Goal: Task Accomplishment & Management: Use online tool/utility

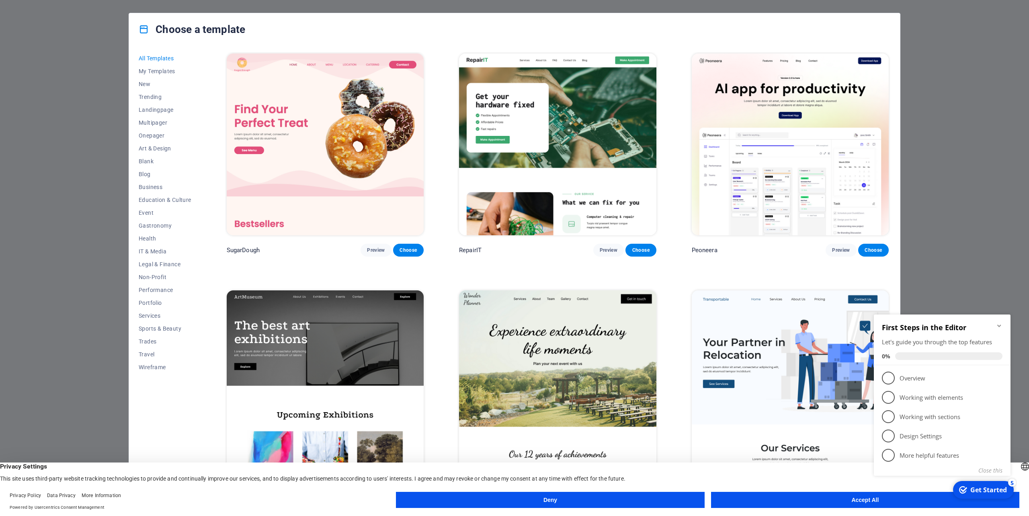
click at [1001, 326] on icon "Minimize checklist" at bounding box center [999, 325] width 6 height 6
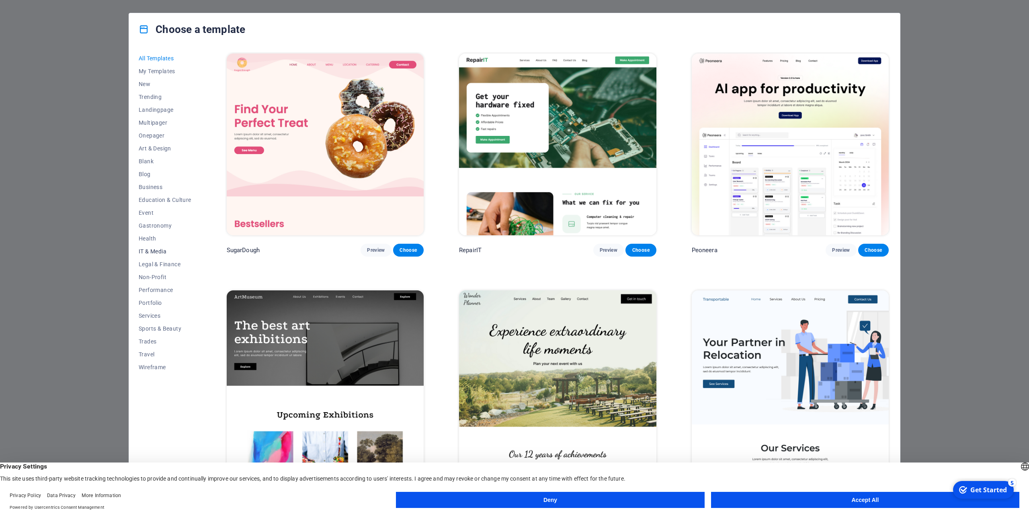
click at [162, 252] on span "IT & Media" at bounding box center [165, 251] width 53 height 6
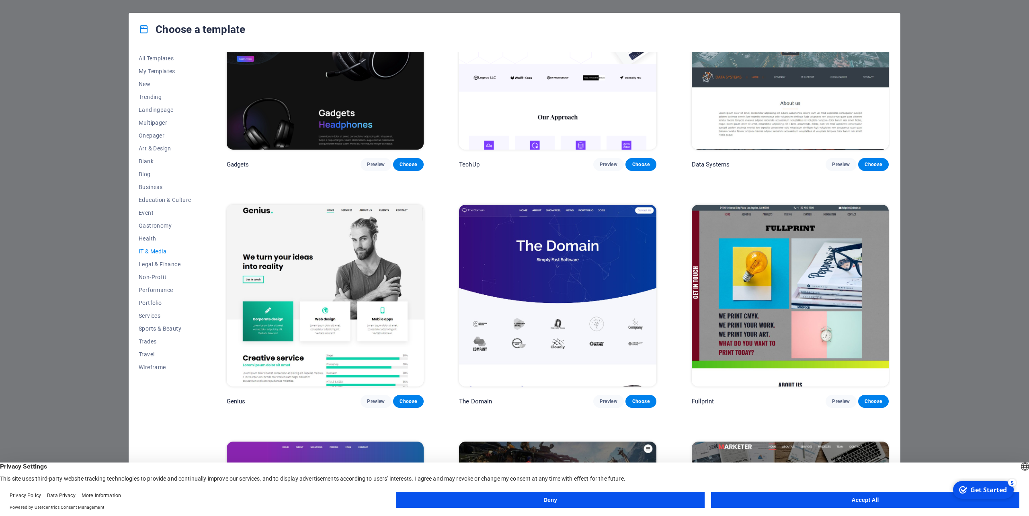
scroll to position [471, 0]
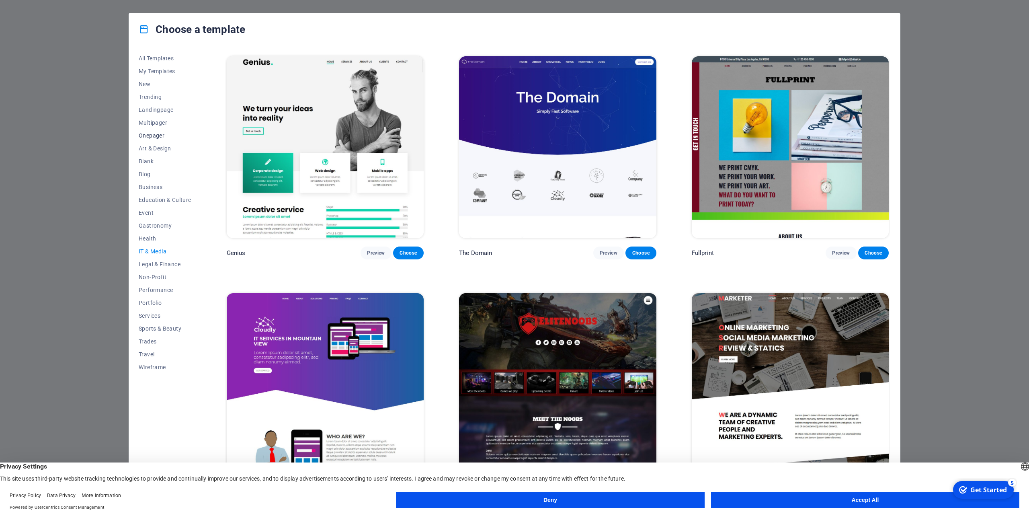
click at [153, 134] on span "Onepager" at bounding box center [165, 135] width 53 height 6
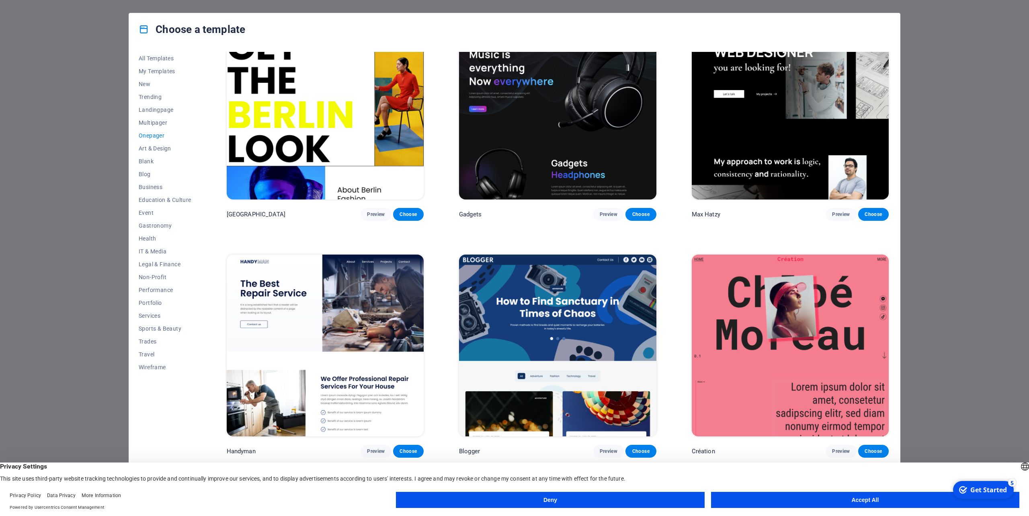
scroll to position [916, 0]
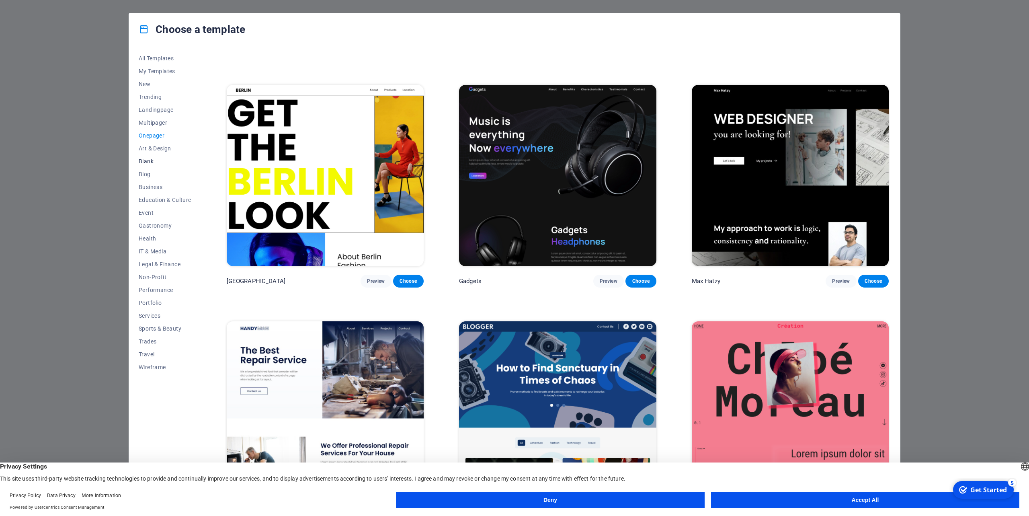
click at [145, 161] on span "Blank" at bounding box center [165, 161] width 53 height 6
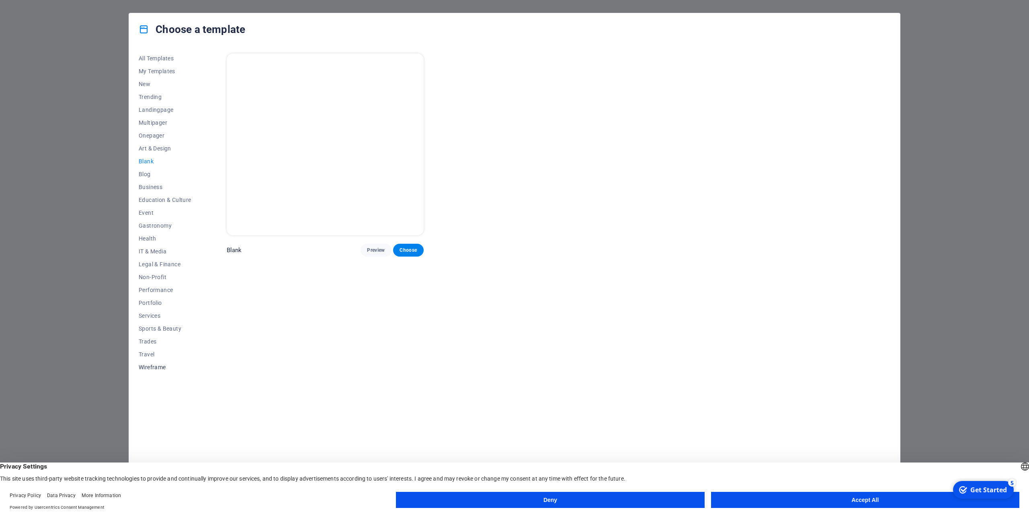
click at [149, 367] on span "Wireframe" at bounding box center [165, 367] width 53 height 6
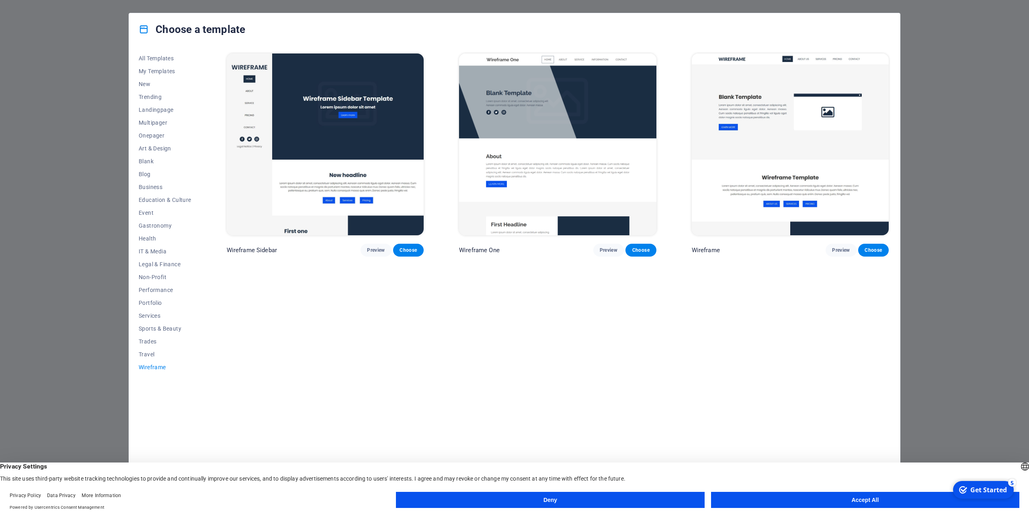
click at [877, 498] on button "Accept All" at bounding box center [865, 500] width 308 height 16
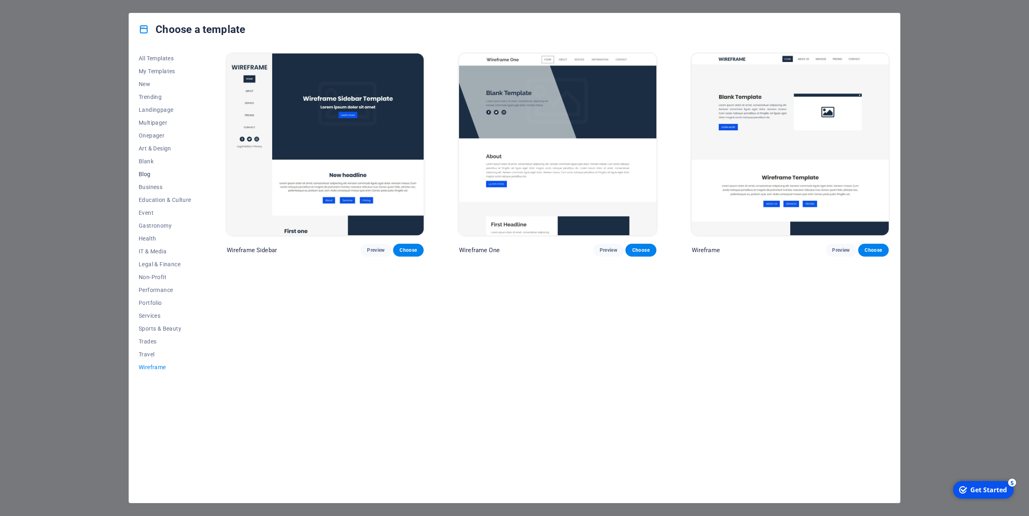
click at [145, 170] on button "Blog" at bounding box center [165, 174] width 53 height 13
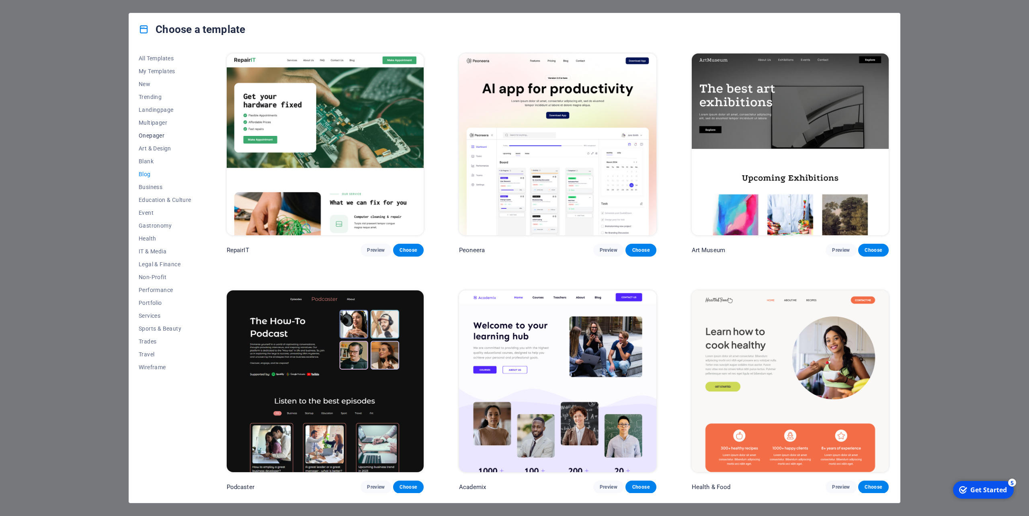
click at [158, 135] on span "Onepager" at bounding box center [165, 135] width 53 height 6
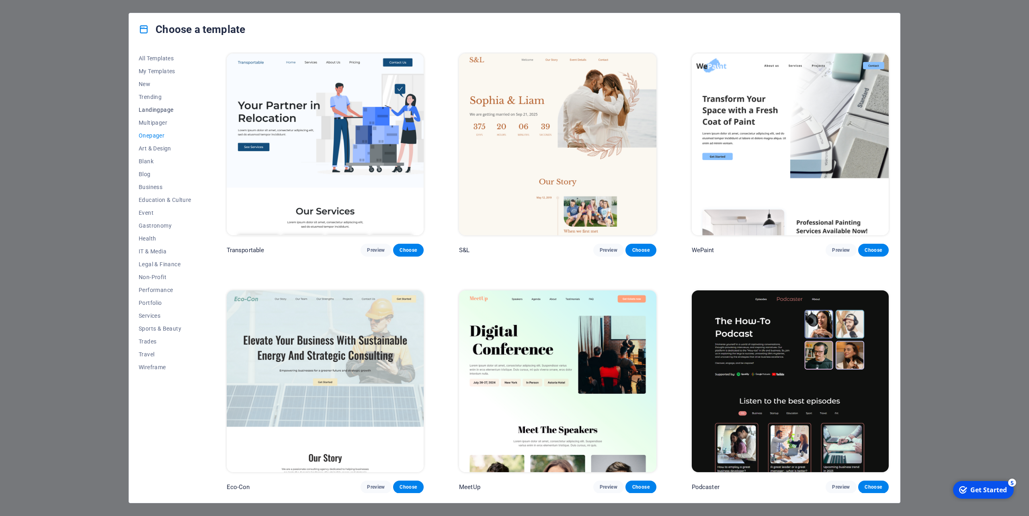
click at [157, 109] on span "Landingpage" at bounding box center [165, 110] width 53 height 6
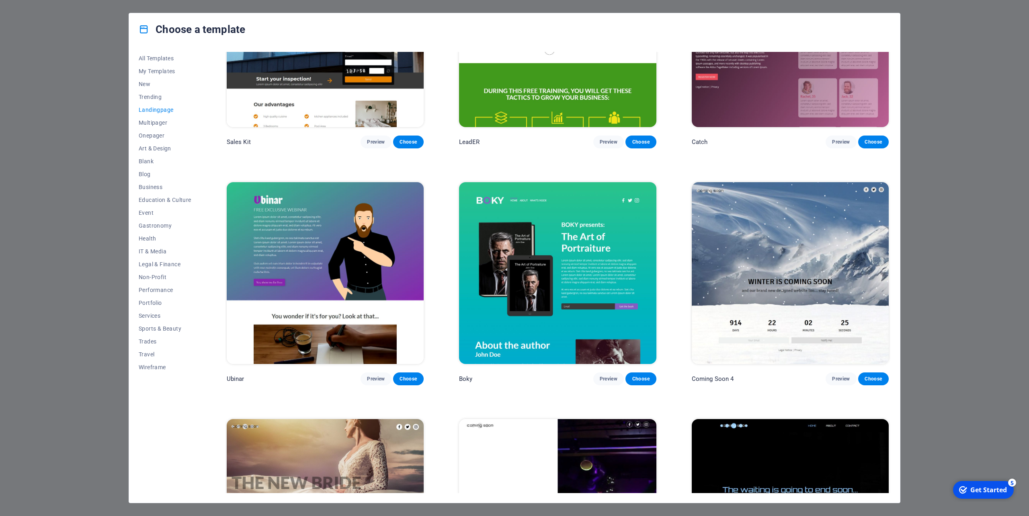
scroll to position [1650, 0]
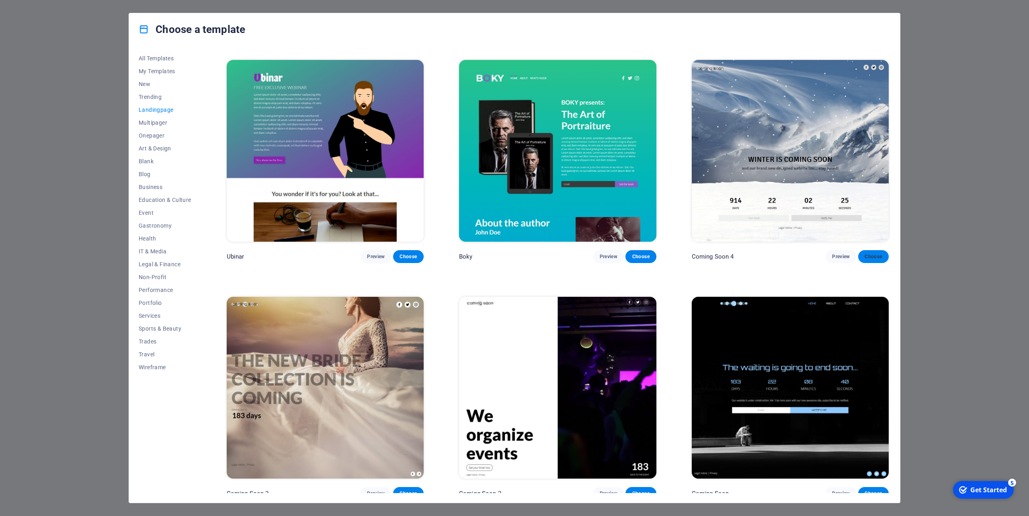
click at [871, 253] on span "Choose" at bounding box center [874, 256] width 18 height 6
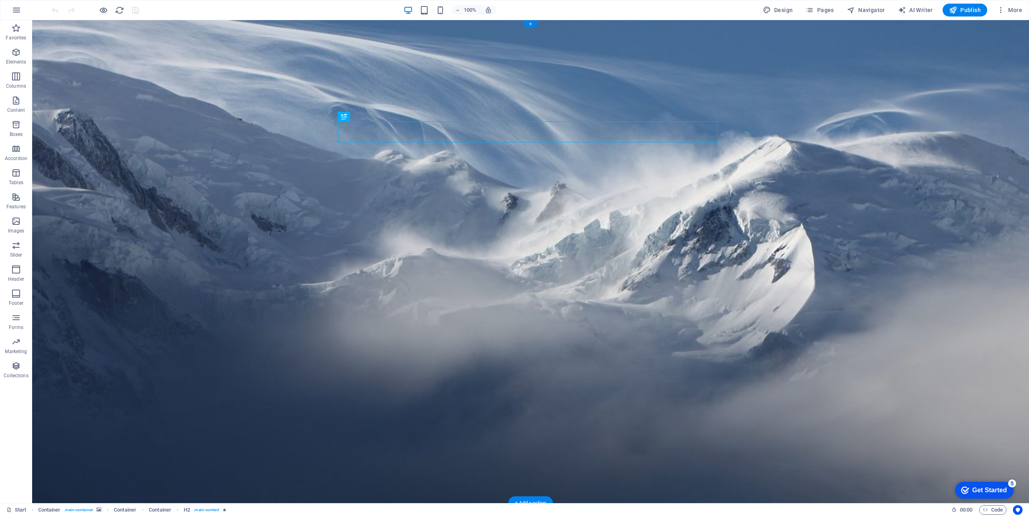
click at [342, 348] on icon at bounding box center [343, 348] width 5 height 10
click at [380, 348] on icon at bounding box center [379, 348] width 4 height 8
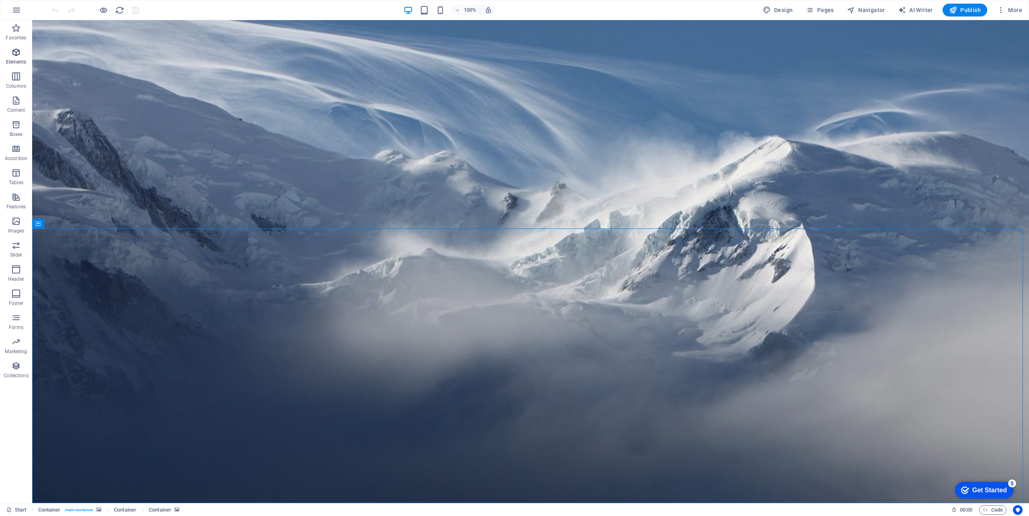
click at [15, 51] on icon "button" at bounding box center [16, 52] width 10 height 10
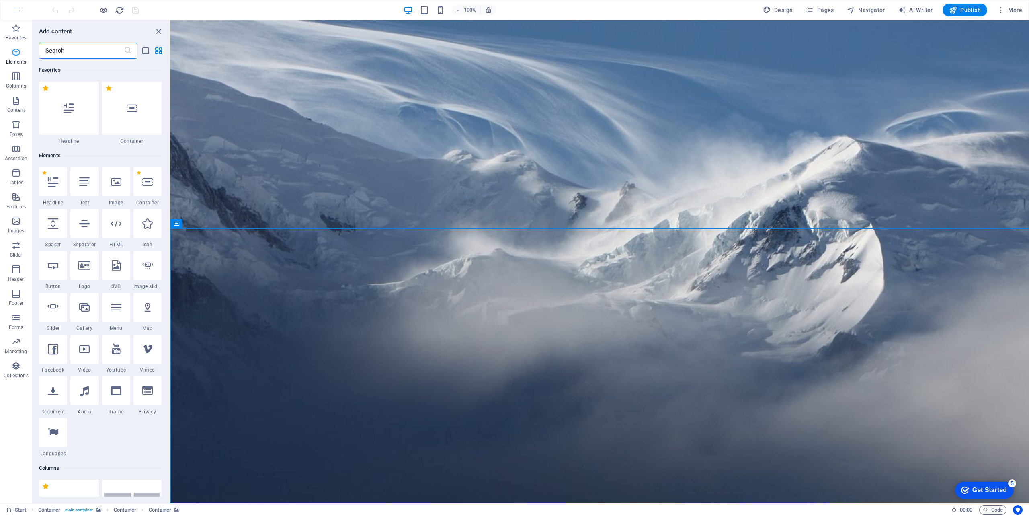
scroll to position [18, 0]
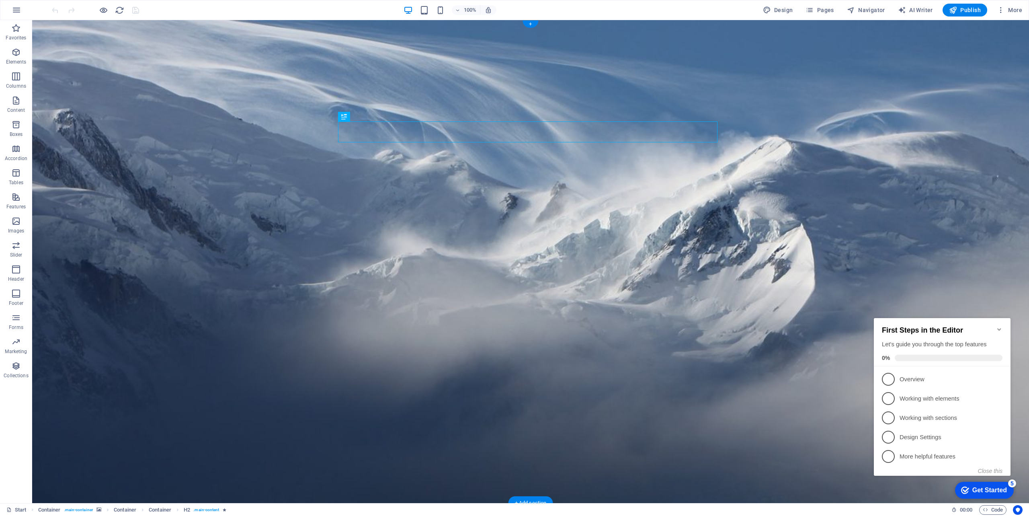
click at [991, 489] on div "Get Started" at bounding box center [989, 489] width 35 height 7
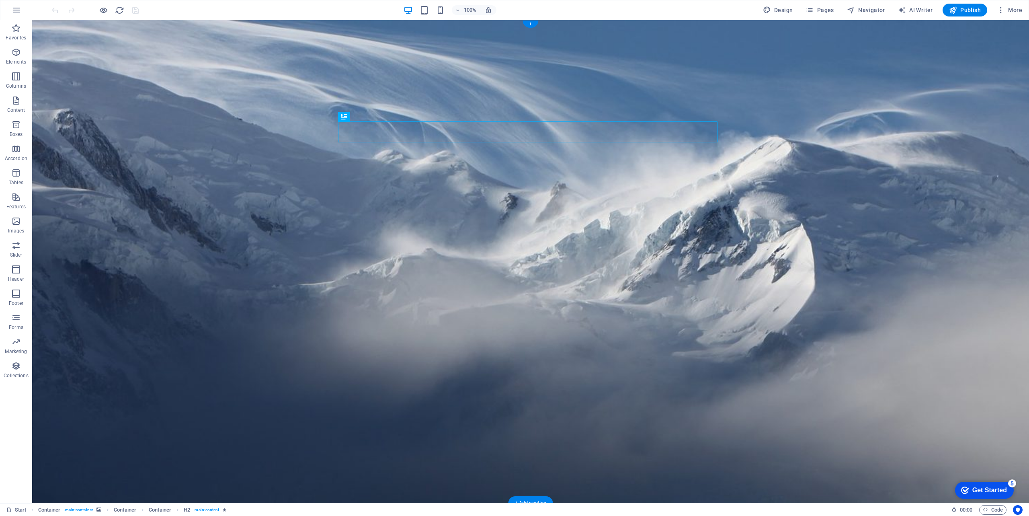
click at [978, 488] on div "Get Started" at bounding box center [989, 489] width 35 height 7
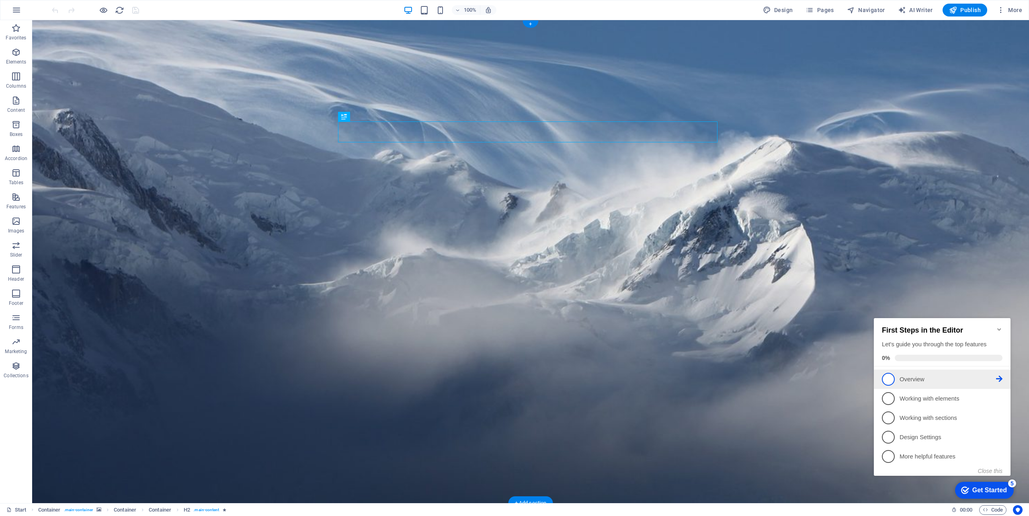
click at [912, 377] on p "Overview - incomplete" at bounding box center [948, 379] width 96 height 8
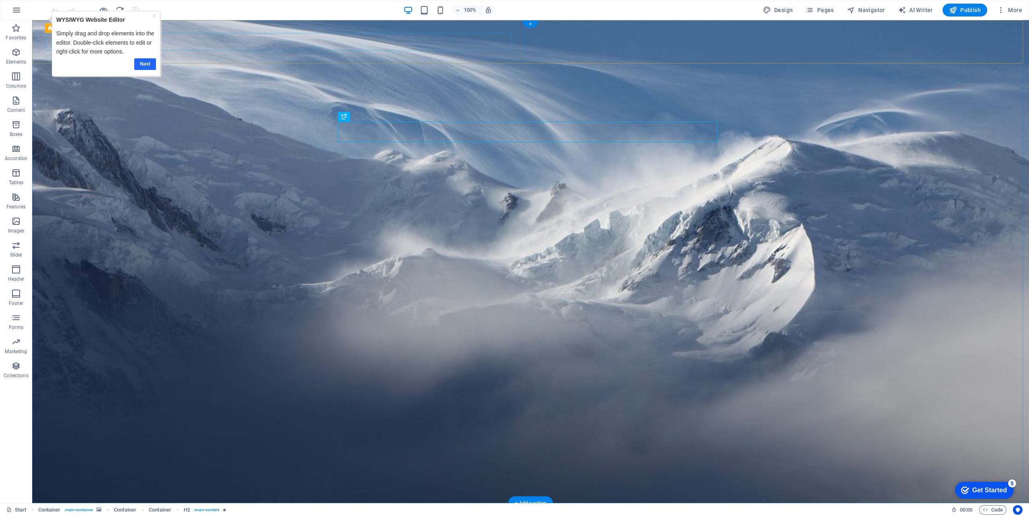
click at [145, 60] on link "Next" at bounding box center [145, 64] width 22 height 12
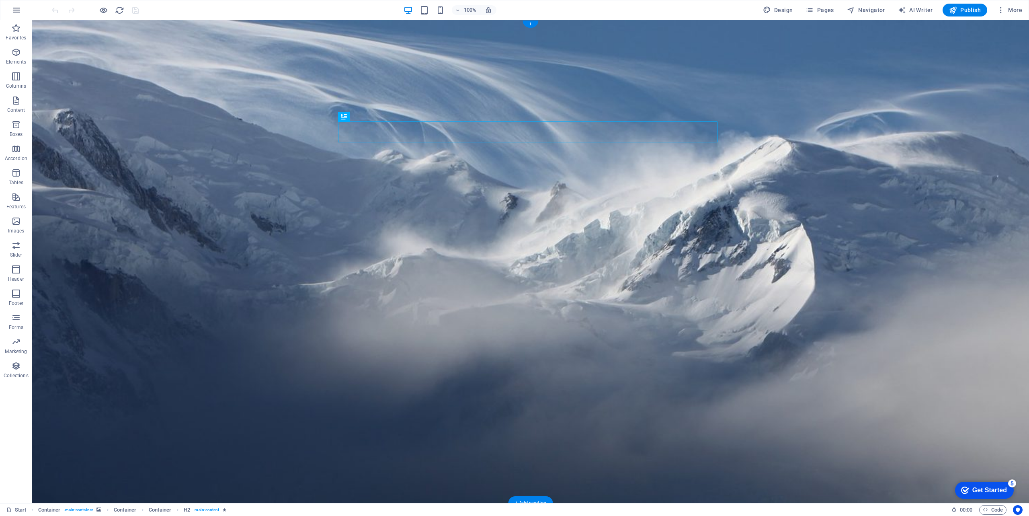
click at [17, 11] on icon "button" at bounding box center [17, 10] width 10 height 10
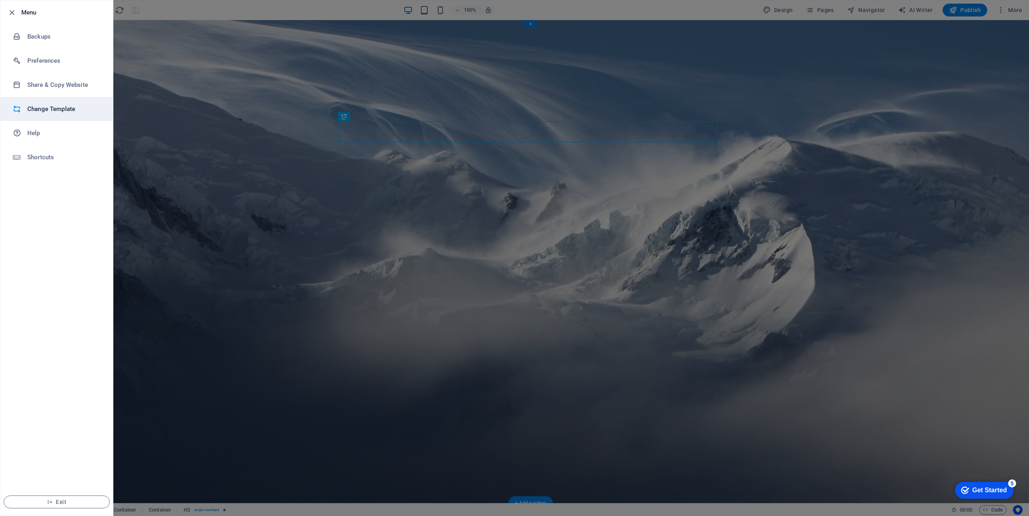
click at [40, 108] on h6 "Change Template" at bounding box center [64, 109] width 74 height 10
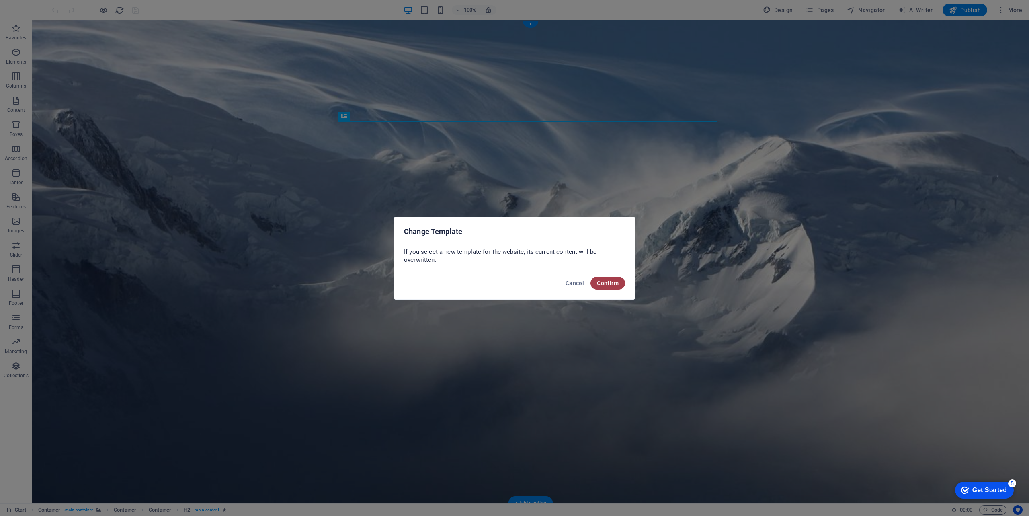
click at [609, 282] on span "Confirm" at bounding box center [608, 283] width 22 height 6
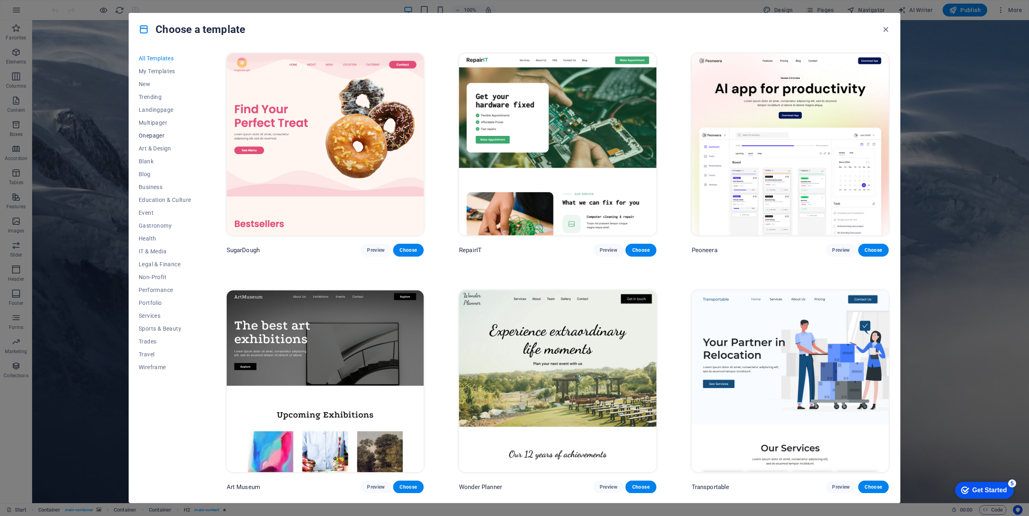
click at [156, 137] on span "Onepager" at bounding box center [165, 135] width 53 height 6
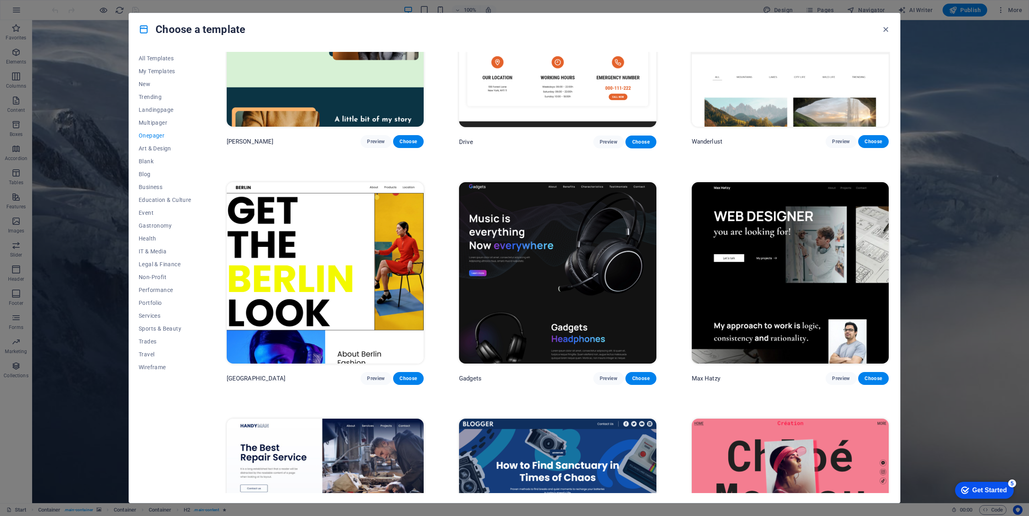
scroll to position [980, 0]
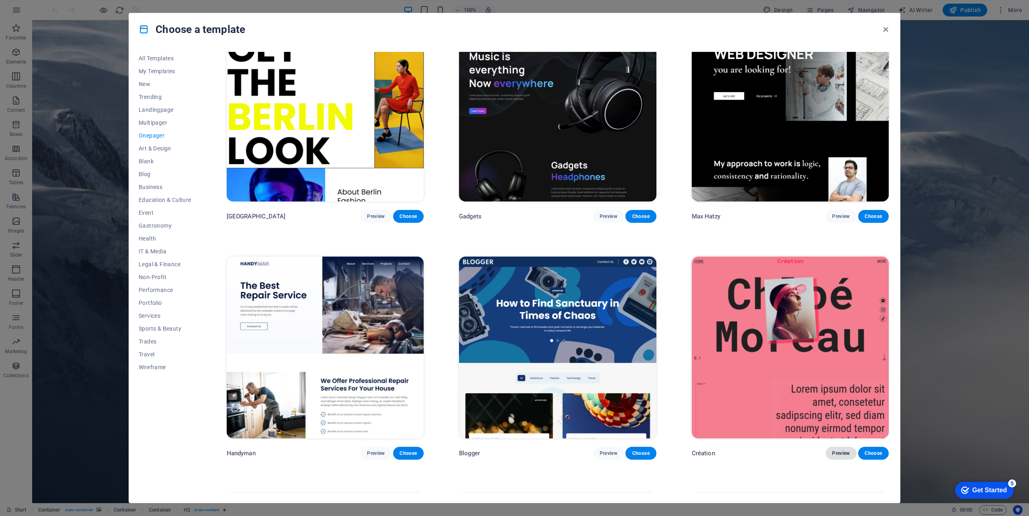
click at [845, 450] on span "Preview" at bounding box center [841, 453] width 18 height 6
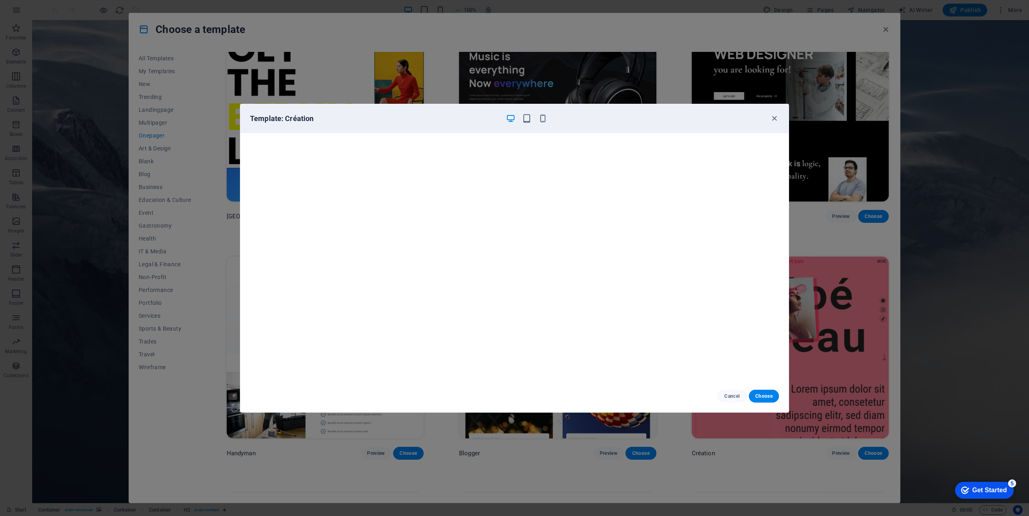
click at [508, 121] on icon "button" at bounding box center [510, 118] width 9 height 9
click at [527, 117] on icon "button" at bounding box center [526, 118] width 9 height 9
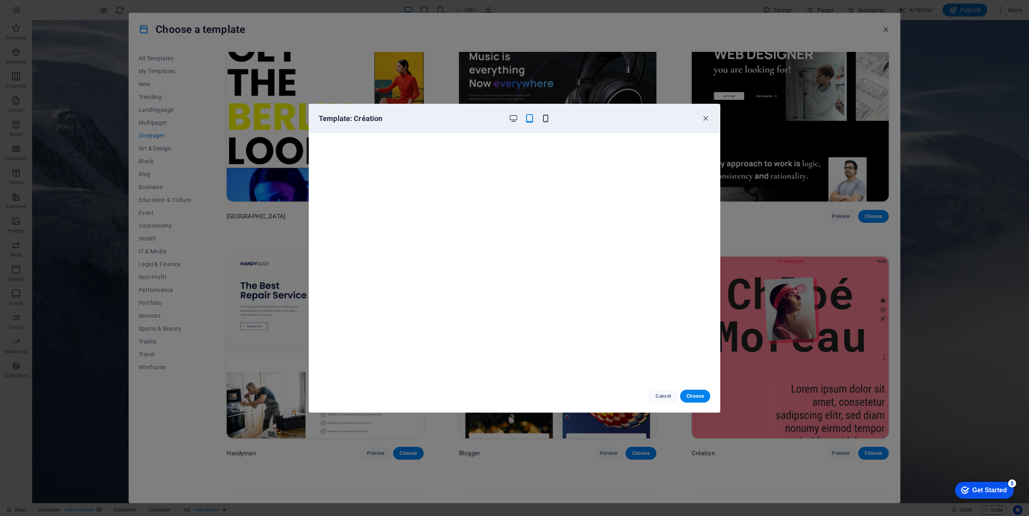
click at [547, 117] on icon "button" at bounding box center [545, 118] width 9 height 9
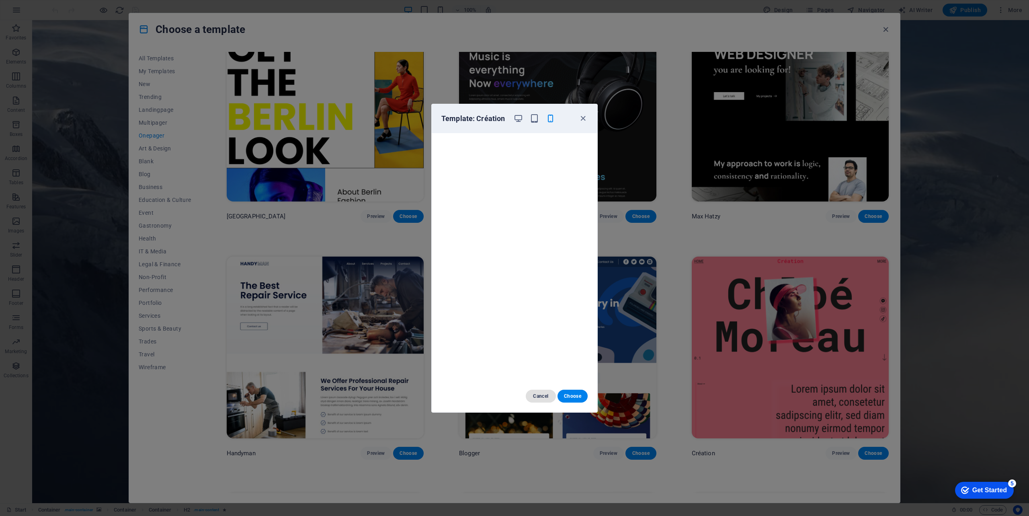
click at [535, 395] on span "Cancel" at bounding box center [540, 396] width 17 height 6
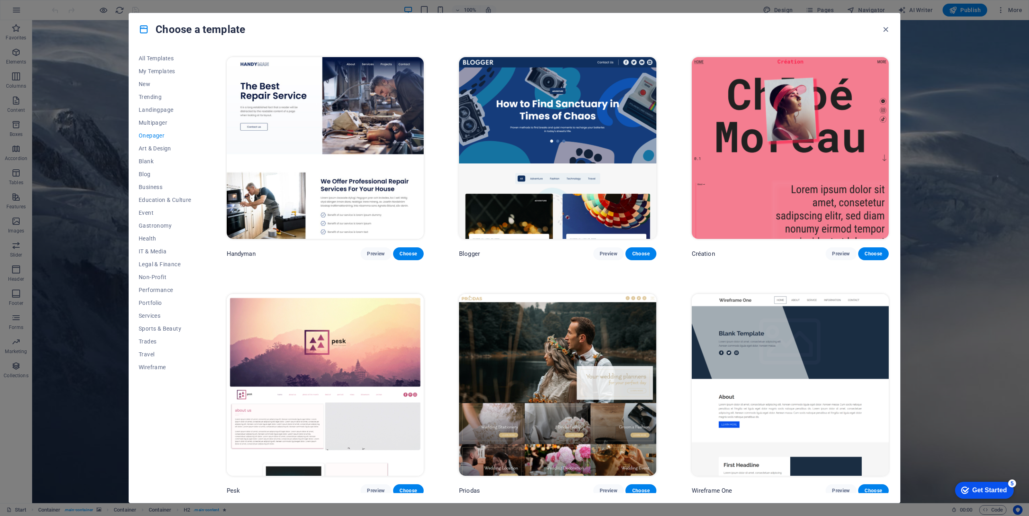
scroll to position [1264, 0]
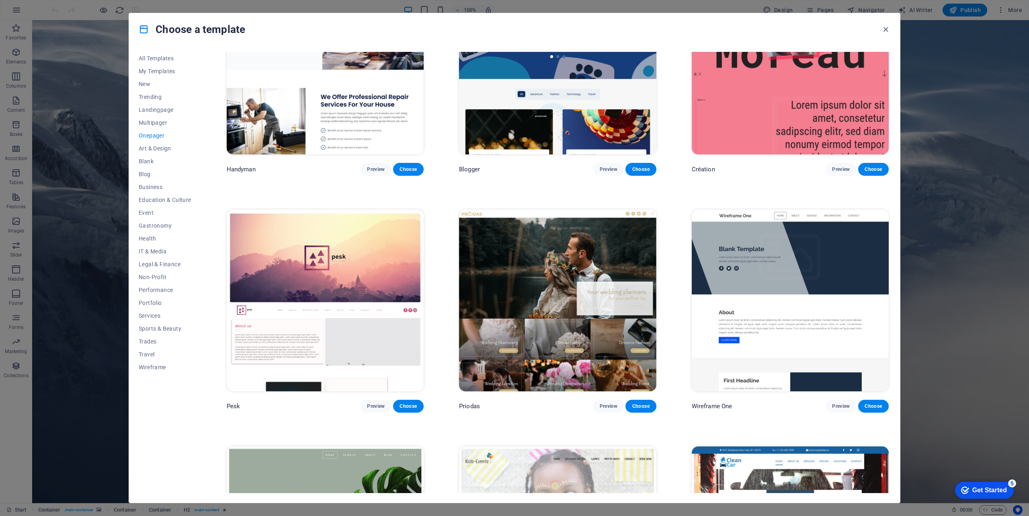
click at [800, 248] on img at bounding box center [790, 300] width 197 height 182
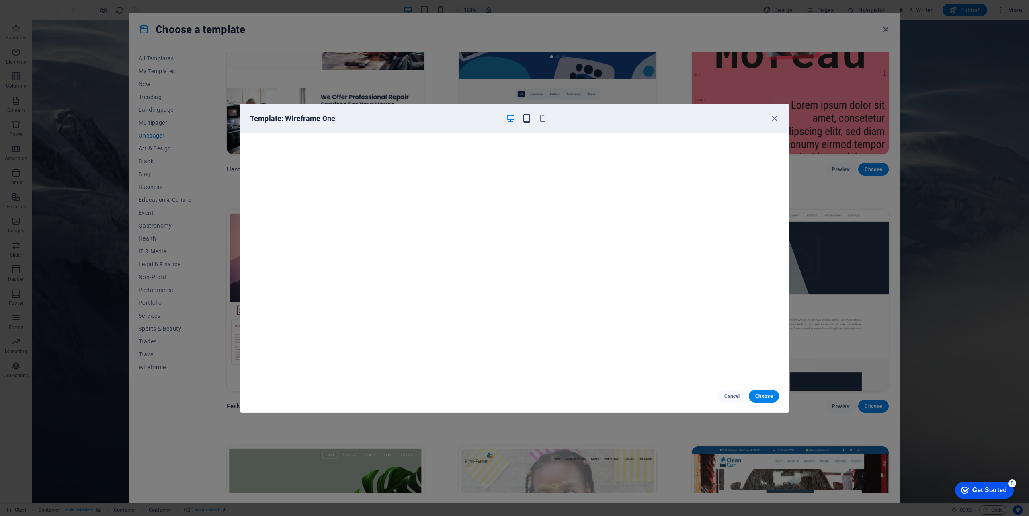
click at [530, 115] on icon "button" at bounding box center [526, 118] width 9 height 9
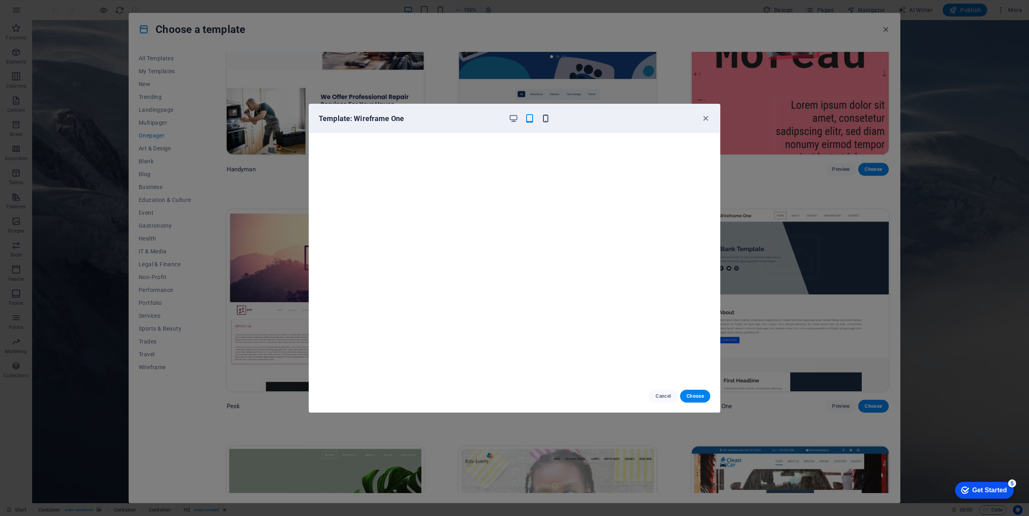
click at [547, 119] on icon "button" at bounding box center [545, 118] width 9 height 9
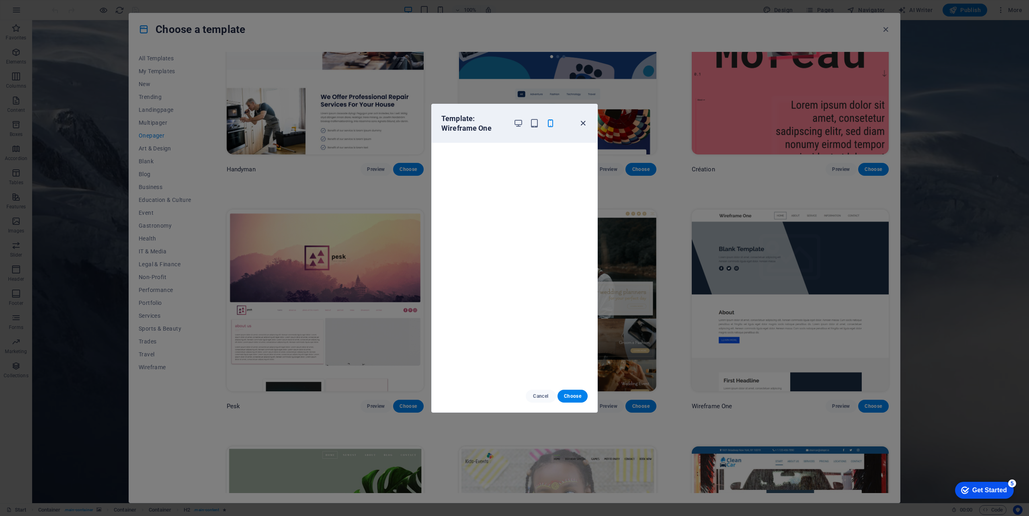
click at [583, 130] on div "Template: Wireframe One" at bounding box center [515, 123] width 166 height 39
click at [584, 126] on icon "button" at bounding box center [582, 123] width 9 height 9
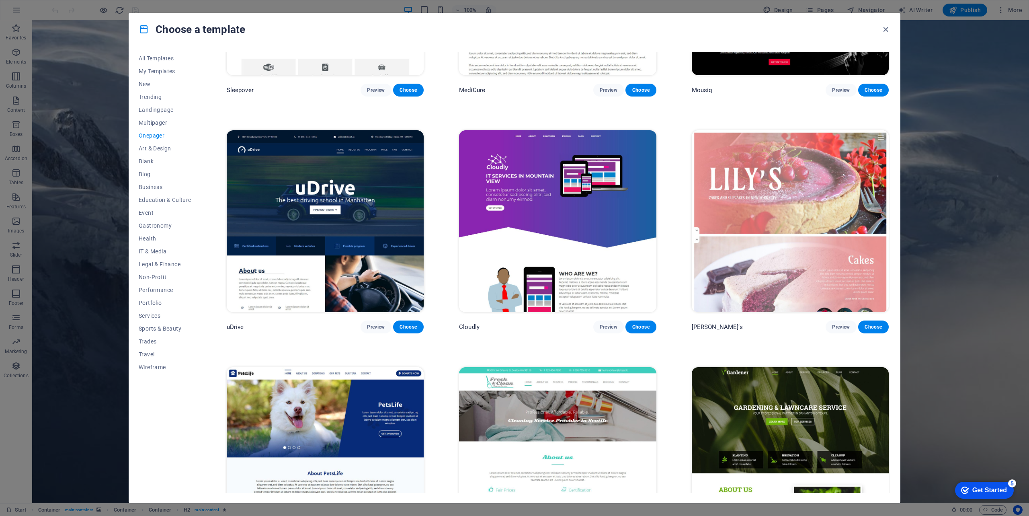
scroll to position [3631, 0]
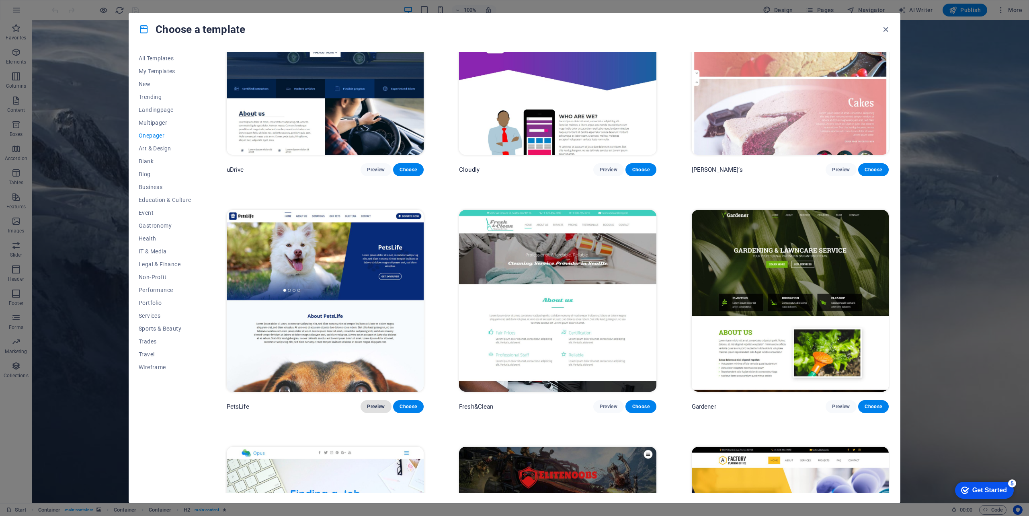
click at [378, 403] on span "Preview" at bounding box center [376, 406] width 18 height 6
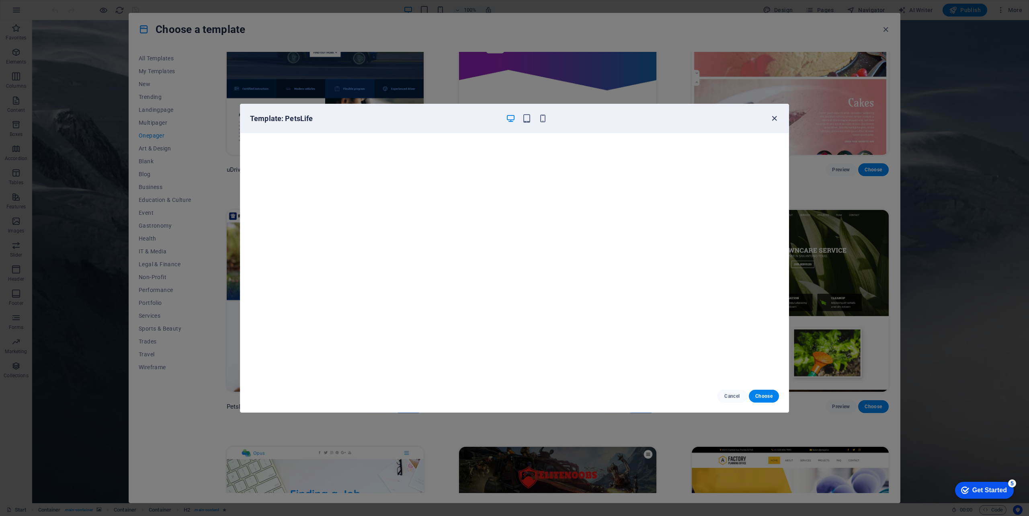
click at [772, 118] on icon "button" at bounding box center [774, 118] width 9 height 9
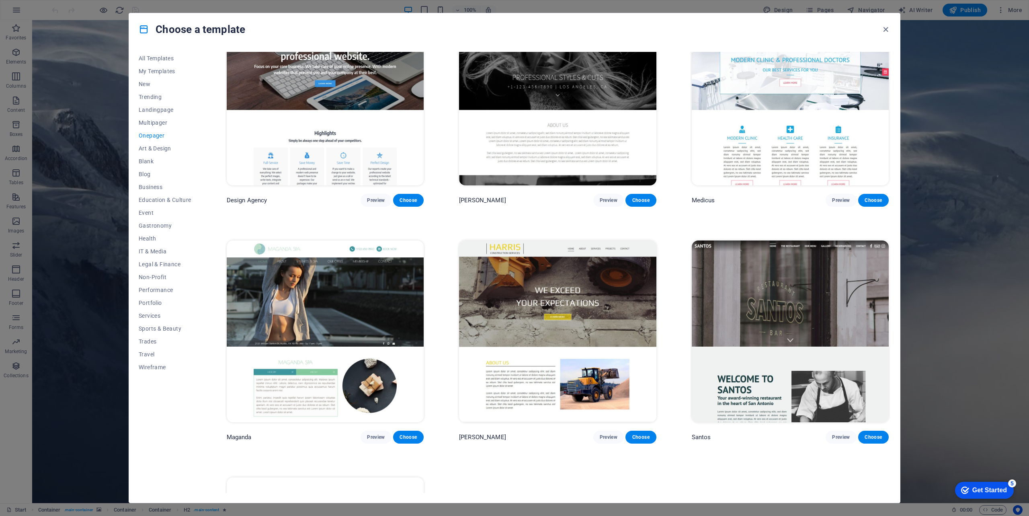
scroll to position [5190, 0]
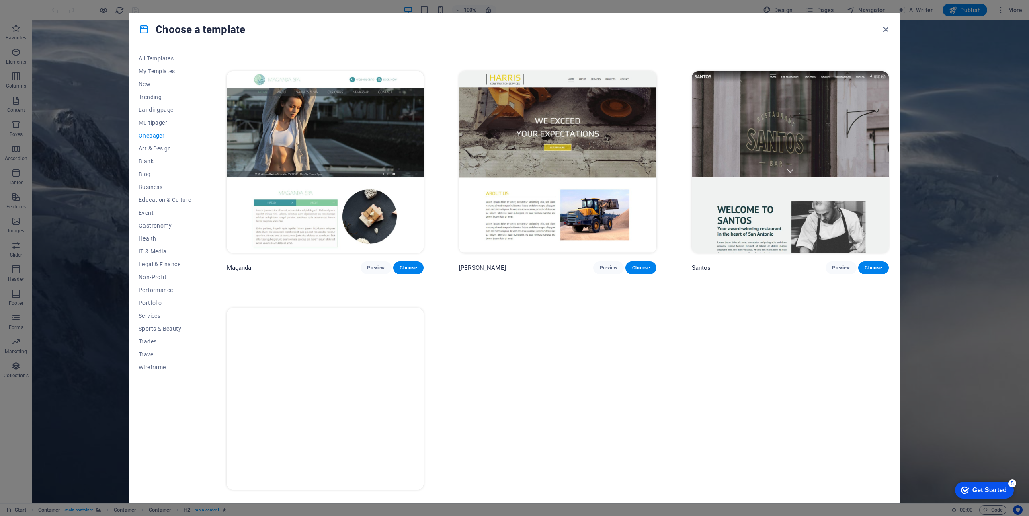
click at [378, 501] on span "Preview" at bounding box center [376, 504] width 18 height 6
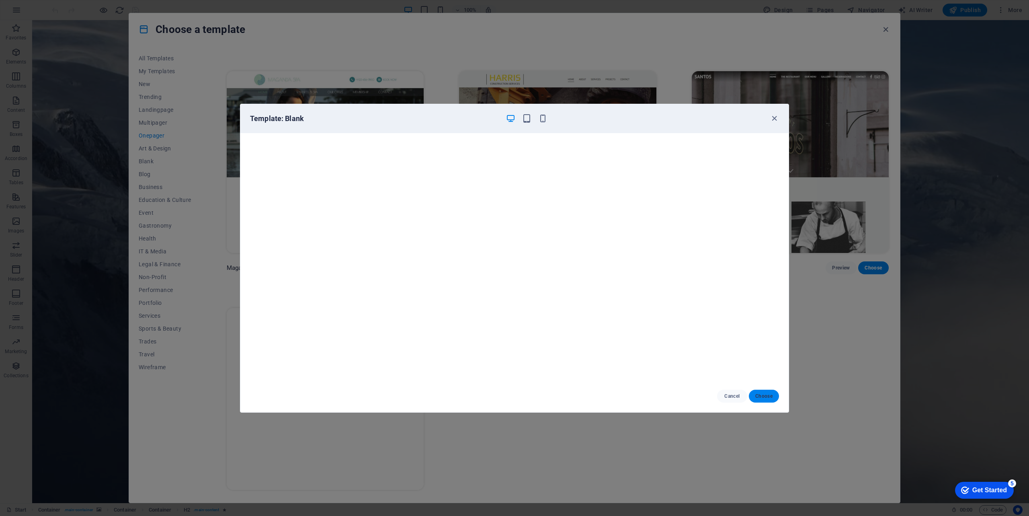
click at [759, 395] on span "Choose" at bounding box center [763, 396] width 17 height 6
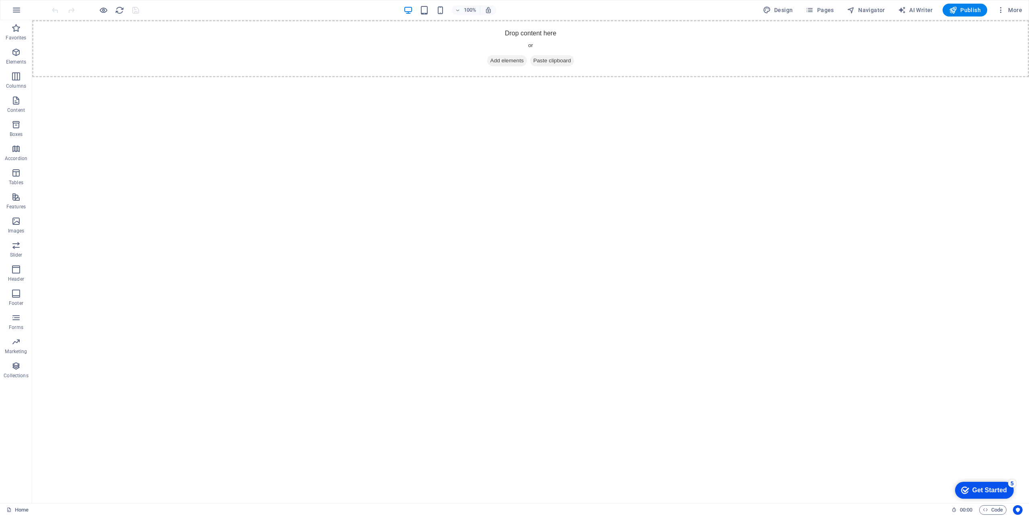
click at [489, 59] on span "Add elements" at bounding box center [507, 60] width 40 height 11
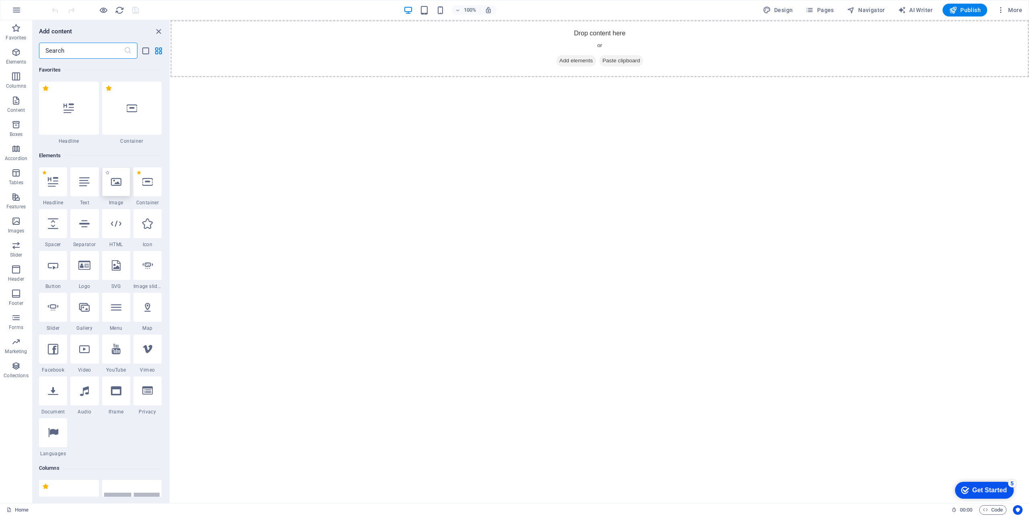
click at [119, 186] on icon at bounding box center [116, 181] width 10 height 10
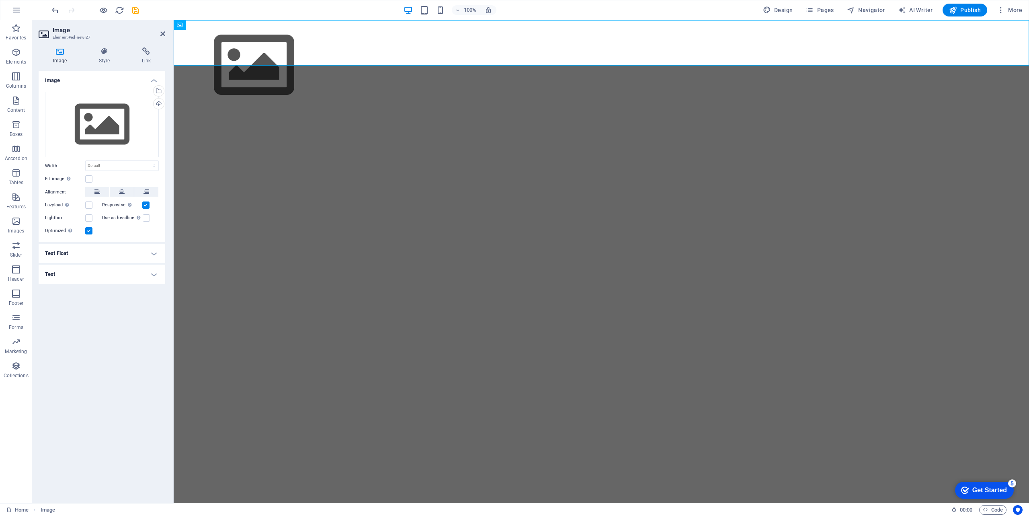
click at [609, 111] on html "Skip to main content" at bounding box center [601, 65] width 855 height 90
click at [105, 51] on icon at bounding box center [103, 51] width 39 height 8
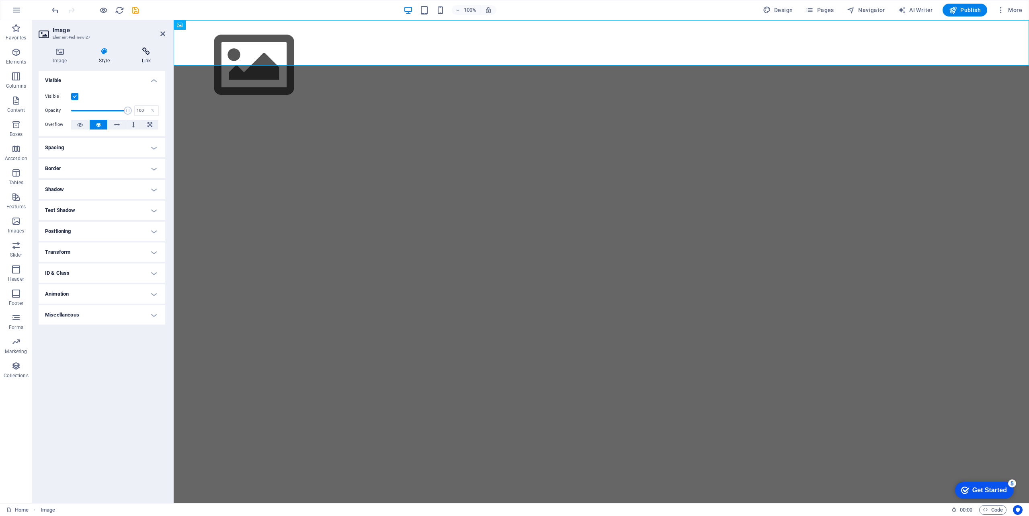
click at [146, 51] on icon at bounding box center [146, 51] width 38 height 8
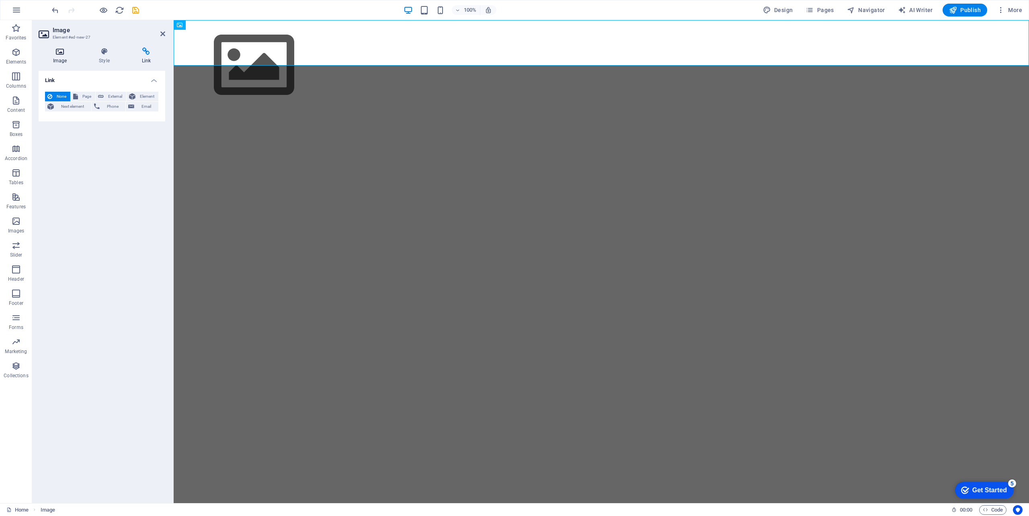
click at [60, 53] on icon at bounding box center [60, 51] width 43 height 8
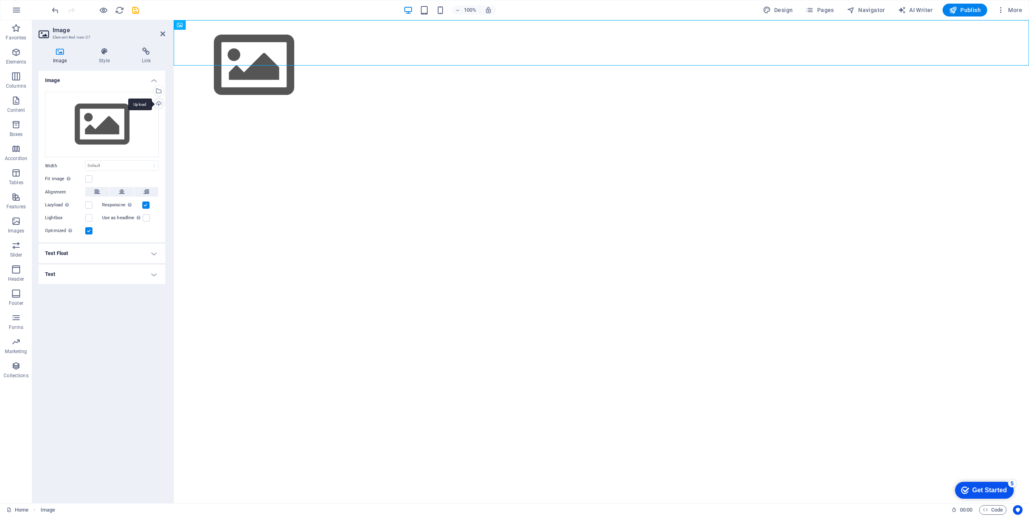
click at [158, 104] on div "Upload" at bounding box center [158, 104] width 12 height 12
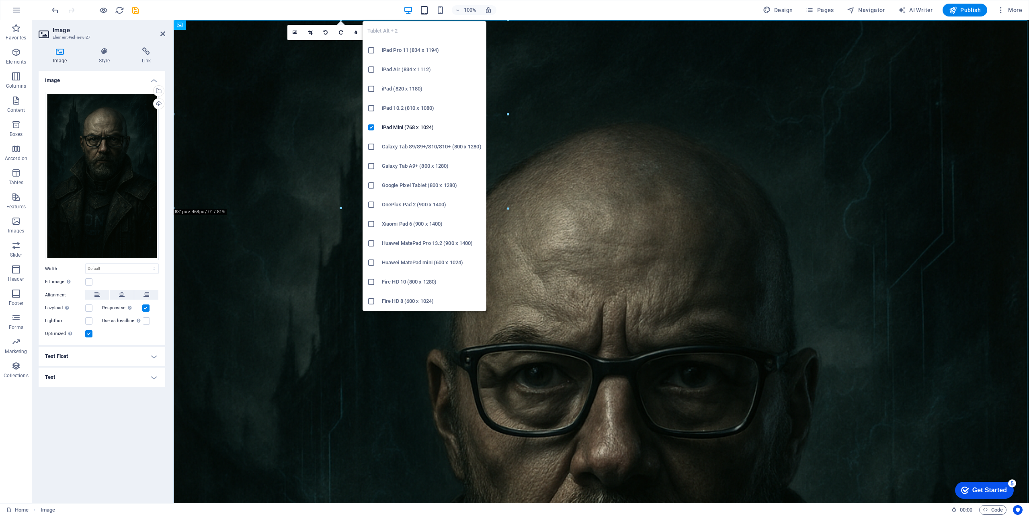
click at [426, 10] on icon "button" at bounding box center [424, 10] width 9 height 9
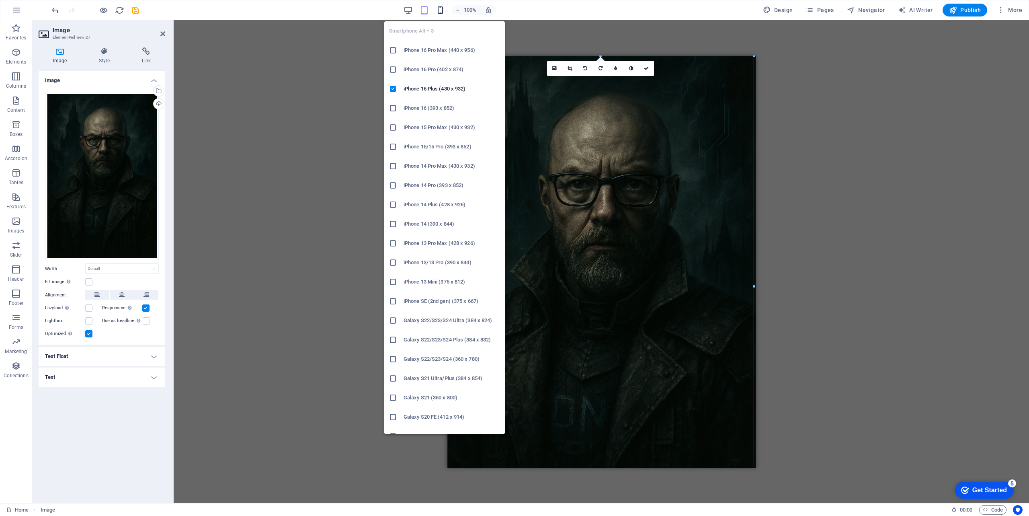
click at [444, 9] on icon "button" at bounding box center [440, 10] width 9 height 9
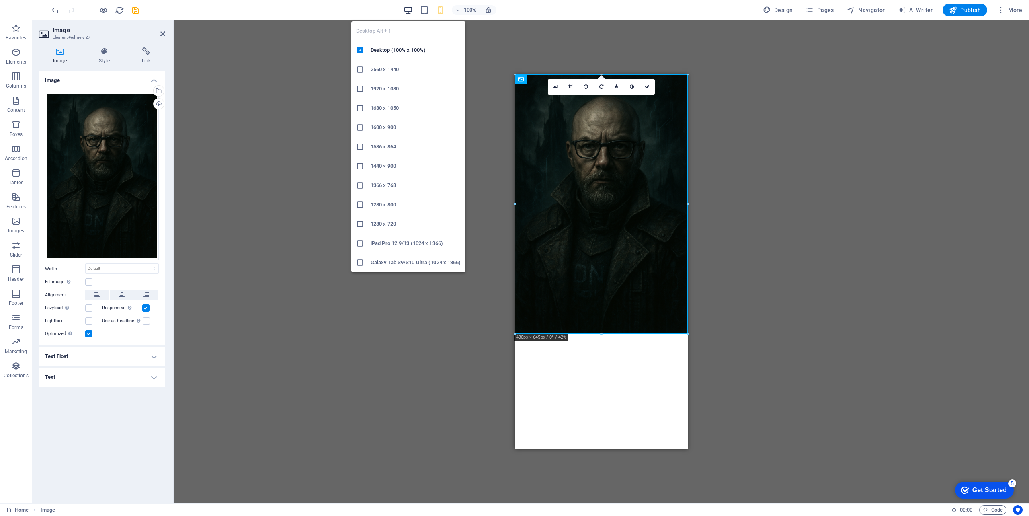
click at [411, 11] on icon "button" at bounding box center [408, 10] width 9 height 9
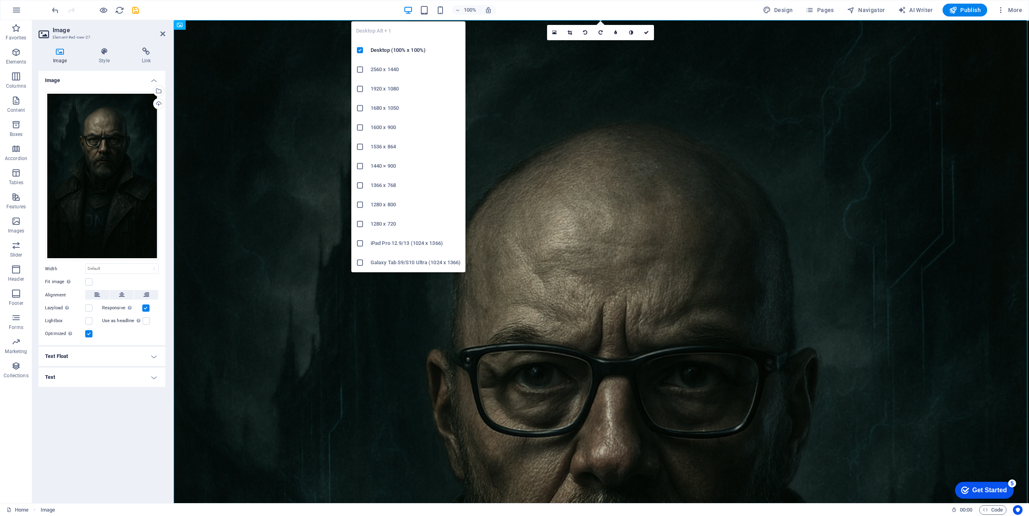
click at [388, 70] on h6 "2560 x 1440" at bounding box center [416, 70] width 90 height 10
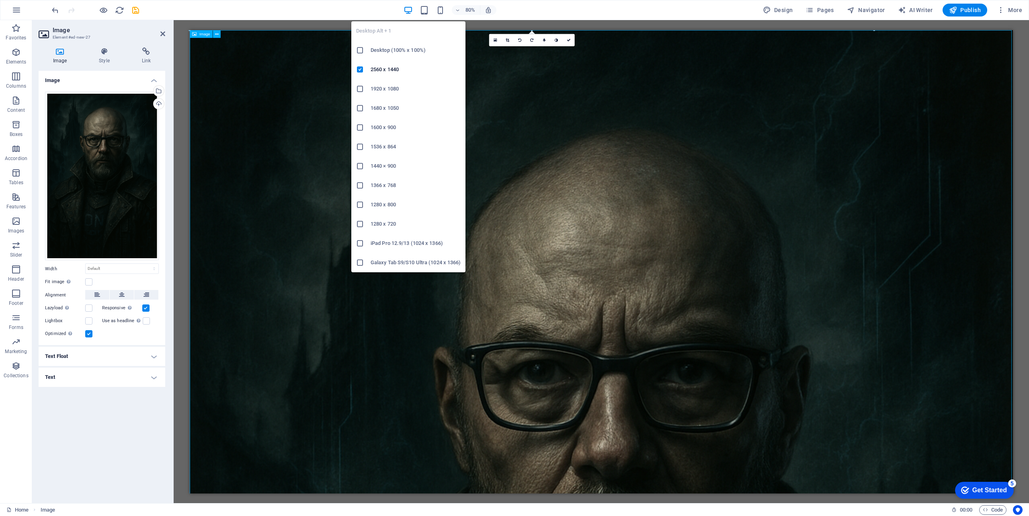
click at [381, 48] on h6 "Desktop (100% x 100%)" at bounding box center [416, 50] width 90 height 10
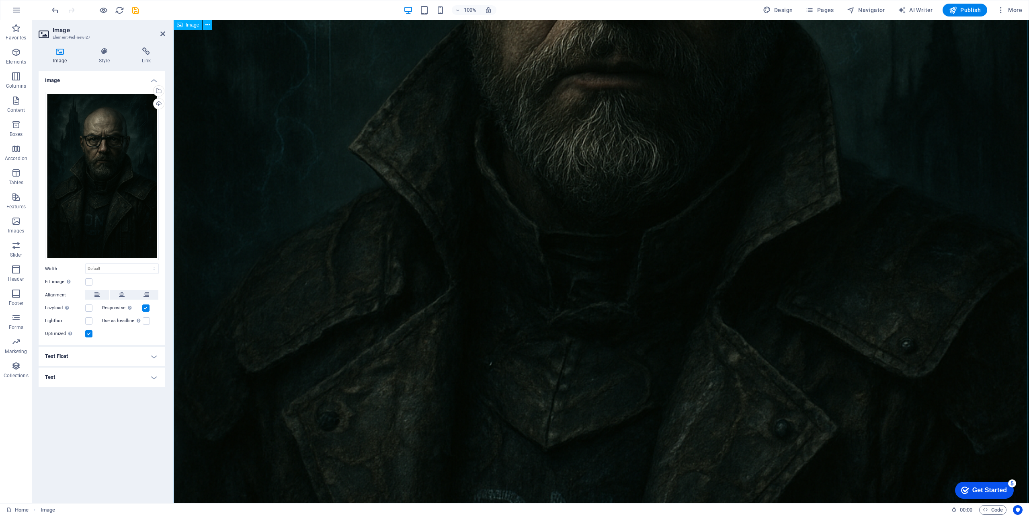
scroll to position [787, 0]
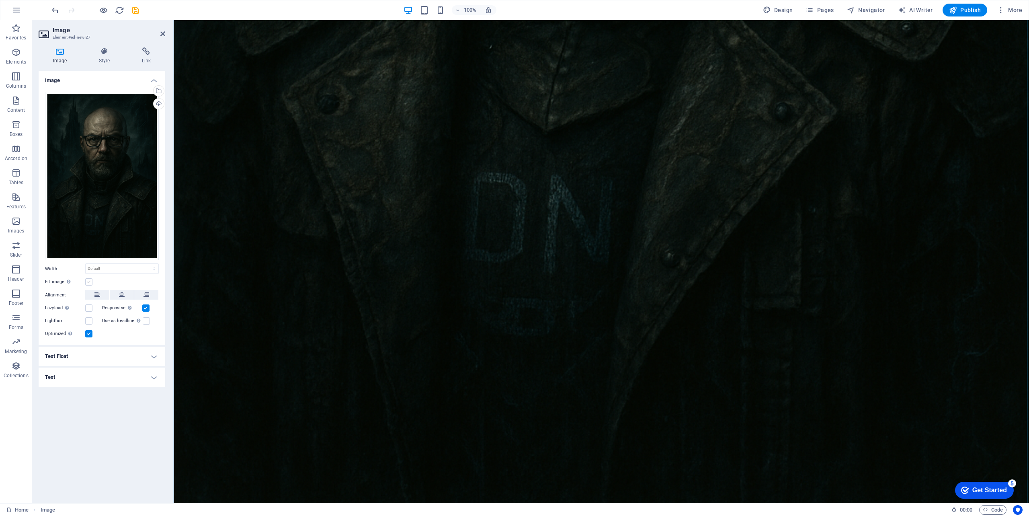
click at [90, 284] on label at bounding box center [88, 281] width 7 height 7
click at [0, 0] on input "Fit image Automatically fit image to a fixed width and height" at bounding box center [0, 0] width 0 height 0
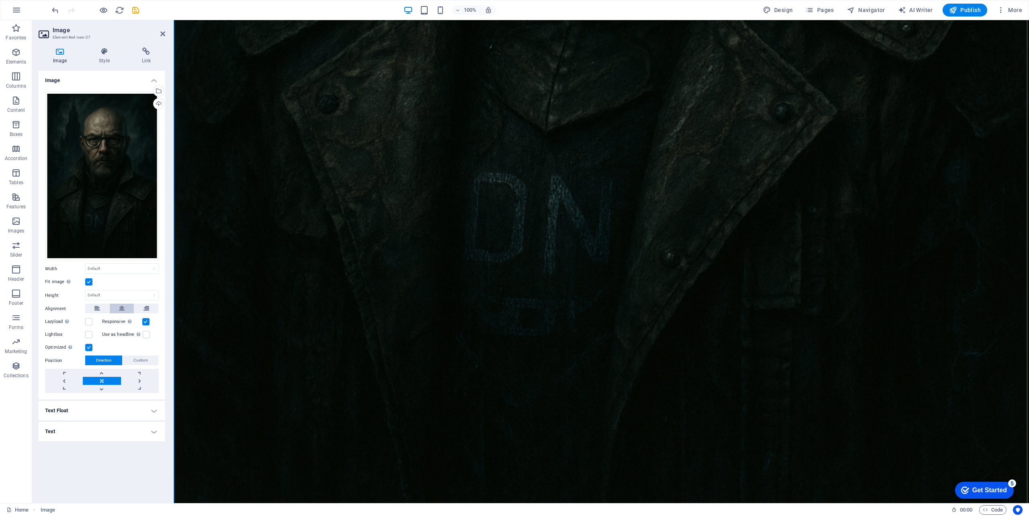
click at [122, 309] on icon at bounding box center [122, 308] width 6 height 10
select select "DISABLED_OPTION_VALUE"
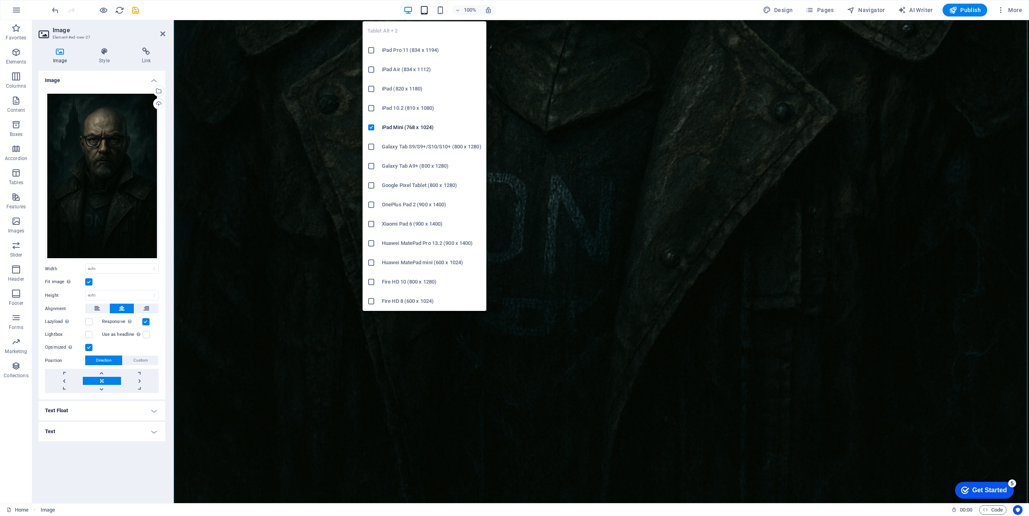
click at [426, 9] on icon "button" at bounding box center [424, 10] width 9 height 9
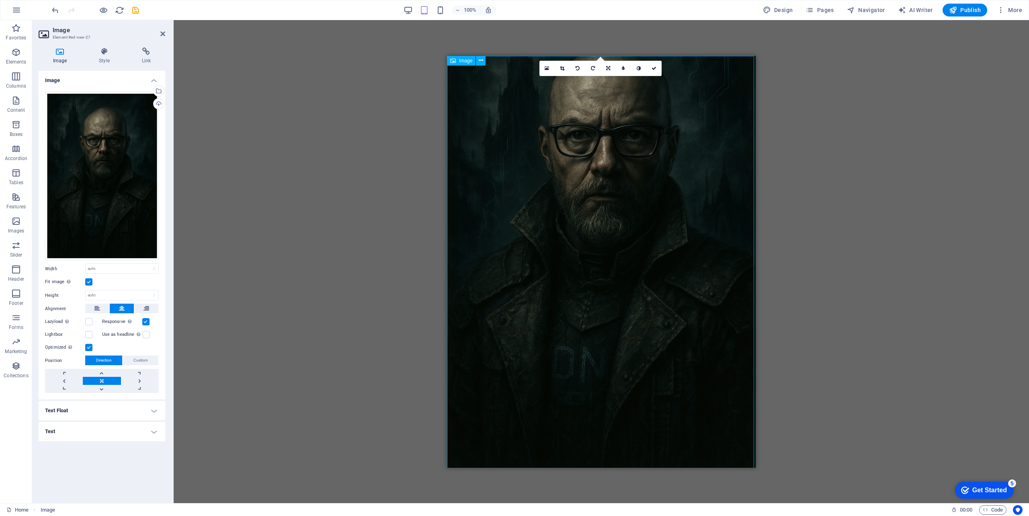
scroll to position [0, 0]
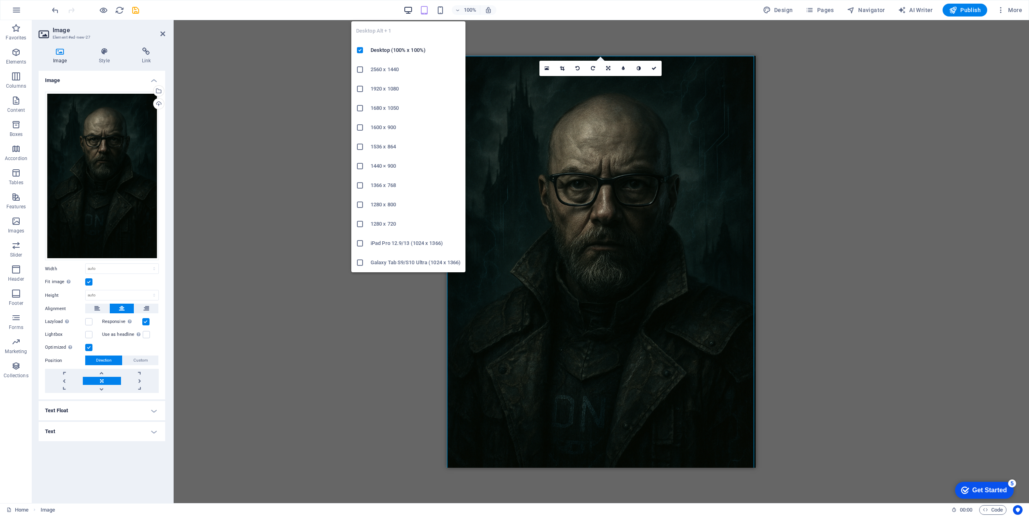
click at [406, 8] on icon "button" at bounding box center [408, 10] width 9 height 9
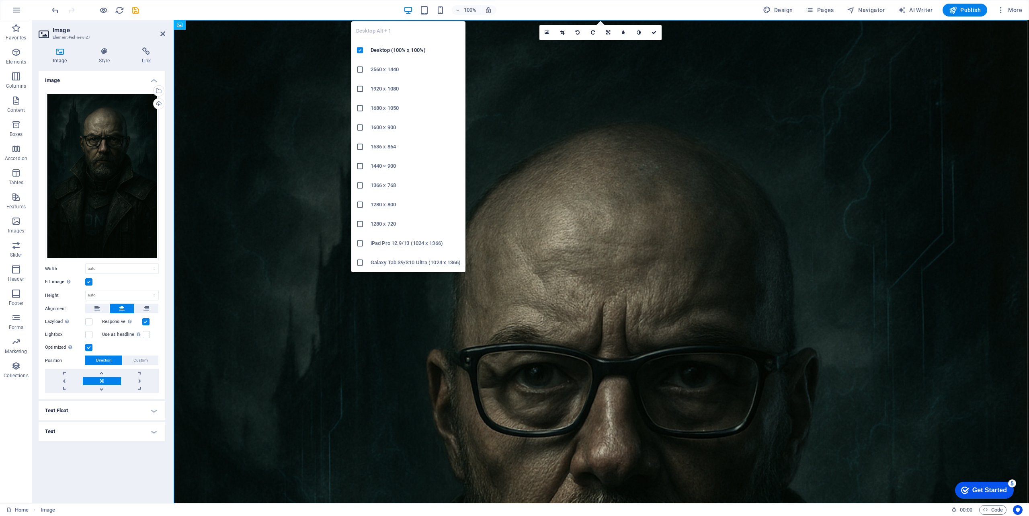
click at [385, 71] on h6 "2560 x 1440" at bounding box center [416, 70] width 90 height 10
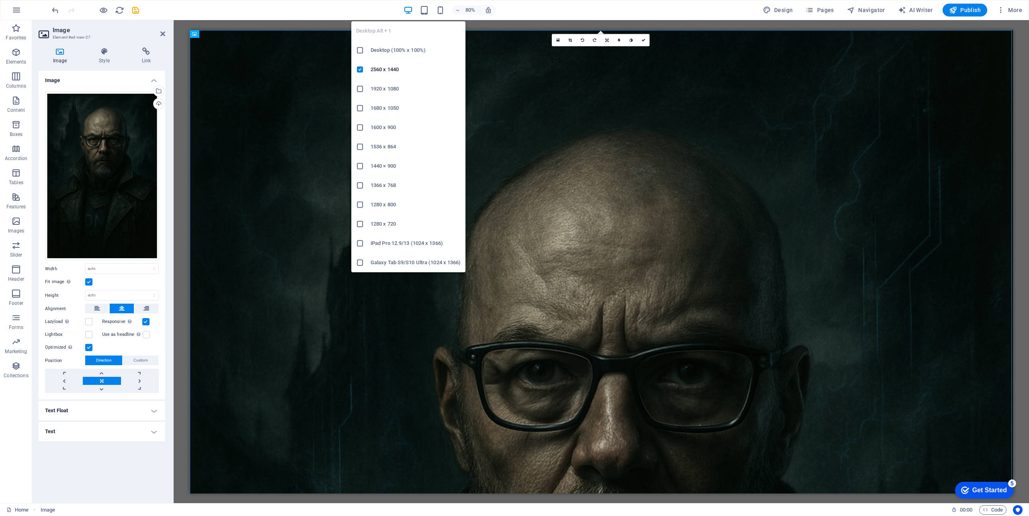
click at [410, 9] on icon "button" at bounding box center [408, 10] width 9 height 9
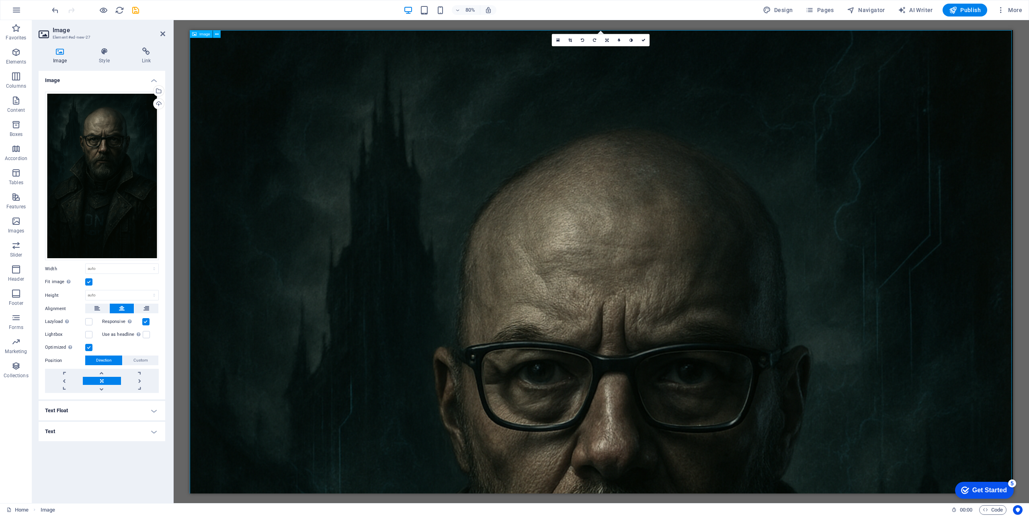
click at [987, 492] on div "Get Started" at bounding box center [989, 489] width 35 height 7
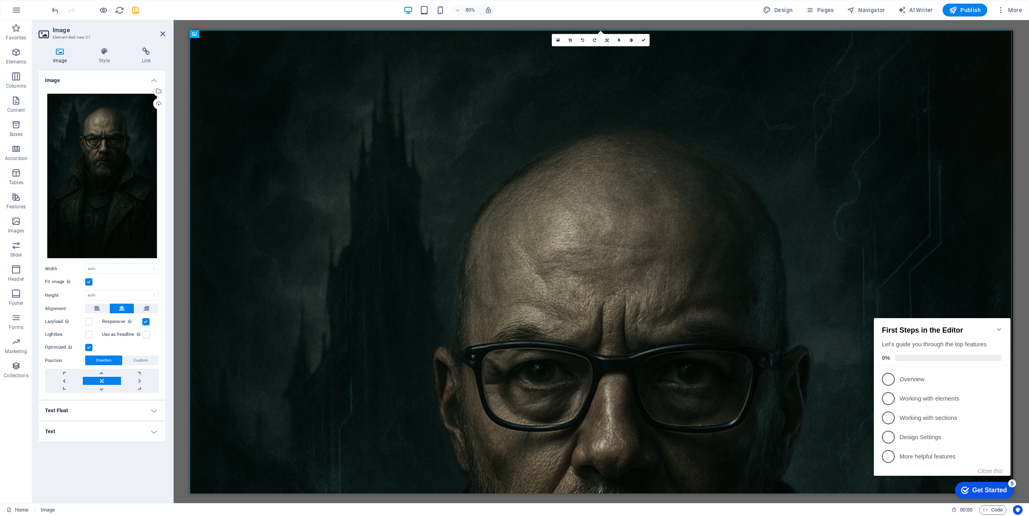
click at [1025, 251] on div "Placeholder Image 180 170 160 150 140 130 120 110 100 90 80 70 60 50 40 30 20 1…" at bounding box center [601, 261] width 855 height 483
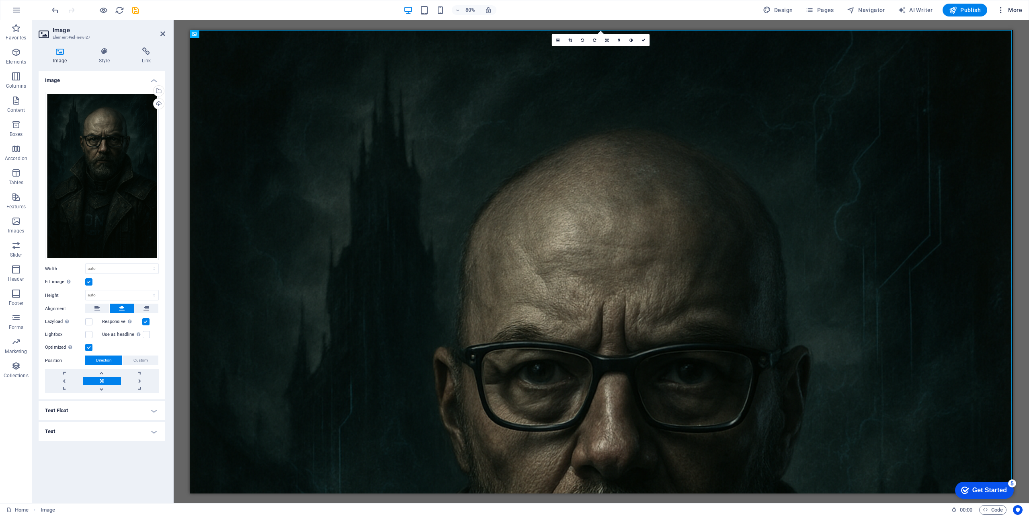
click at [1009, 11] on span "More" at bounding box center [1009, 10] width 25 height 8
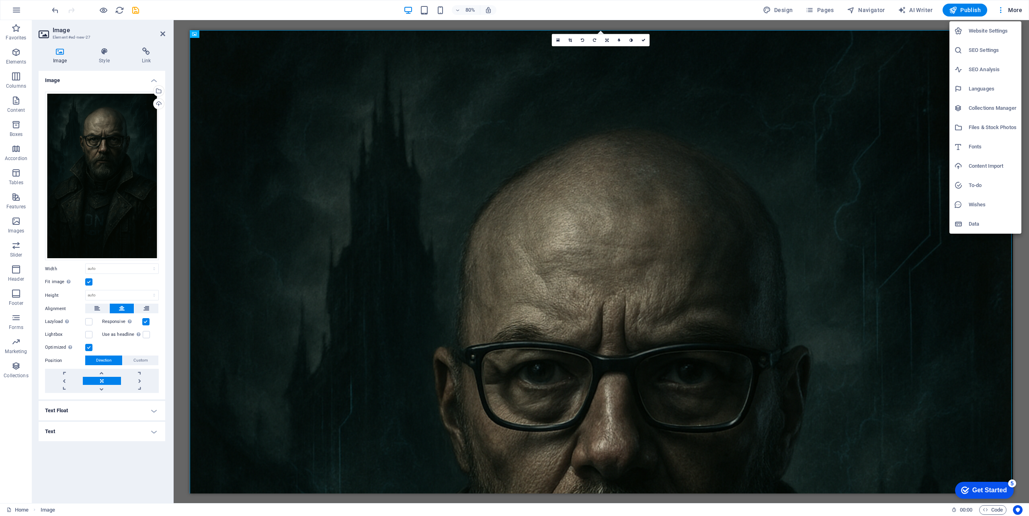
click at [969, 9] on div at bounding box center [514, 258] width 1029 height 516
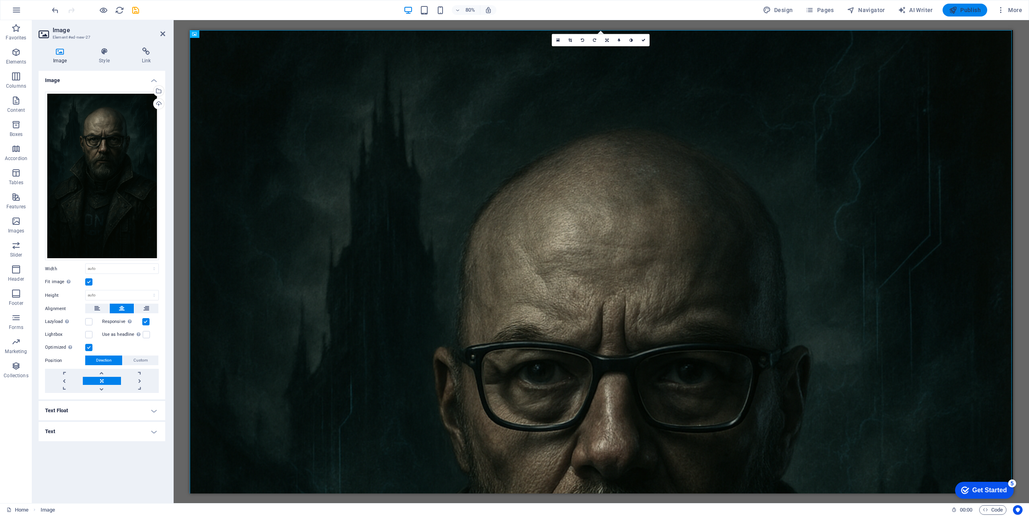
click at [968, 8] on span "Publish" at bounding box center [965, 10] width 32 height 8
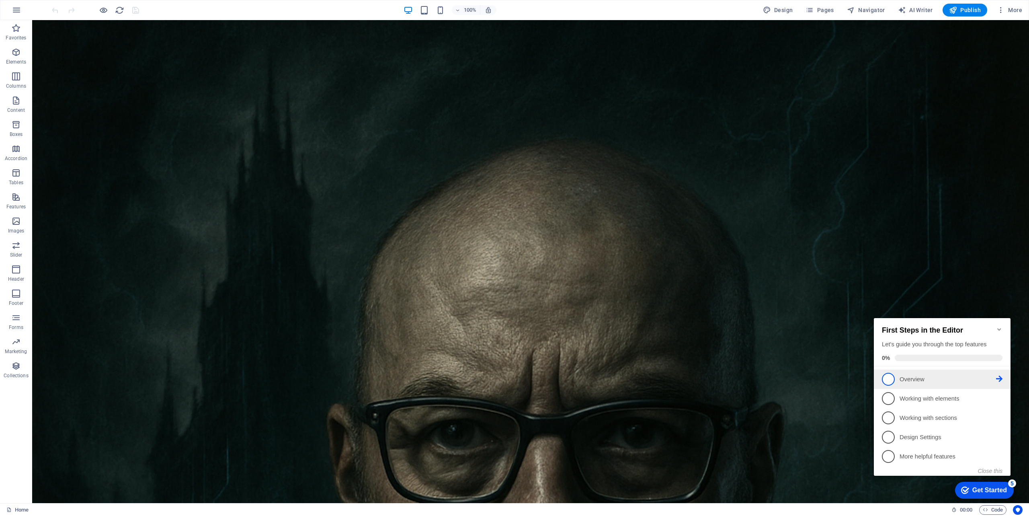
click at [912, 377] on p "Overview - incomplete" at bounding box center [948, 379] width 96 height 8
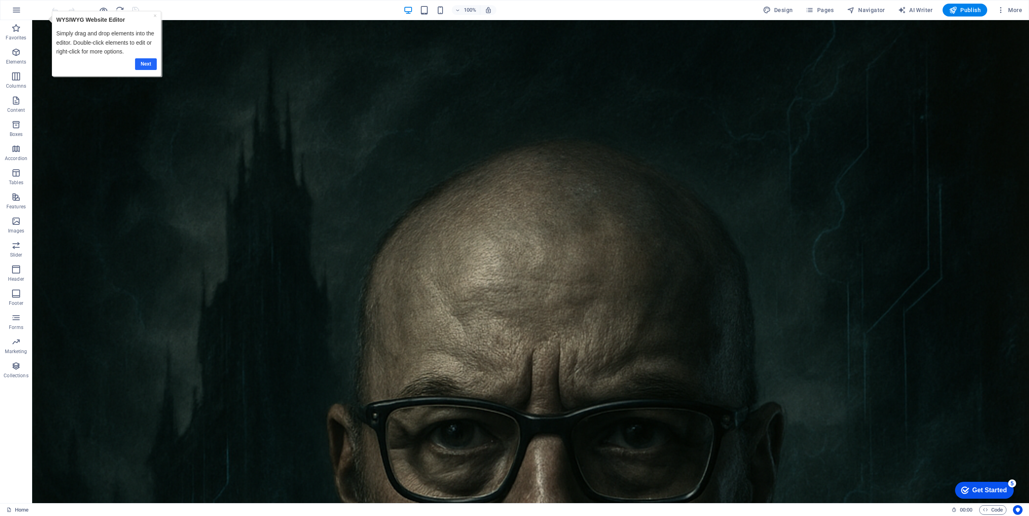
click at [141, 65] on link "Next" at bounding box center [146, 64] width 22 height 12
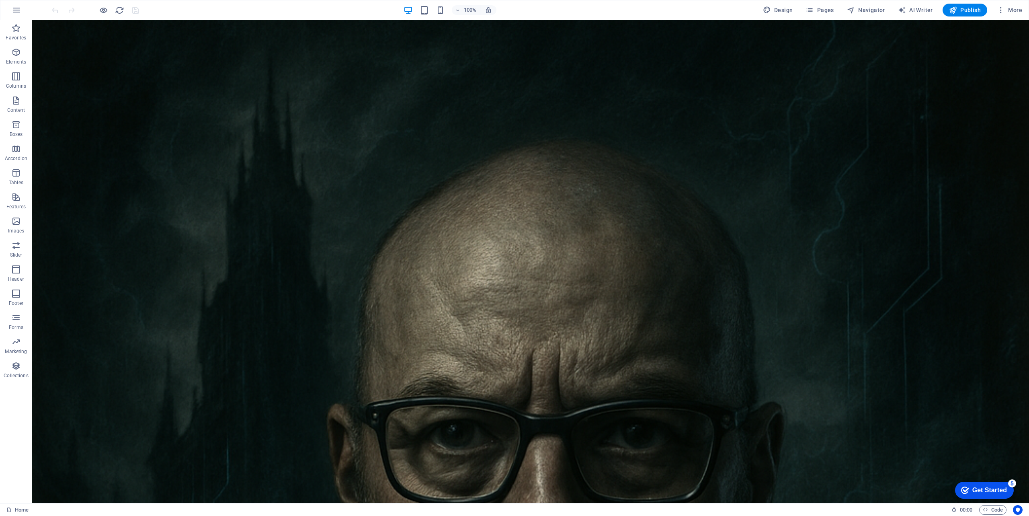
click at [983, 494] on div "Get Started" at bounding box center [989, 489] width 35 height 7
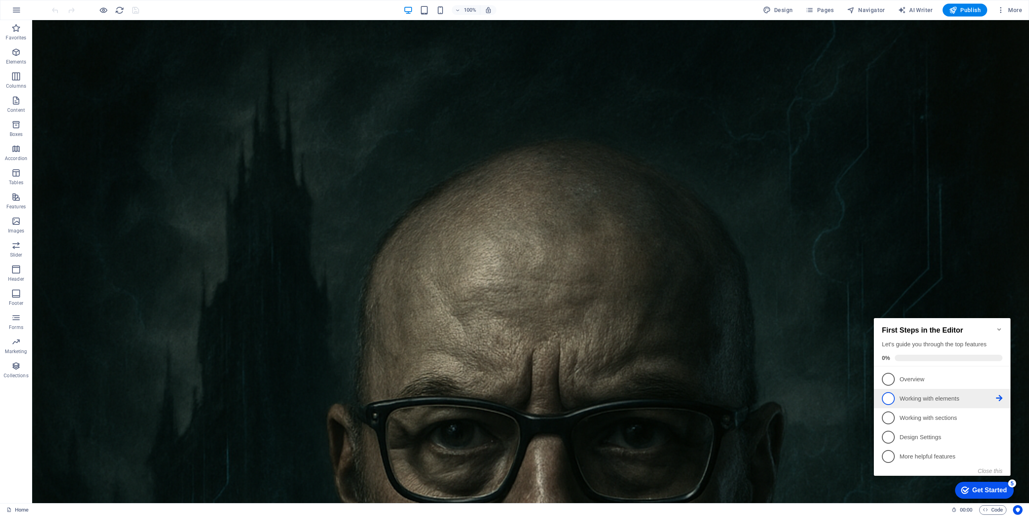
click at [890, 400] on span "2" at bounding box center [888, 398] width 13 height 13
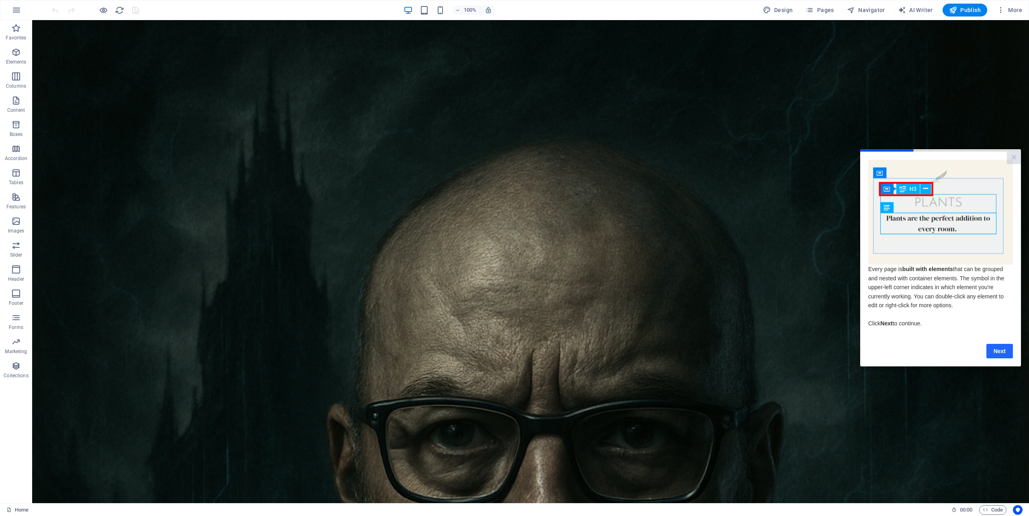
click at [999, 351] on link "Next" at bounding box center [999, 350] width 27 height 14
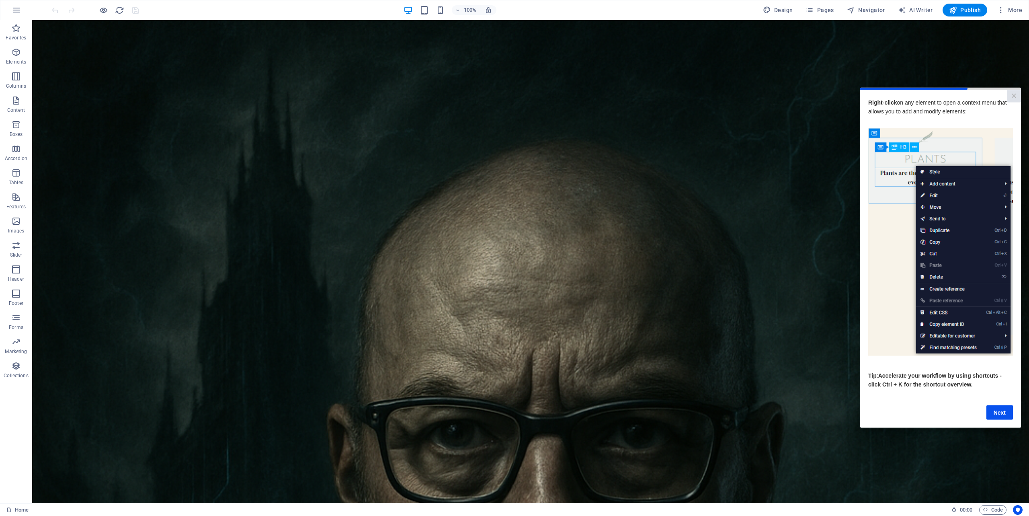
click at [1002, 413] on link "Next" at bounding box center [999, 412] width 27 height 14
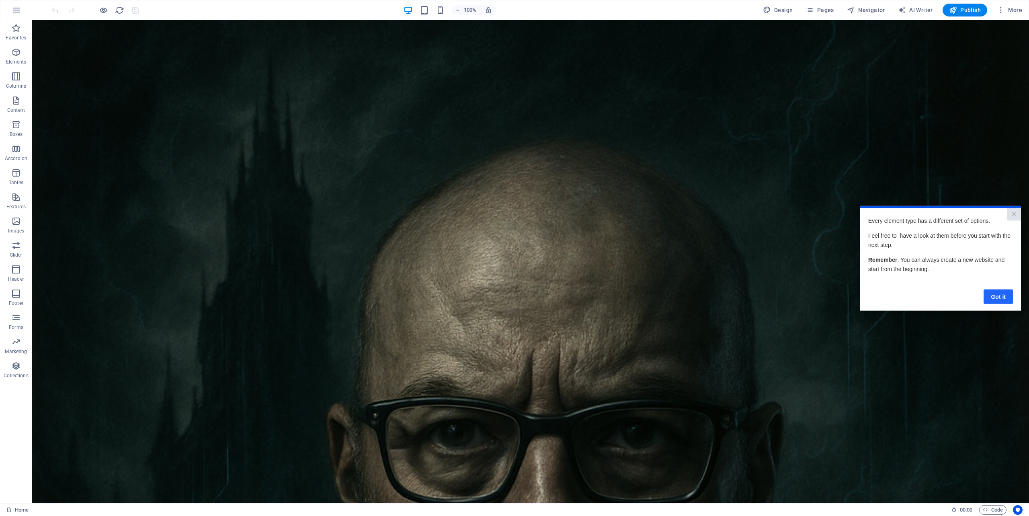
click at [1004, 294] on link "Got it" at bounding box center [998, 296] width 29 height 14
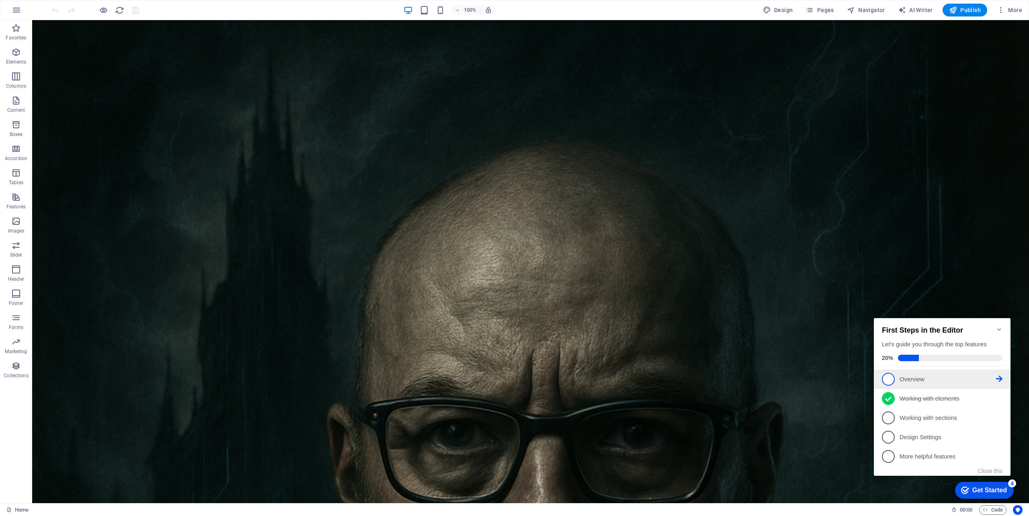
click at [997, 373] on link "1 Overview - incomplete" at bounding box center [942, 379] width 121 height 13
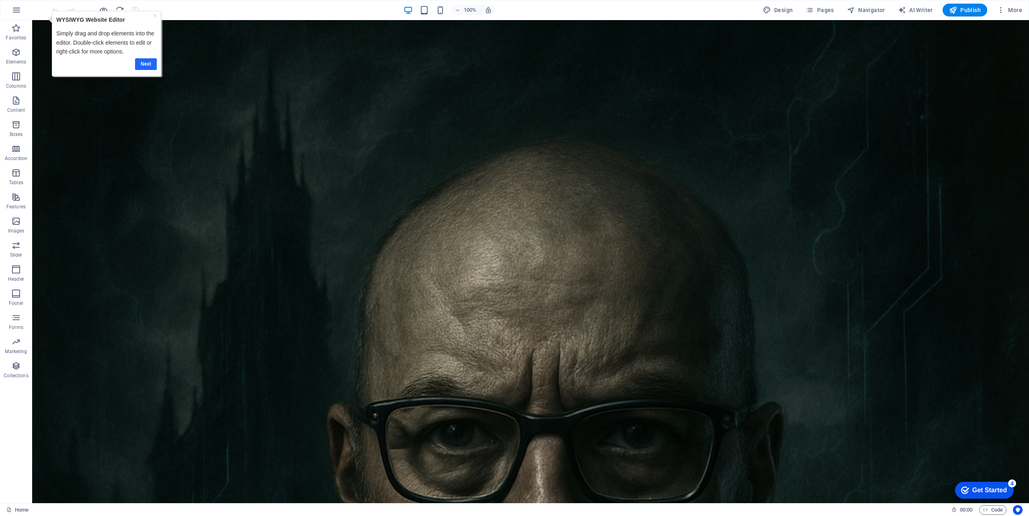
click at [150, 66] on link "Next" at bounding box center [146, 64] width 22 height 12
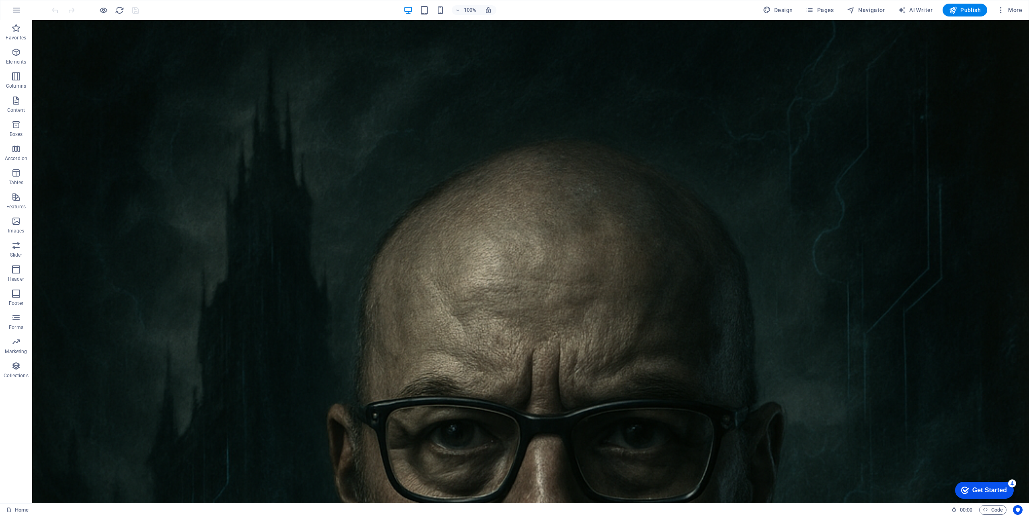
click at [974, 487] on div "Get Started" at bounding box center [989, 489] width 35 height 7
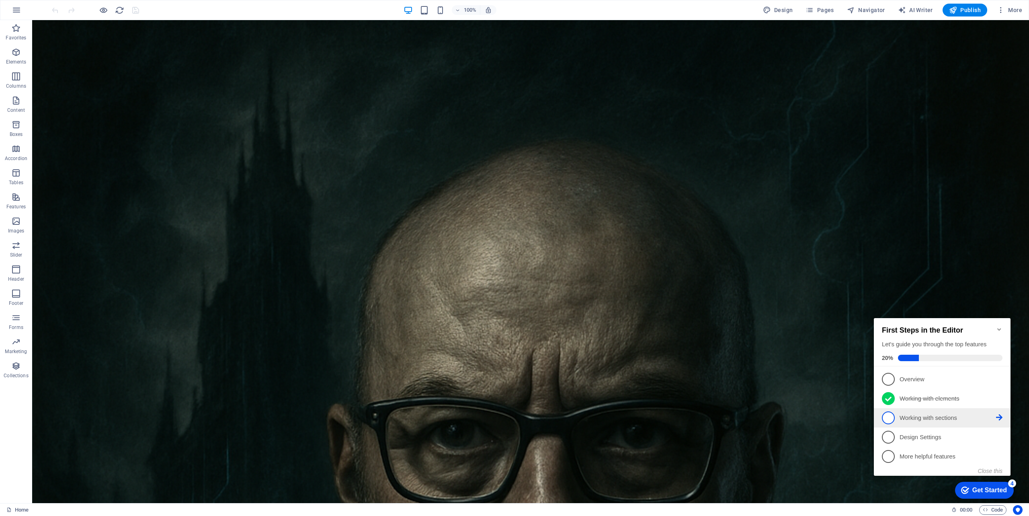
click at [1001, 418] on icon at bounding box center [999, 417] width 6 height 6
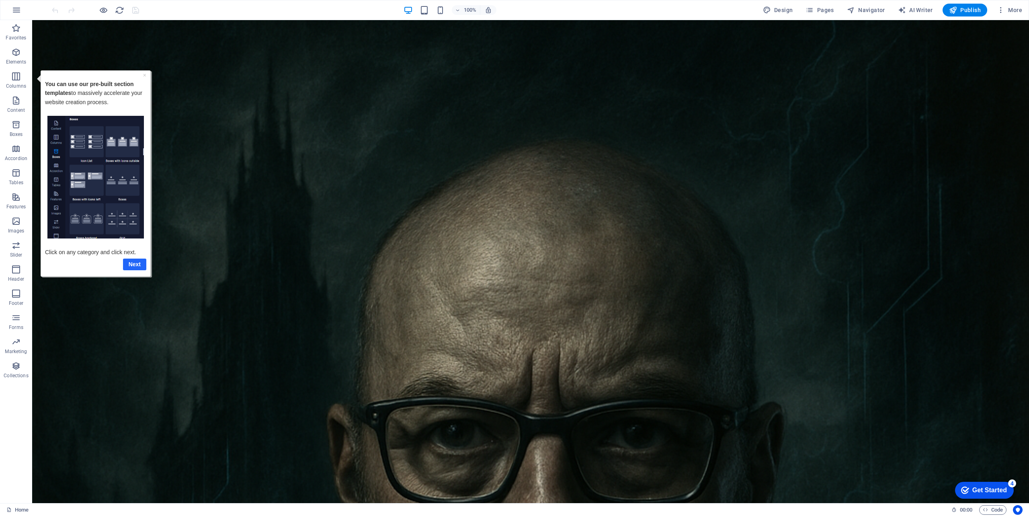
click at [129, 263] on link "Next" at bounding box center [134, 264] width 23 height 12
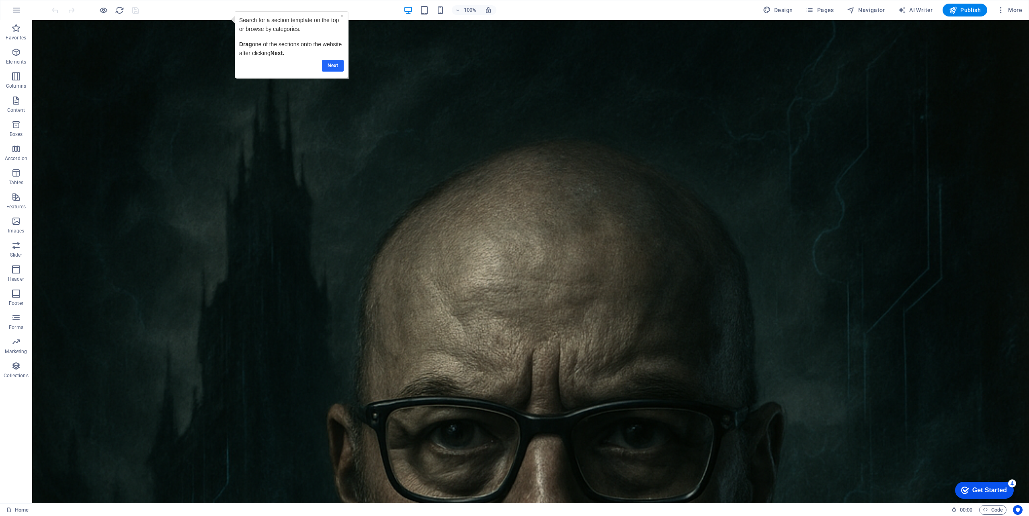
click at [327, 63] on link "Next" at bounding box center [333, 66] width 22 height 12
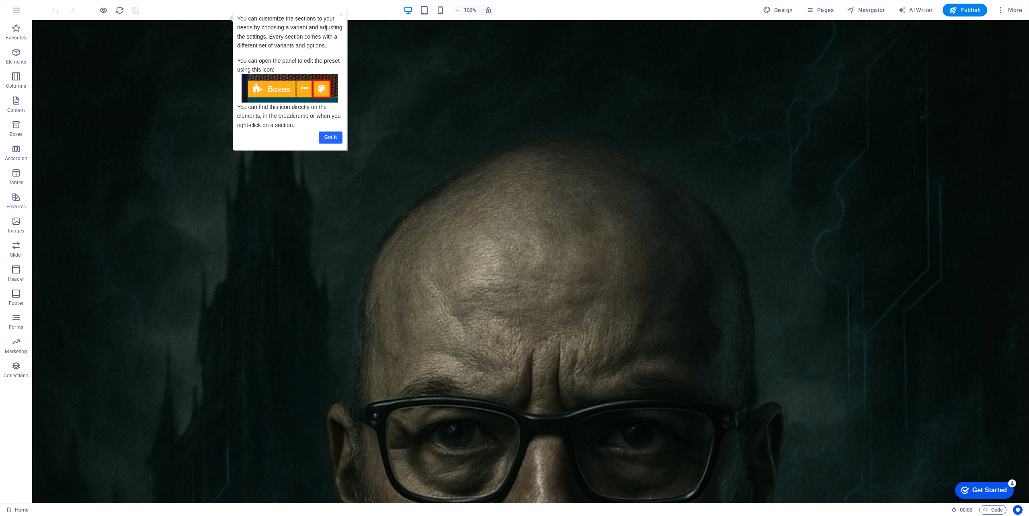
click at [330, 137] on link "Got it" at bounding box center [330, 137] width 24 height 12
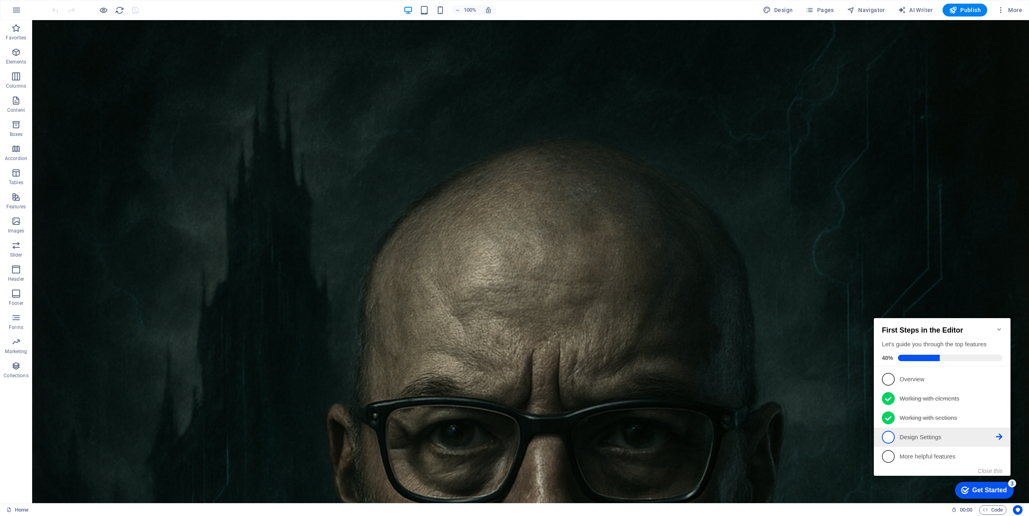
click at [999, 436] on icon at bounding box center [999, 436] width 6 height 6
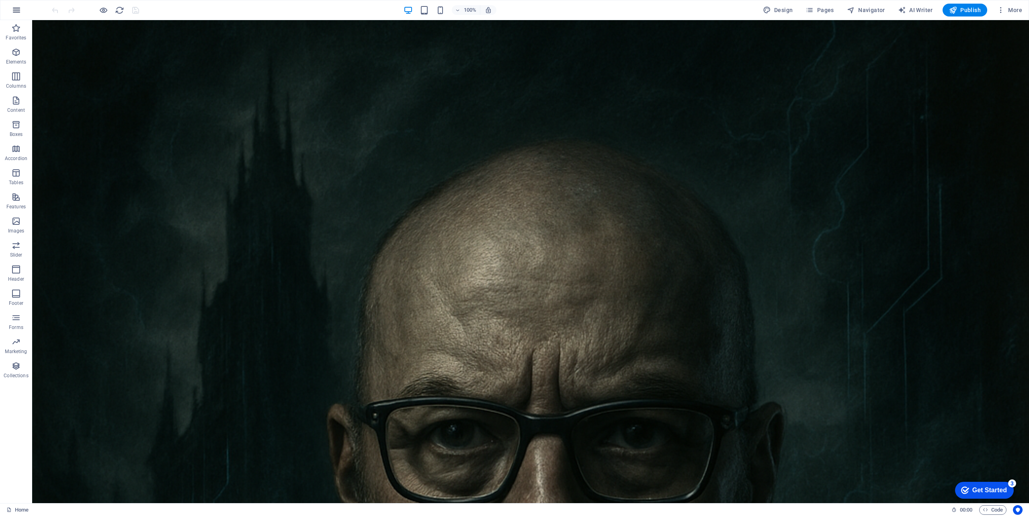
click at [10, 6] on button "button" at bounding box center [16, 9] width 19 height 19
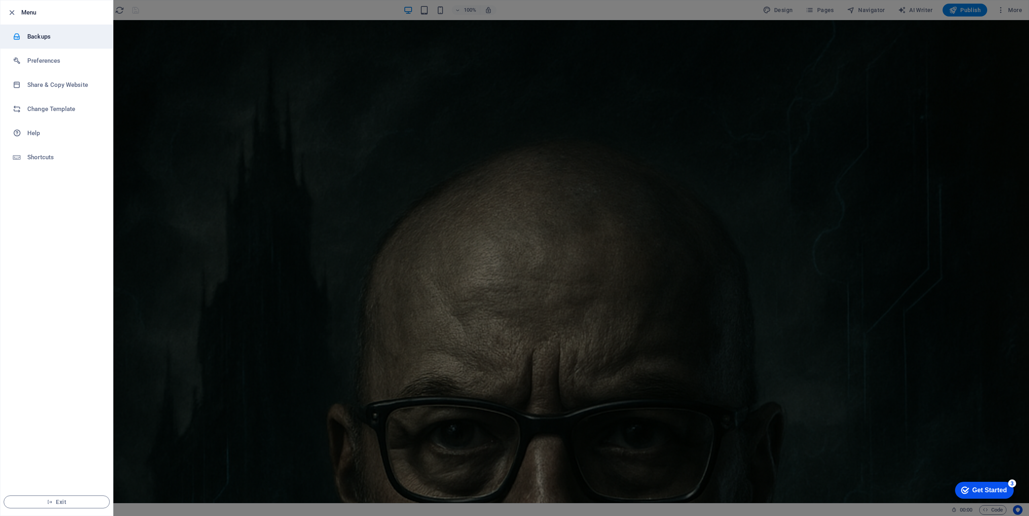
click at [38, 37] on h6 "Backups" at bounding box center [64, 37] width 74 height 10
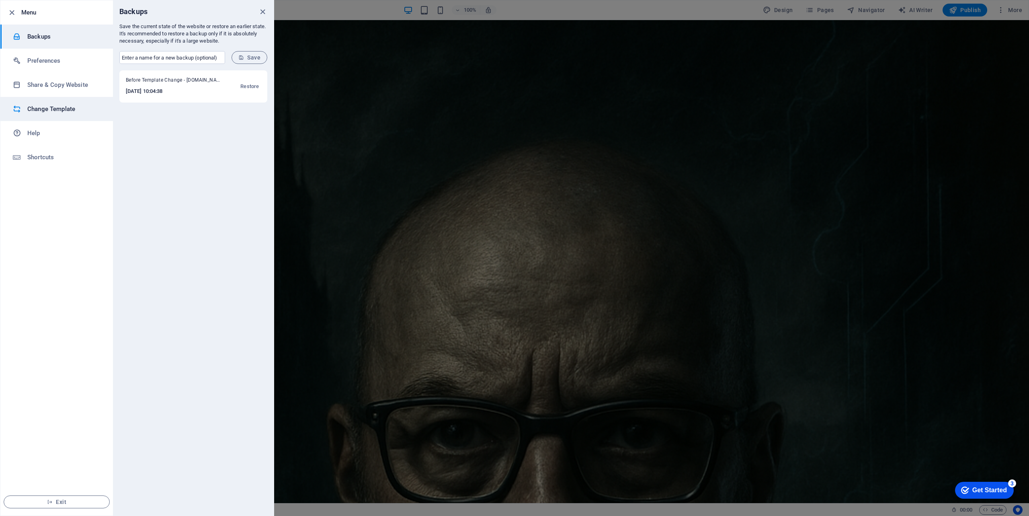
click at [54, 107] on h6 "Change Template" at bounding box center [64, 109] width 74 height 10
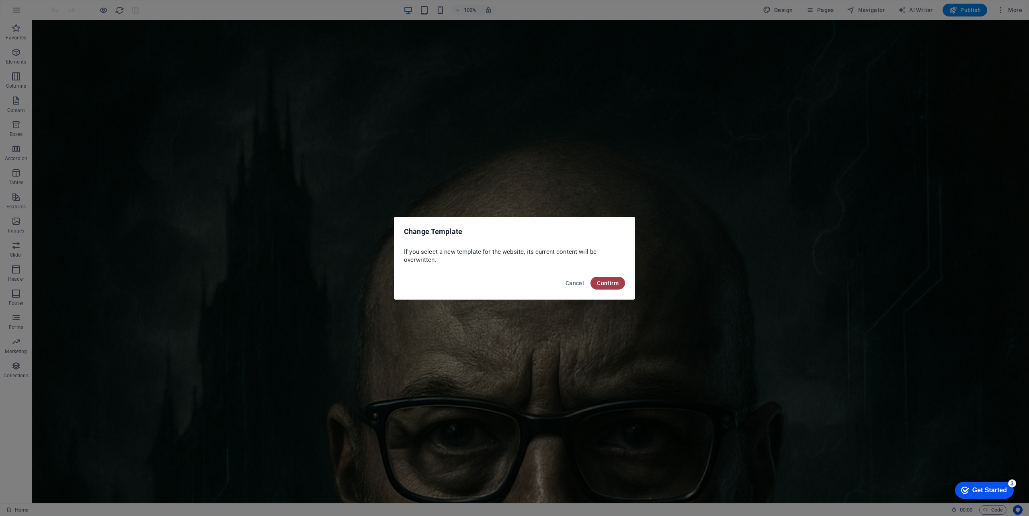
click at [612, 285] on span "Confirm" at bounding box center [608, 283] width 22 height 6
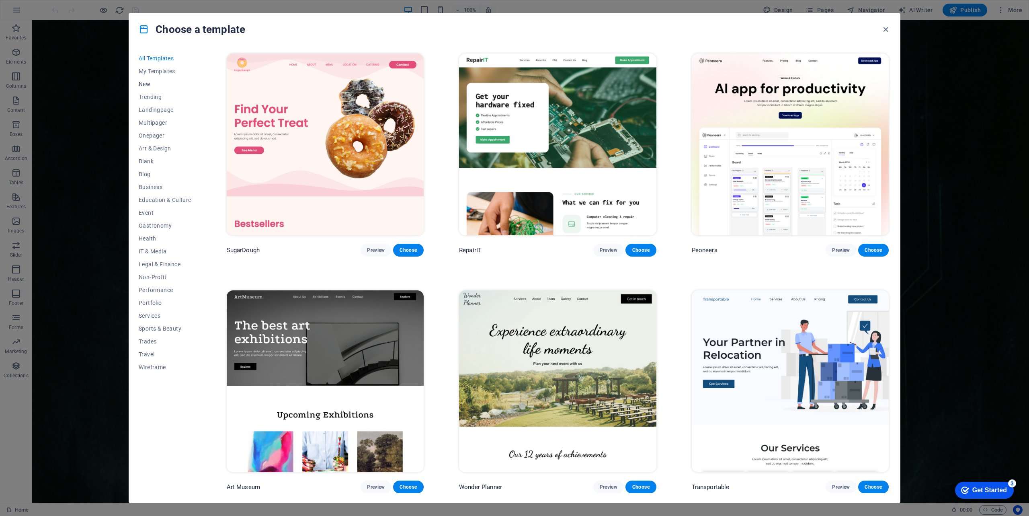
click at [146, 83] on span "New" at bounding box center [165, 84] width 53 height 6
click at [146, 84] on span "New" at bounding box center [165, 84] width 53 height 6
click at [149, 99] on span "Trending" at bounding box center [165, 97] width 53 height 6
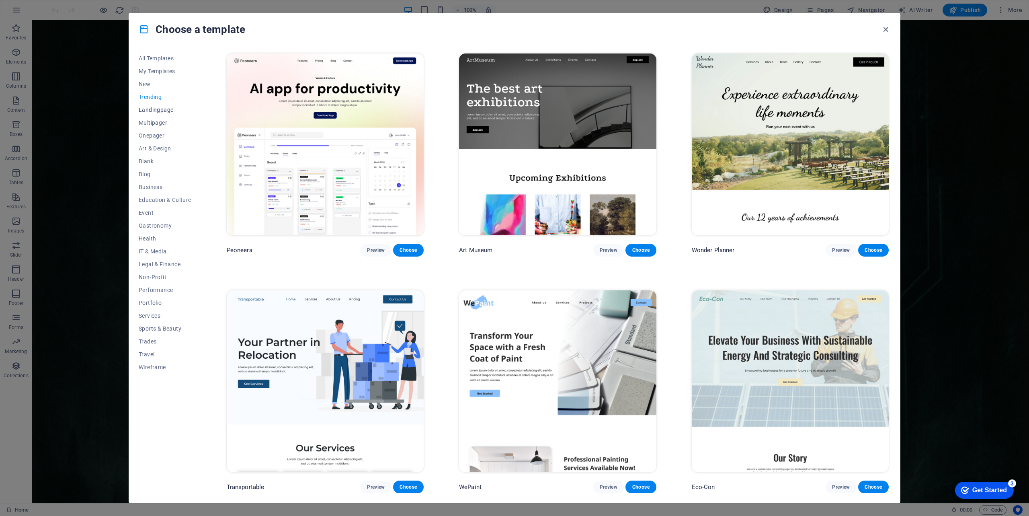
click at [150, 110] on span "Landingpage" at bounding box center [165, 110] width 53 height 6
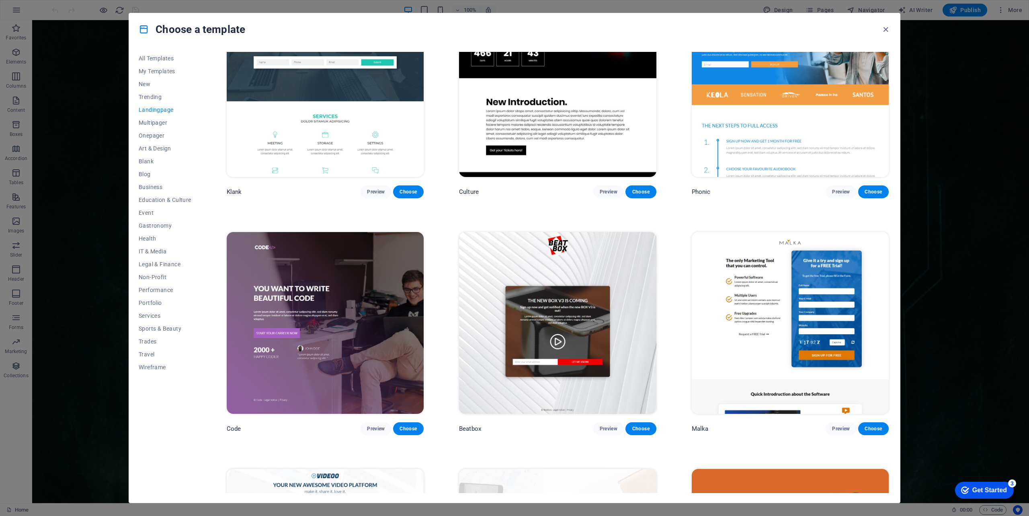
scroll to position [189, 0]
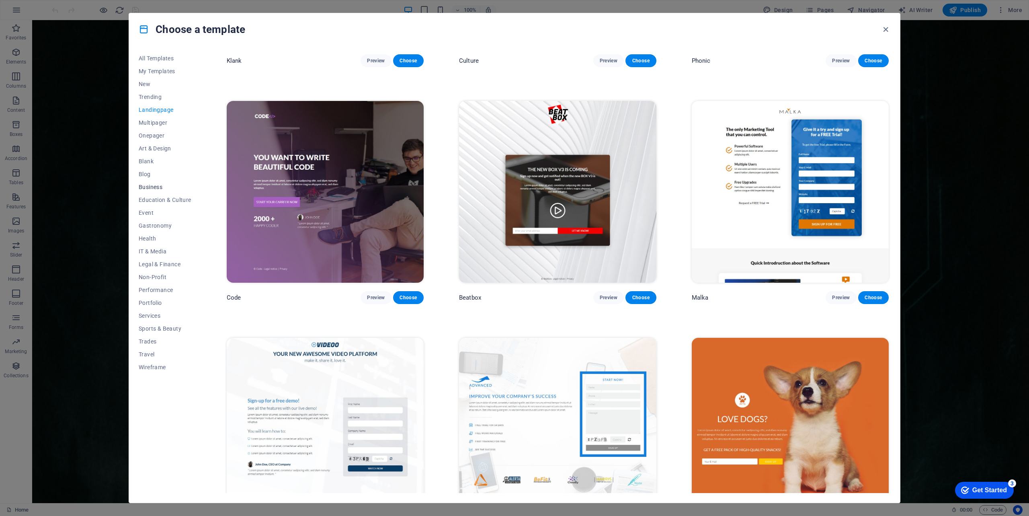
click at [148, 184] on span "Business" at bounding box center [165, 187] width 53 height 6
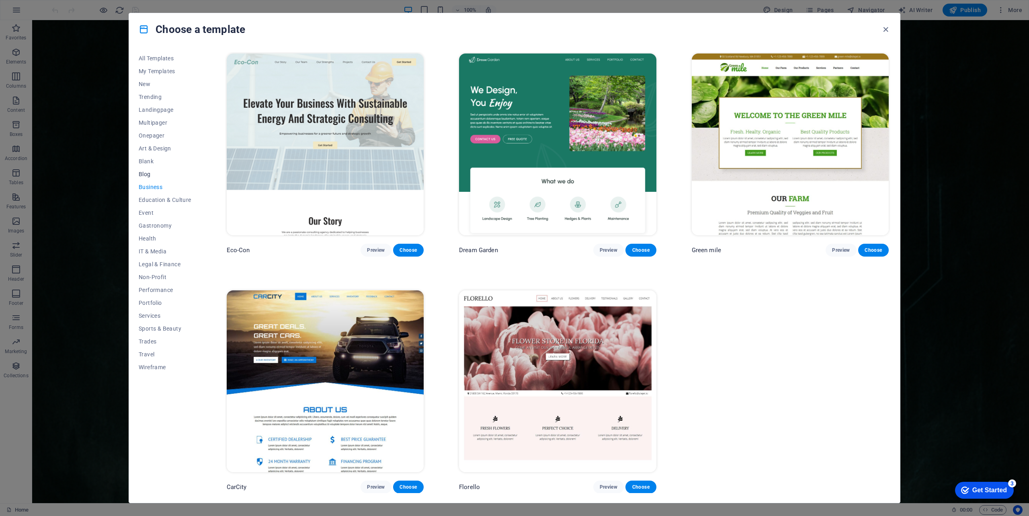
click at [145, 172] on span "Blog" at bounding box center [165, 174] width 53 height 6
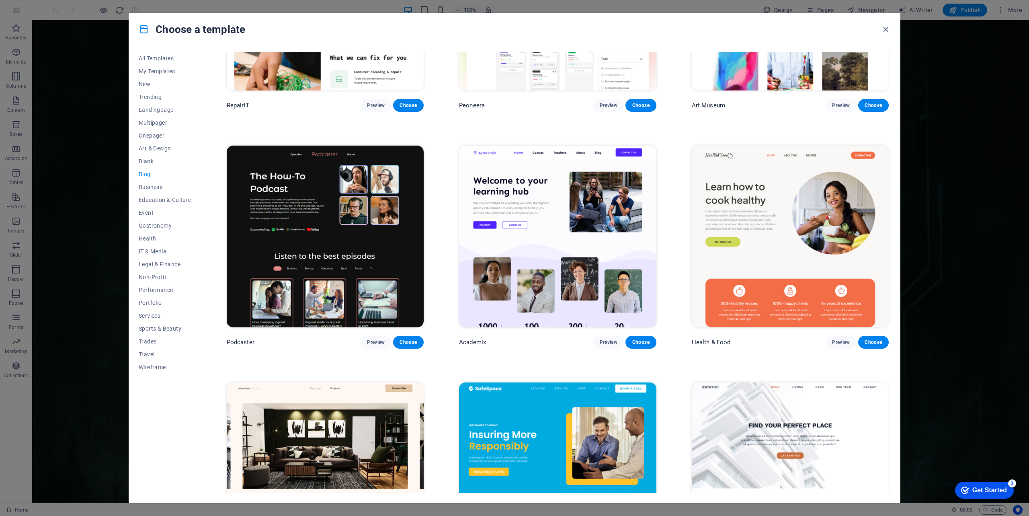
scroll to position [297, 0]
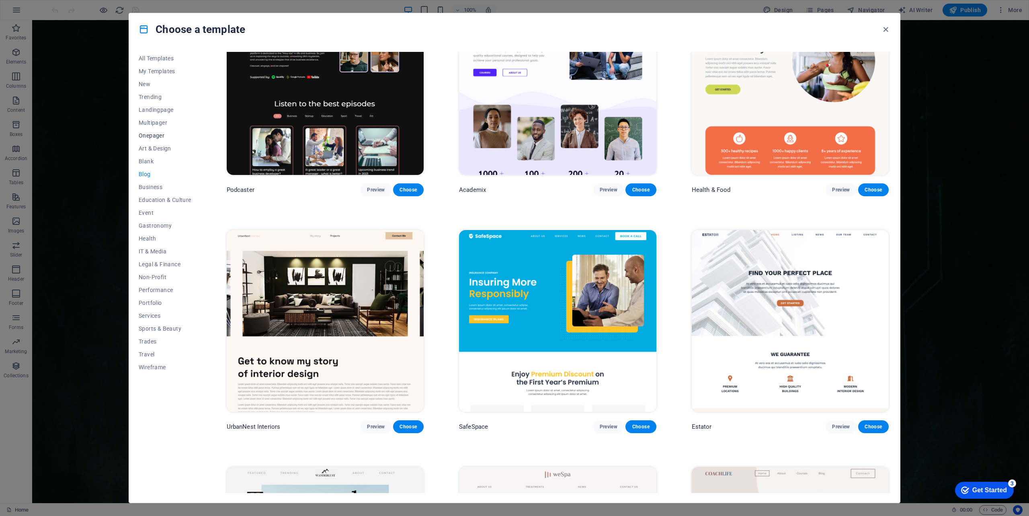
click at [150, 133] on span "Onepager" at bounding box center [165, 135] width 53 height 6
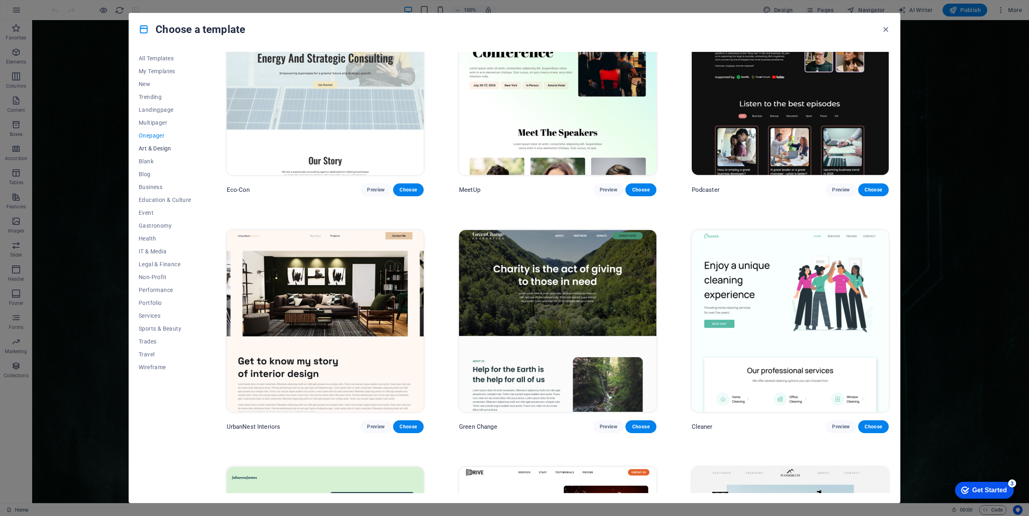
click at [153, 145] on span "Art & Design" at bounding box center [165, 148] width 53 height 6
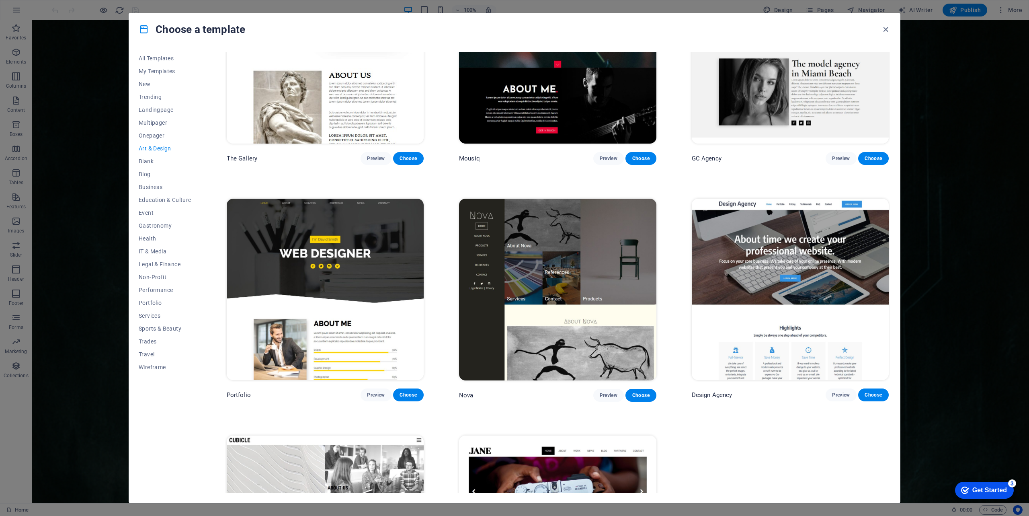
scroll to position [360, 0]
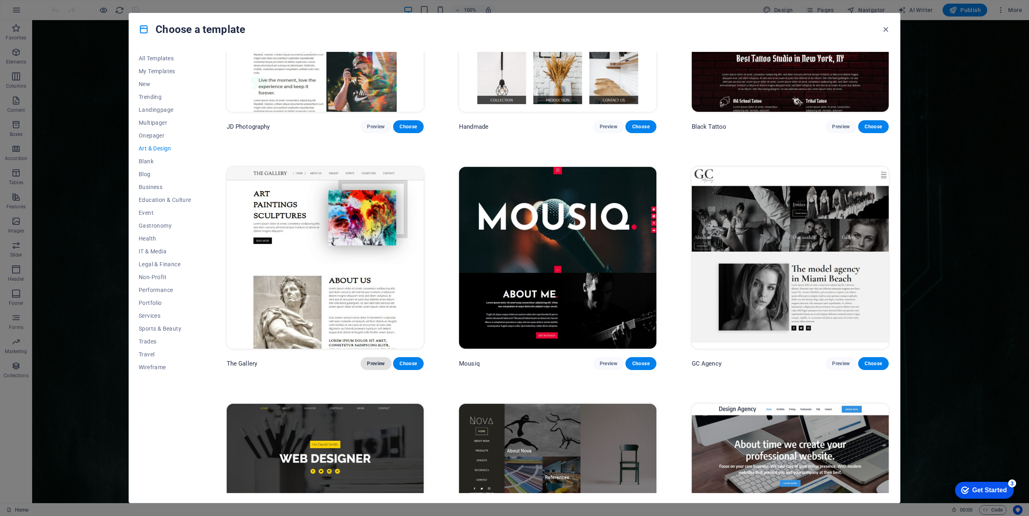
click at [377, 360] on span "Preview" at bounding box center [376, 363] width 18 height 6
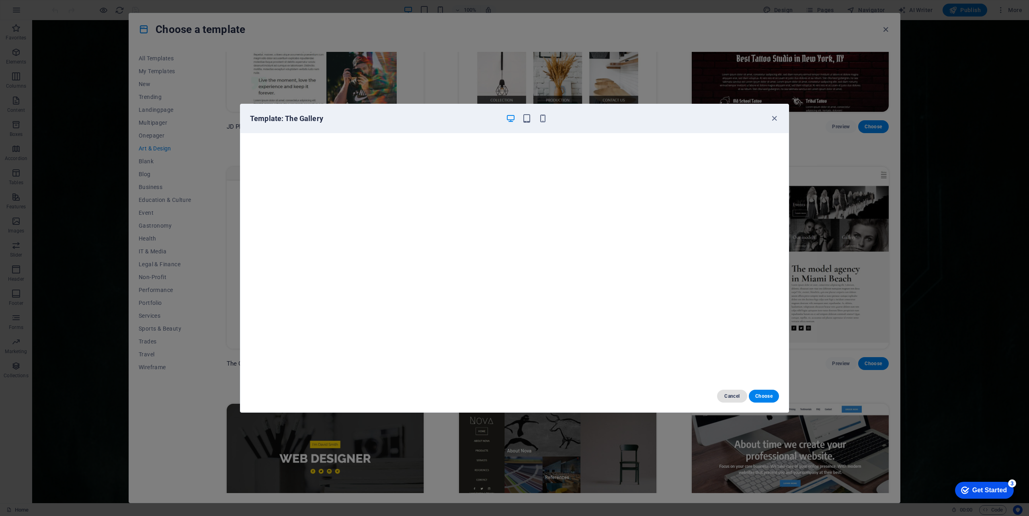
click at [736, 396] on span "Cancel" at bounding box center [732, 396] width 17 height 6
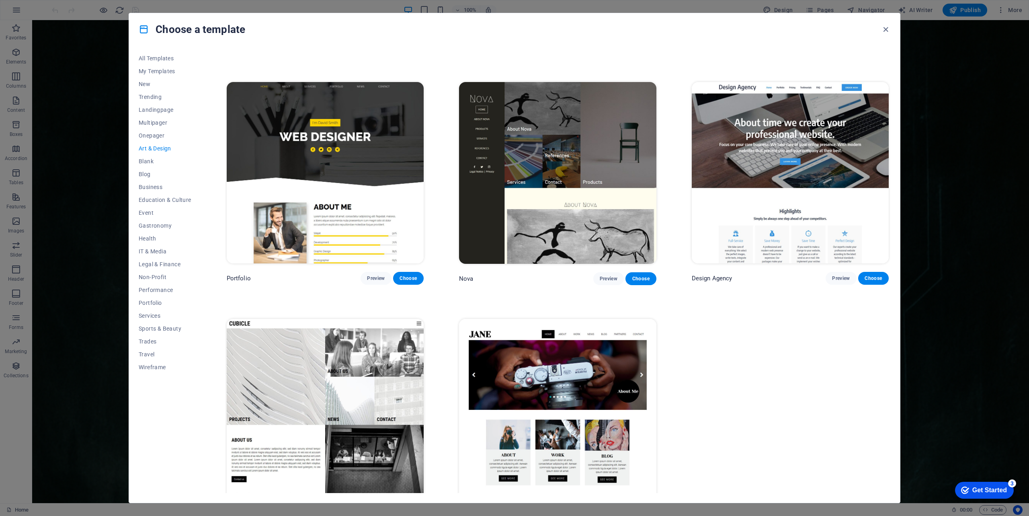
scroll to position [707, 0]
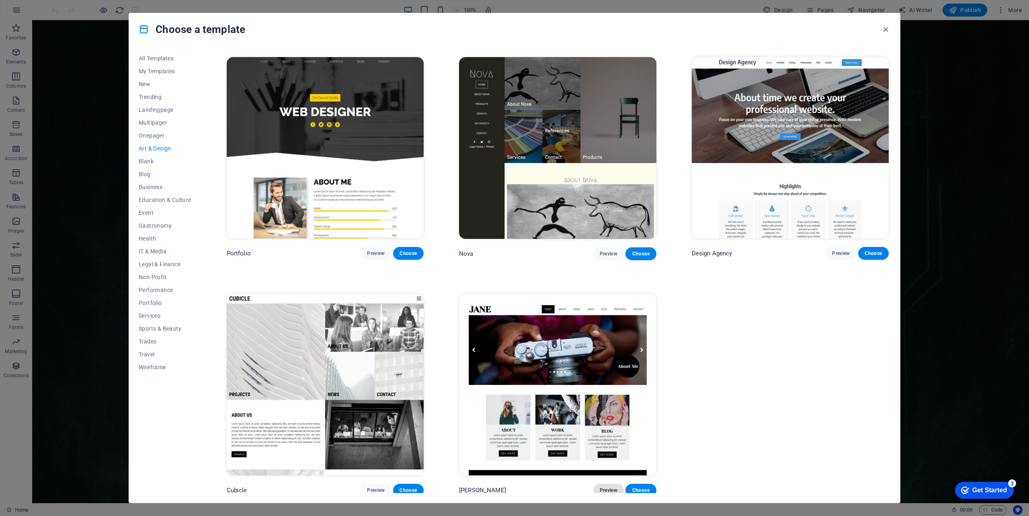
click at [604, 487] on span "Preview" at bounding box center [609, 490] width 18 height 6
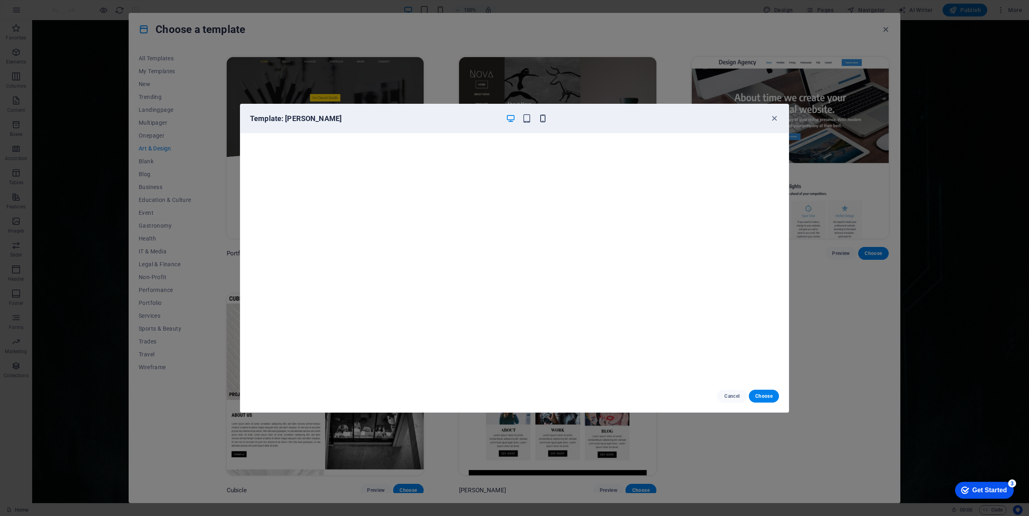
click at [542, 120] on icon "button" at bounding box center [542, 118] width 9 height 9
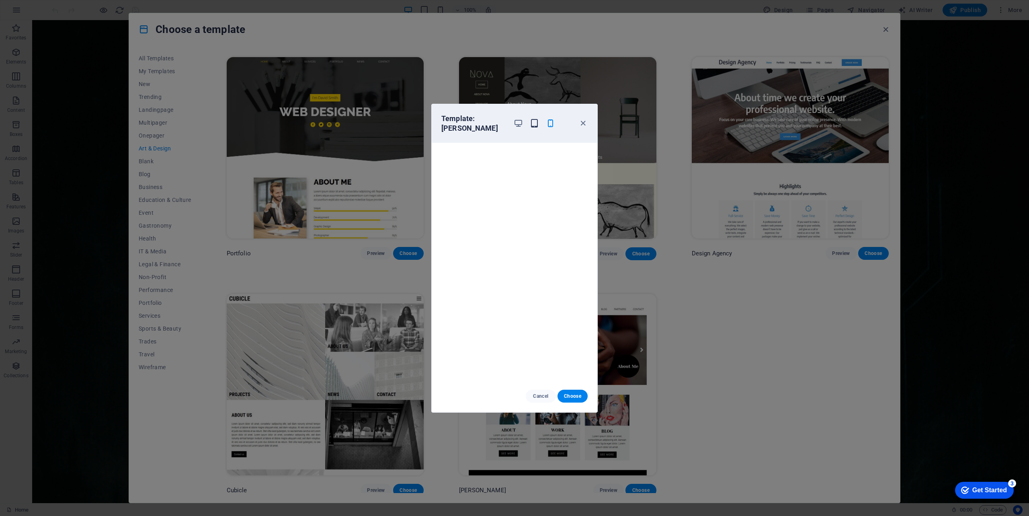
click at [537, 120] on icon "button" at bounding box center [534, 123] width 9 height 9
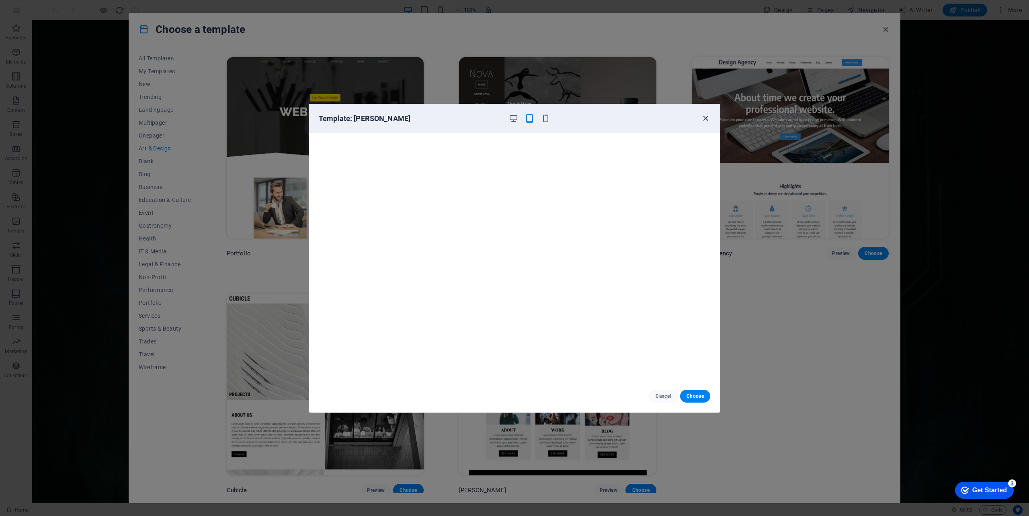
click at [701, 119] on icon "button" at bounding box center [705, 118] width 9 height 9
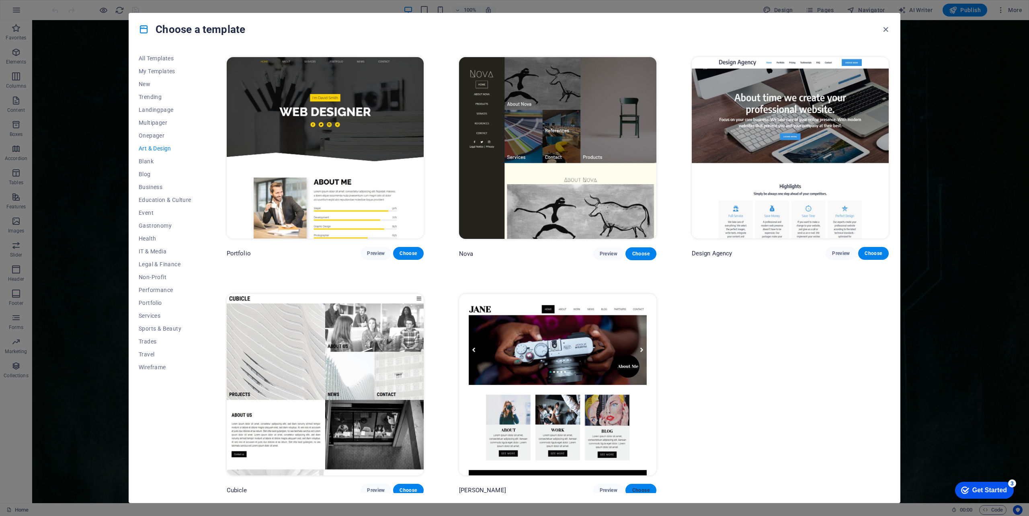
click at [636, 487] on span "Choose" at bounding box center [641, 490] width 18 height 6
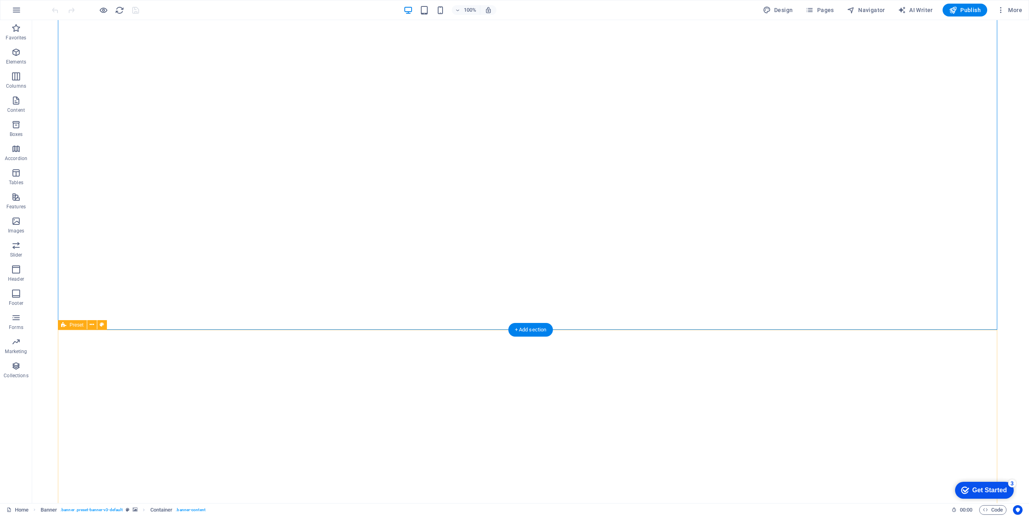
scroll to position [315, 0]
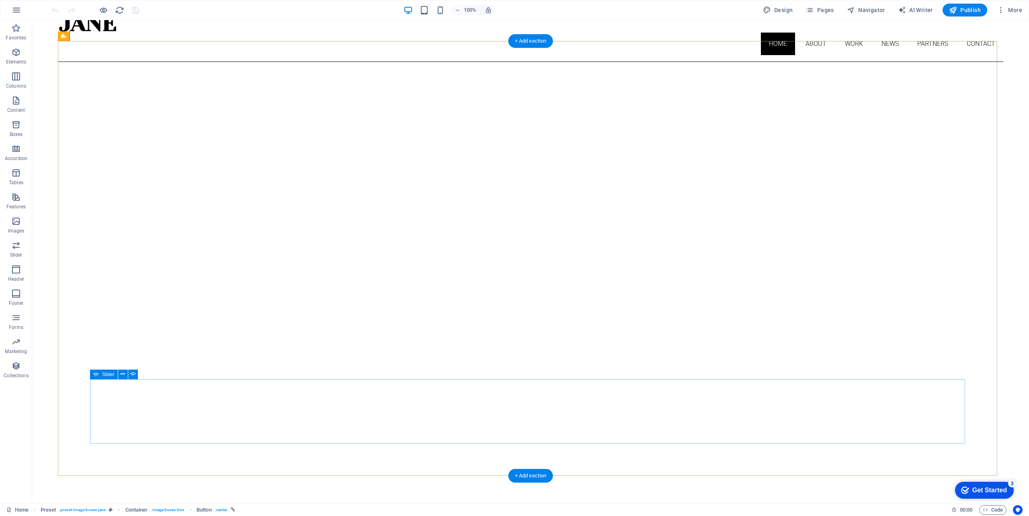
scroll to position [0, 0]
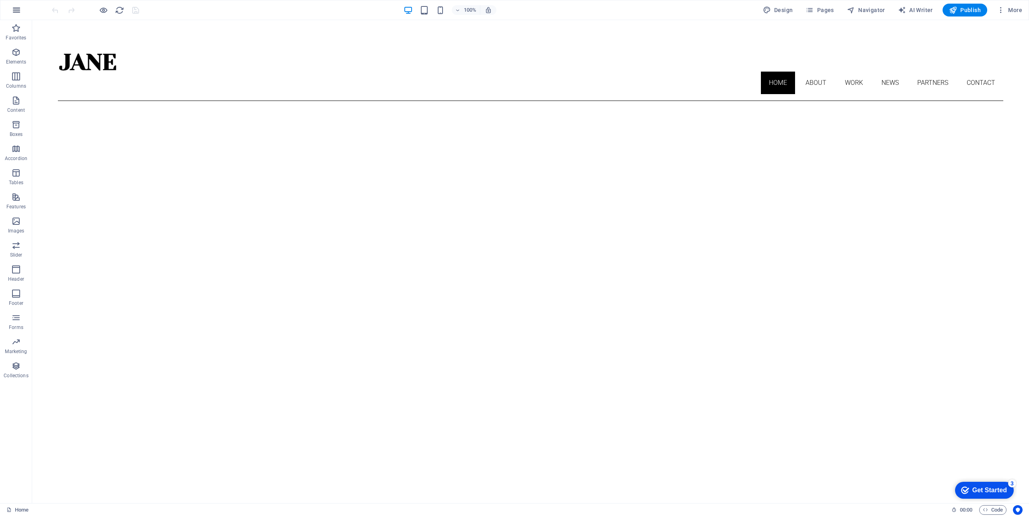
click at [14, 10] on icon "button" at bounding box center [17, 10] width 10 height 10
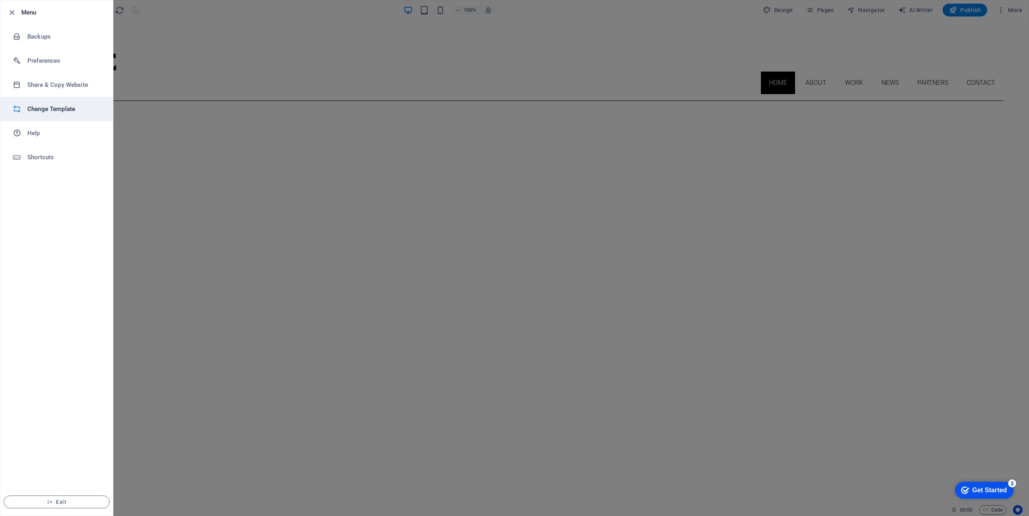
click at [61, 109] on h6 "Change Template" at bounding box center [64, 109] width 74 height 10
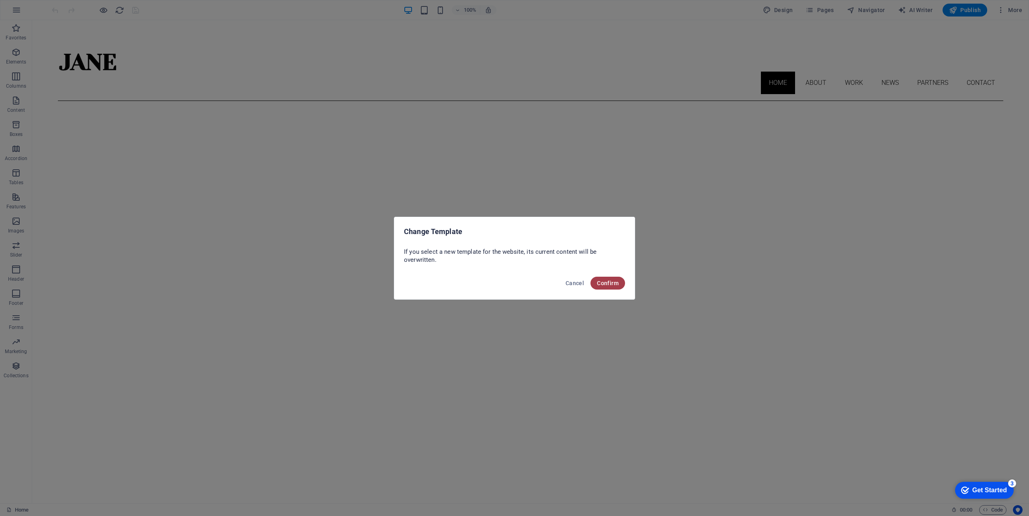
click at [611, 282] on span "Confirm" at bounding box center [608, 283] width 22 height 6
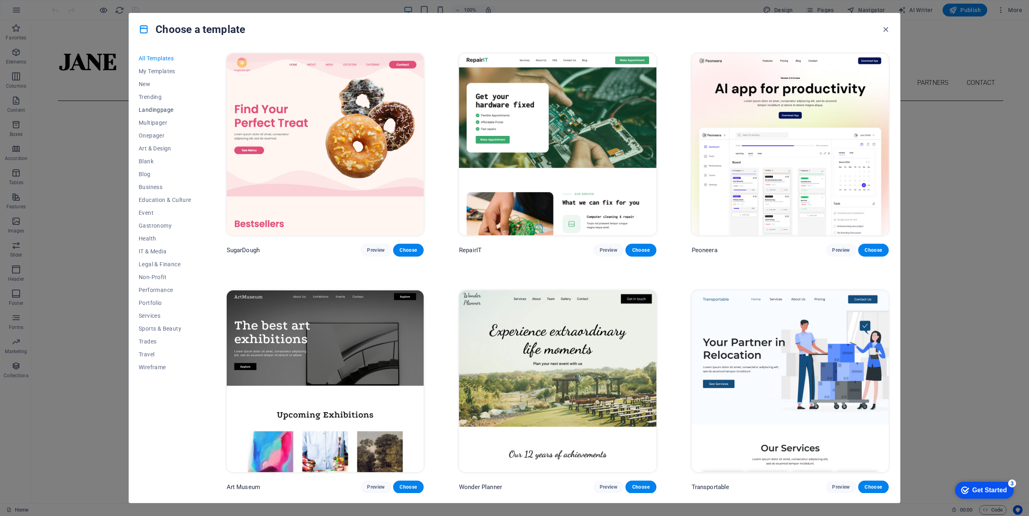
click at [156, 110] on span "Landingpage" at bounding box center [165, 110] width 53 height 6
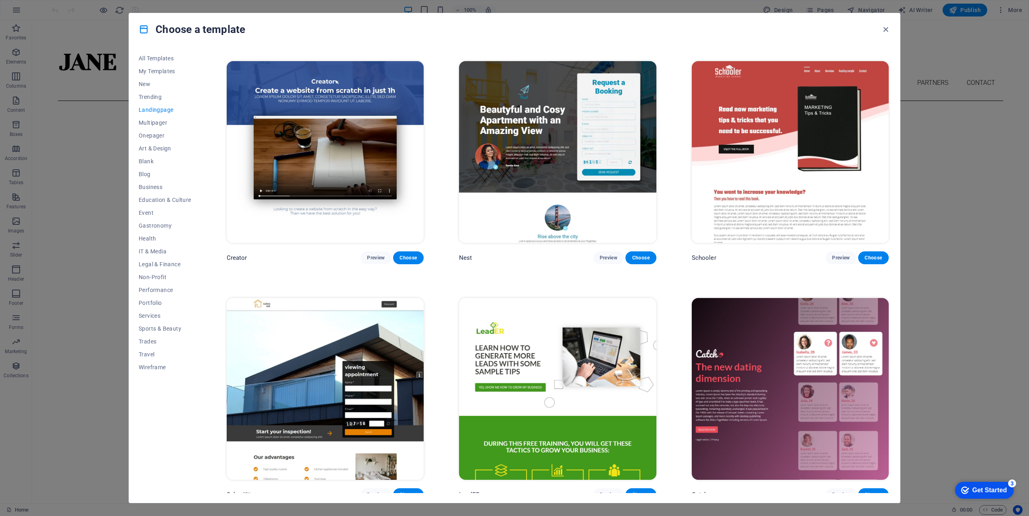
scroll to position [1276, 0]
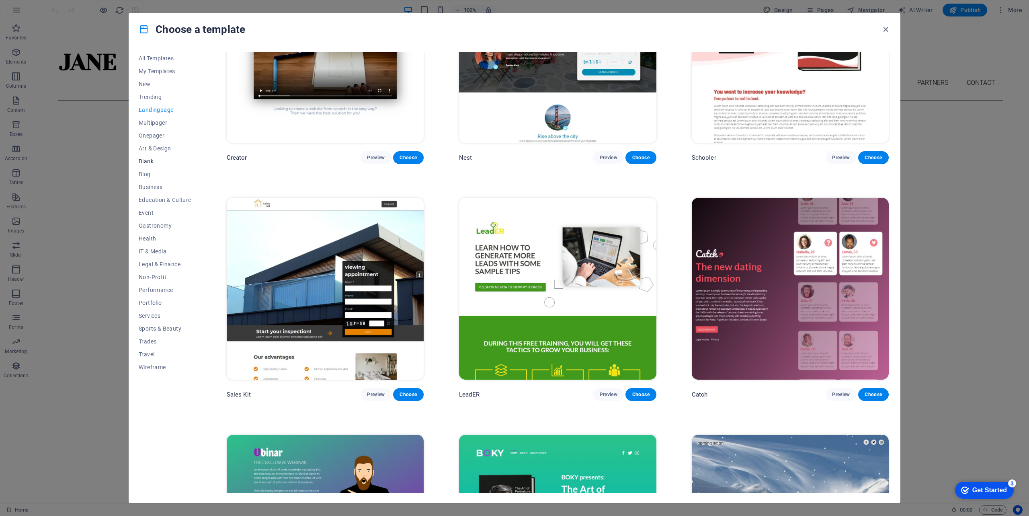
click at [150, 165] on button "Blank" at bounding box center [165, 161] width 53 height 13
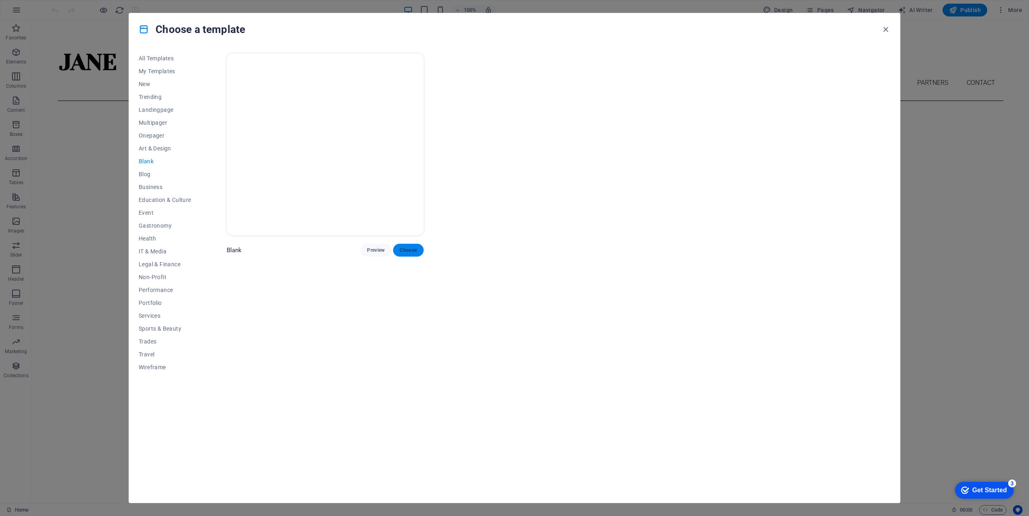
click at [412, 244] on button "Choose" at bounding box center [408, 250] width 31 height 13
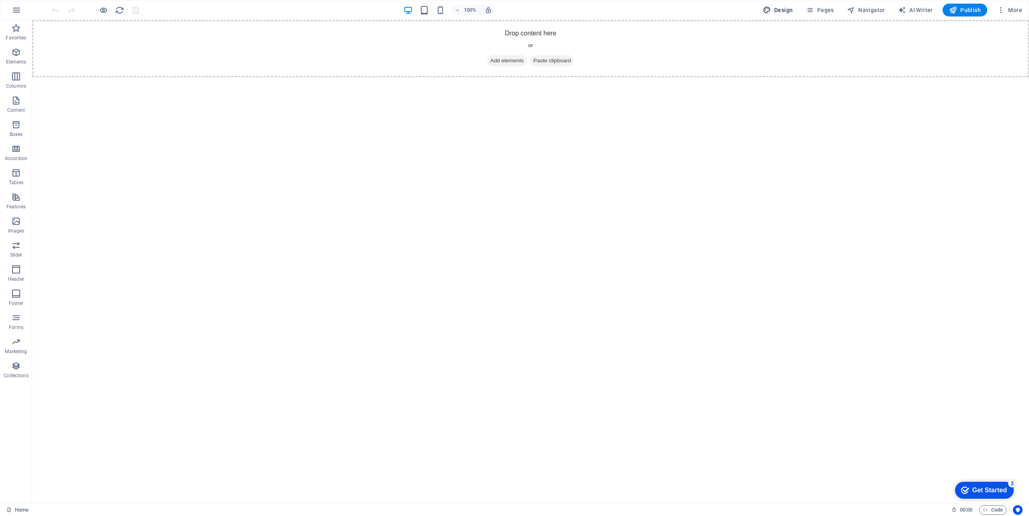
click at [777, 10] on span "Design" at bounding box center [778, 10] width 30 height 8
select select "px"
select select "400"
select select "px"
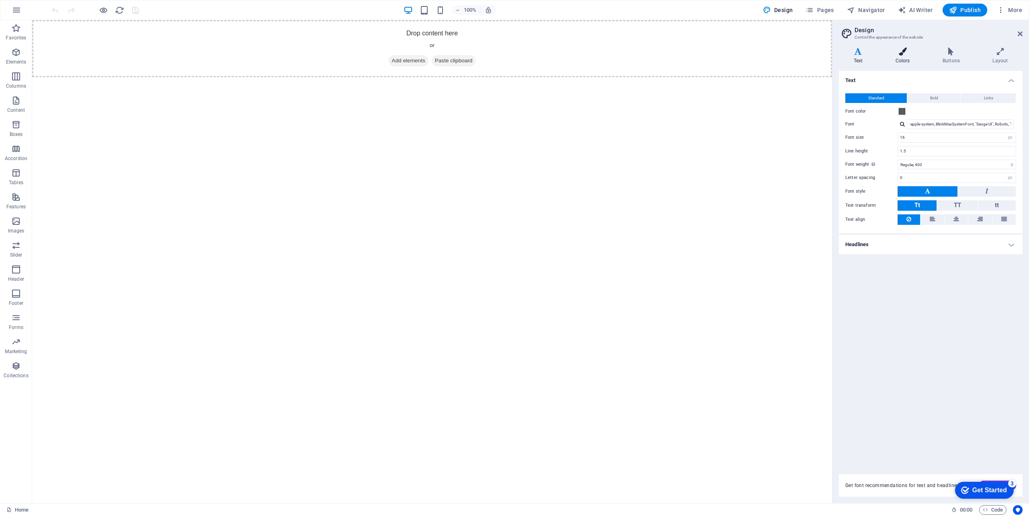
click at [903, 54] on icon at bounding box center [903, 51] width 44 height 8
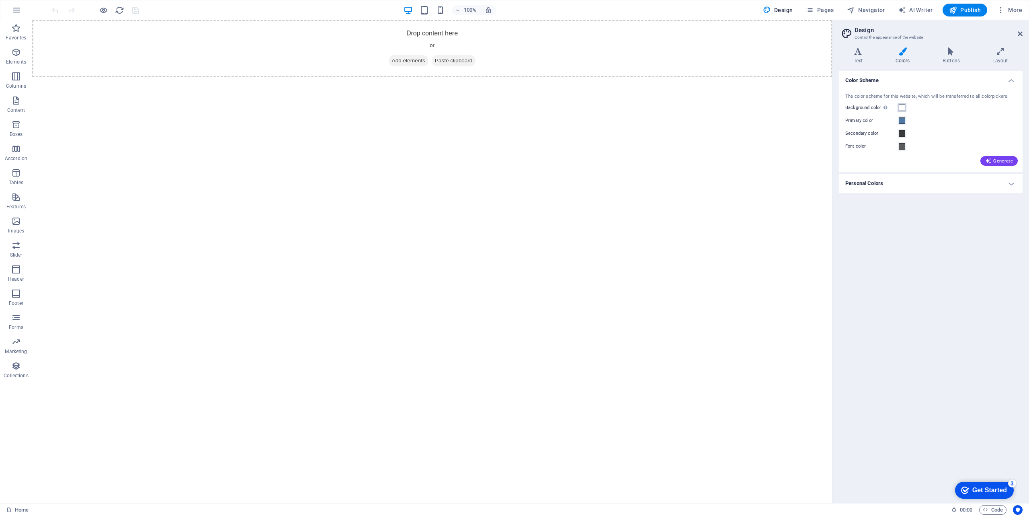
click at [902, 108] on span at bounding box center [902, 108] width 6 height 6
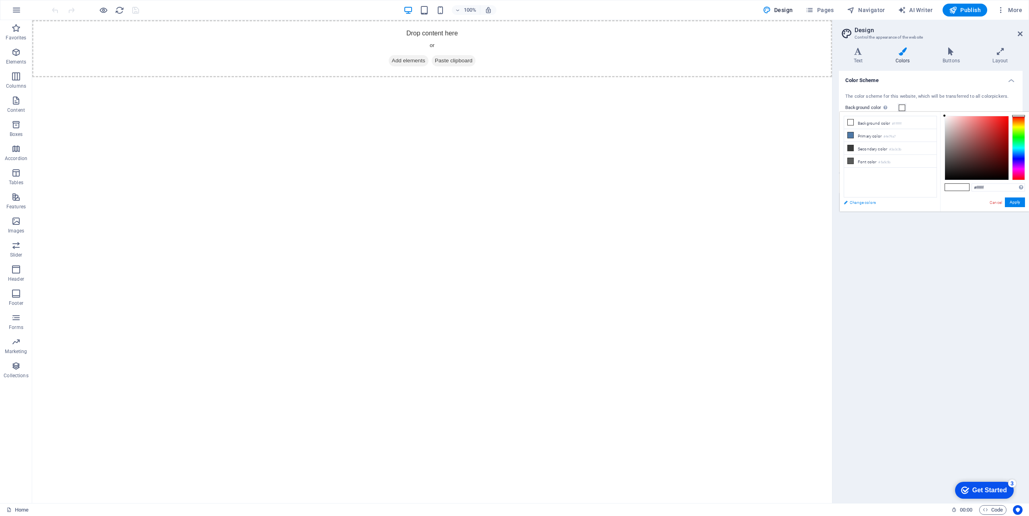
click at [862, 202] on link "Change colors" at bounding box center [886, 202] width 93 height 10
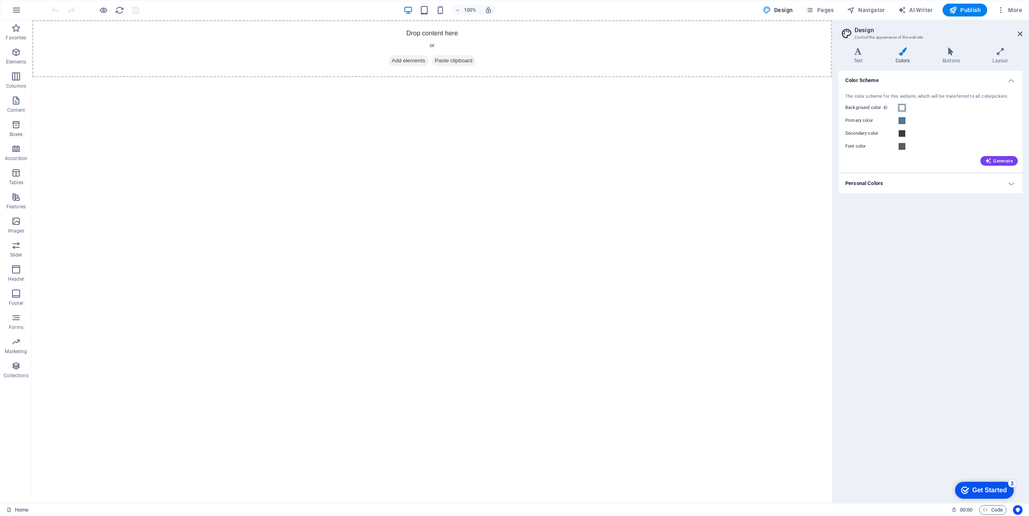
click at [902, 107] on span at bounding box center [902, 108] width 6 height 6
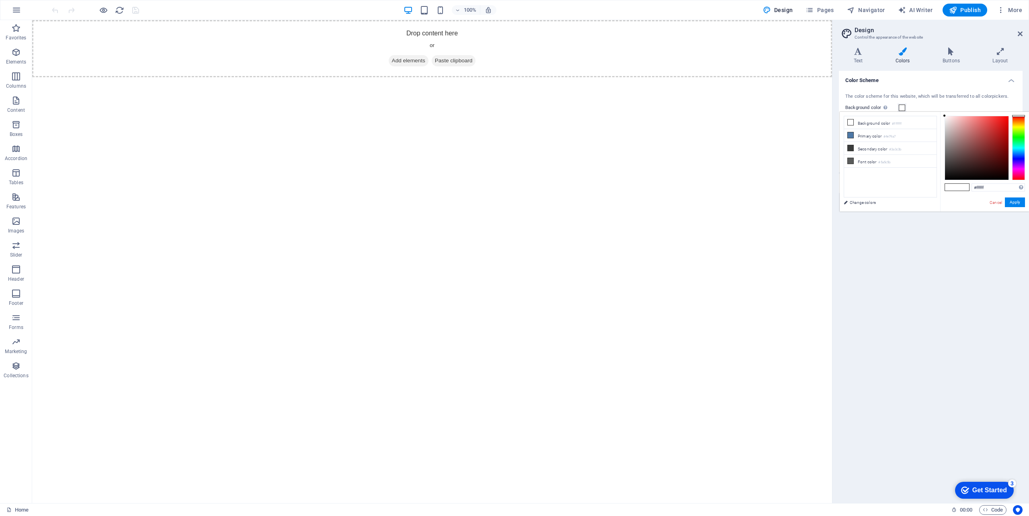
click at [957, 186] on span at bounding box center [951, 187] width 12 height 7
click at [990, 188] on input "#ffffff" at bounding box center [998, 187] width 53 height 8
type input "#000000"
click at [1014, 205] on button "Apply" at bounding box center [1015, 202] width 20 height 10
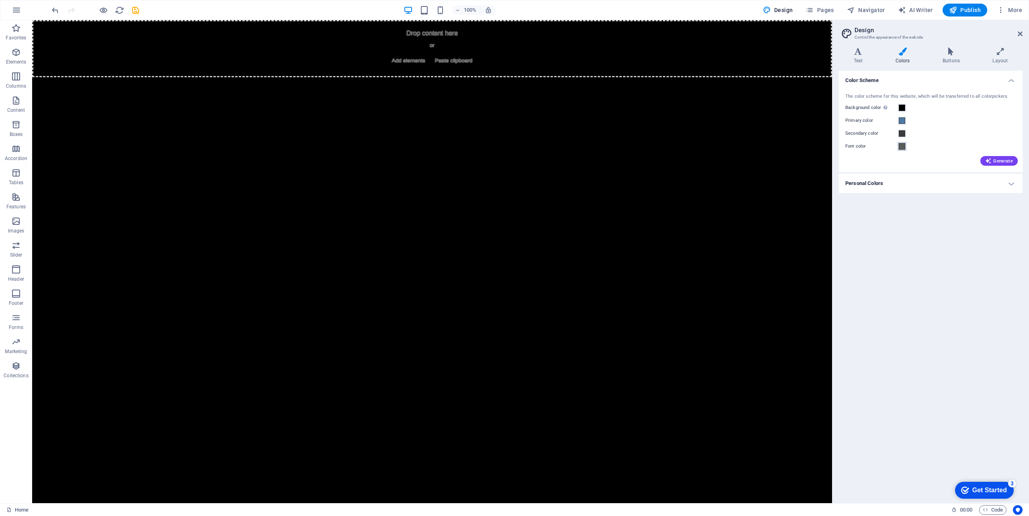
click at [902, 146] on span at bounding box center [902, 146] width 6 height 6
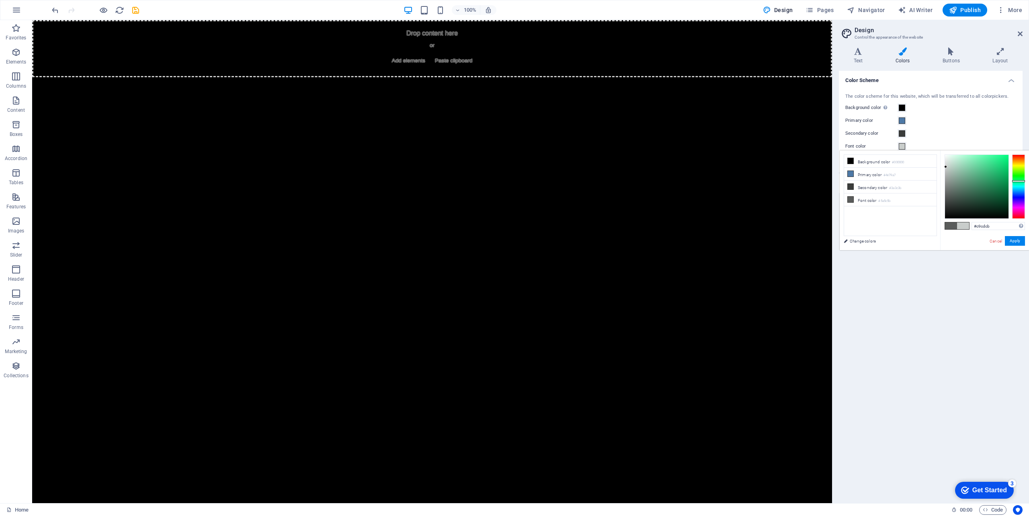
click at [946, 167] on div at bounding box center [977, 187] width 64 height 64
type input "#cfcfcf"
click at [943, 166] on div at bounding box center [944, 166] width 3 height 3
click at [1017, 242] on button "Apply" at bounding box center [1015, 241] width 20 height 10
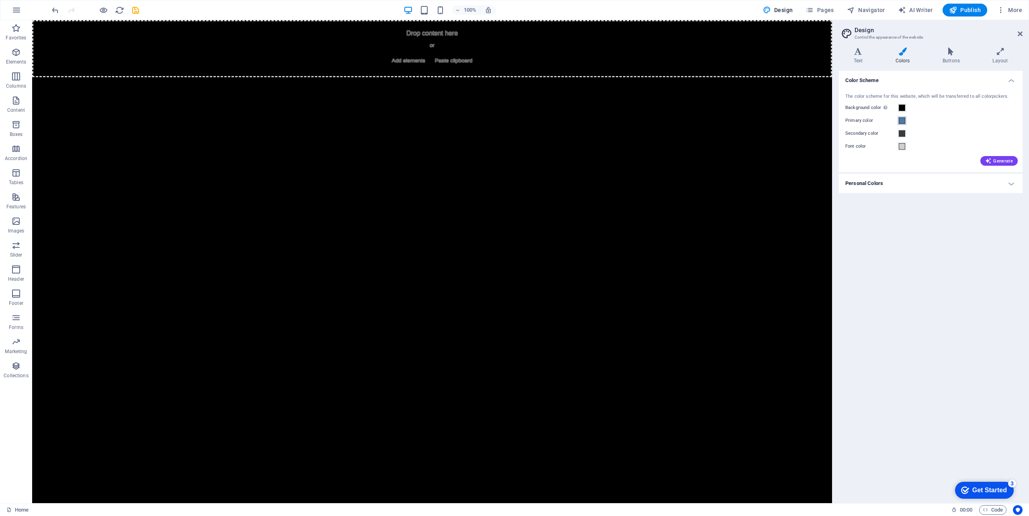
click at [901, 119] on span at bounding box center [902, 120] width 6 height 6
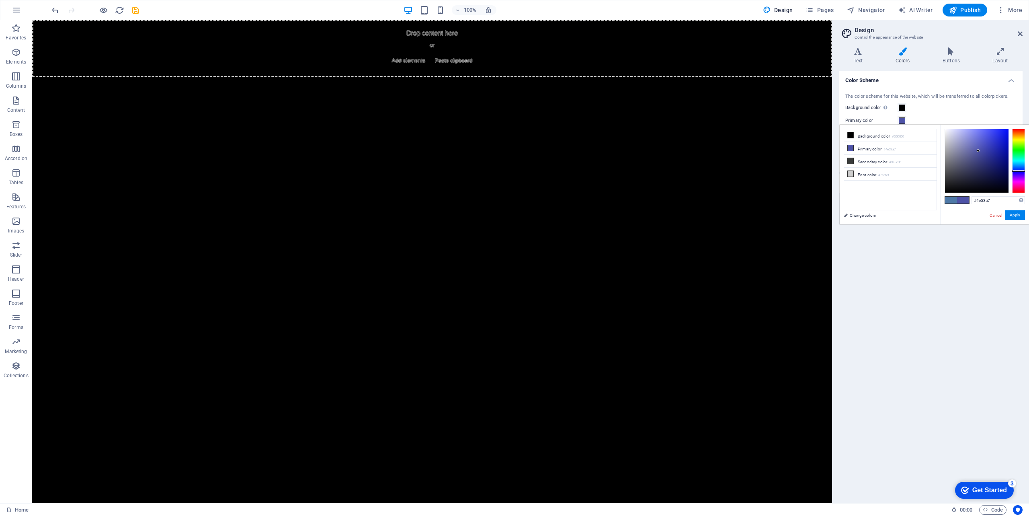
drag, startPoint x: 1020, startPoint y: 166, endPoint x: 1020, endPoint y: 170, distance: 4.4
click at [1020, 170] on div at bounding box center [1018, 171] width 13 height 2
type input "#585ec5"
drag, startPoint x: 978, startPoint y: 150, endPoint x: 980, endPoint y: 143, distance: 7.4
click at [980, 143] on div at bounding box center [979, 142] width 3 height 3
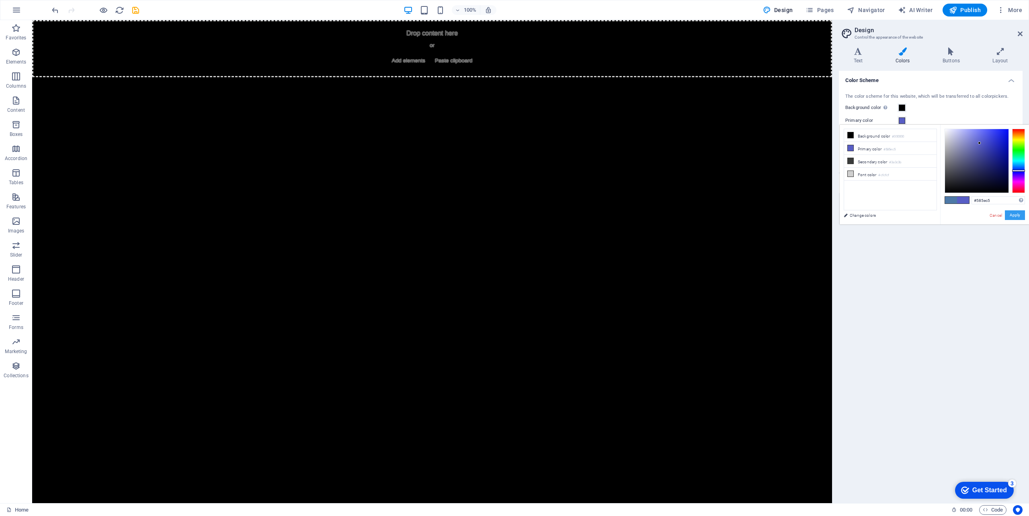
click at [1010, 214] on button "Apply" at bounding box center [1015, 215] width 20 height 10
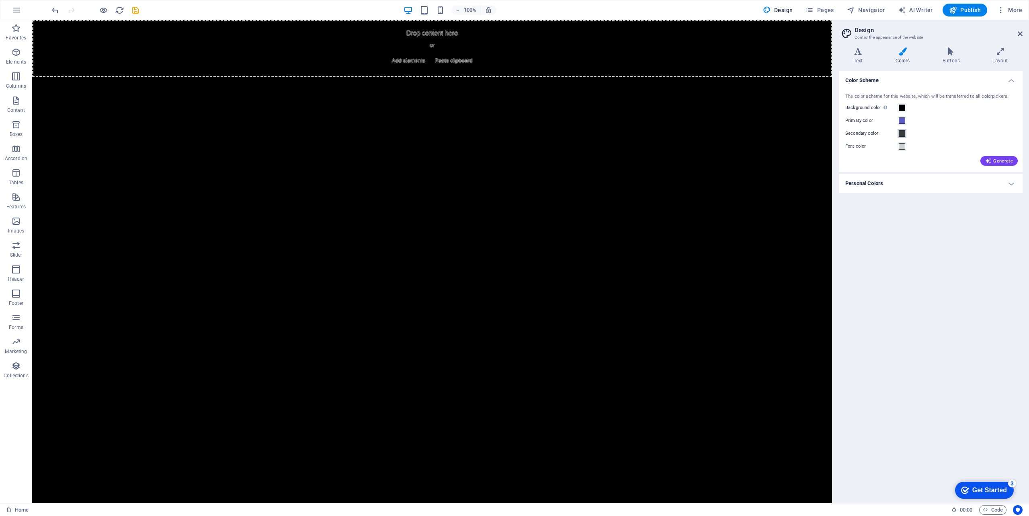
click at [903, 132] on span at bounding box center [902, 133] width 6 height 6
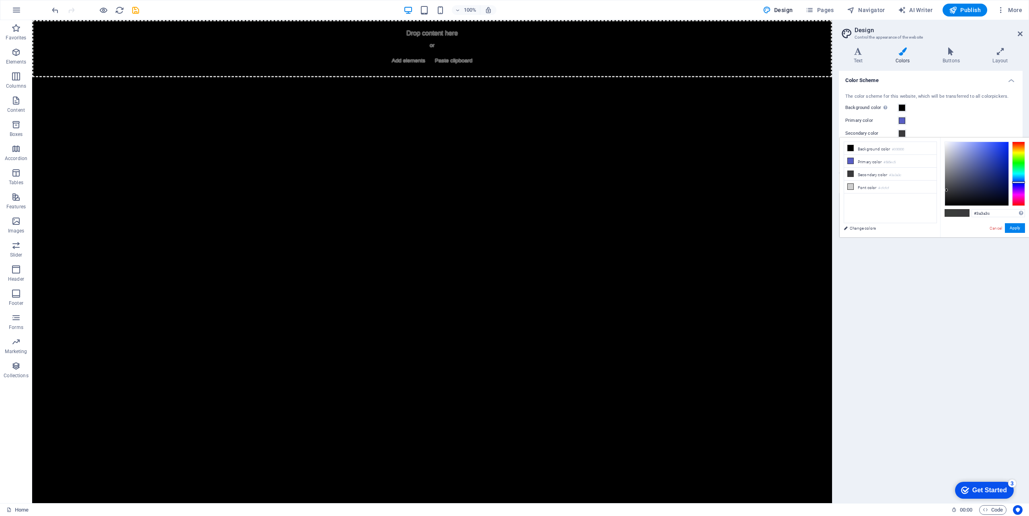
drag, startPoint x: 1016, startPoint y: 167, endPoint x: 1014, endPoint y: 182, distance: 15.1
click at [1014, 182] on div at bounding box center [1018, 182] width 13 height 2
type input "#001373"
drag, startPoint x: 1000, startPoint y: 182, endPoint x: 1010, endPoint y: 176, distance: 11.9
click at [1010, 176] on div at bounding box center [985, 173] width 80 height 64
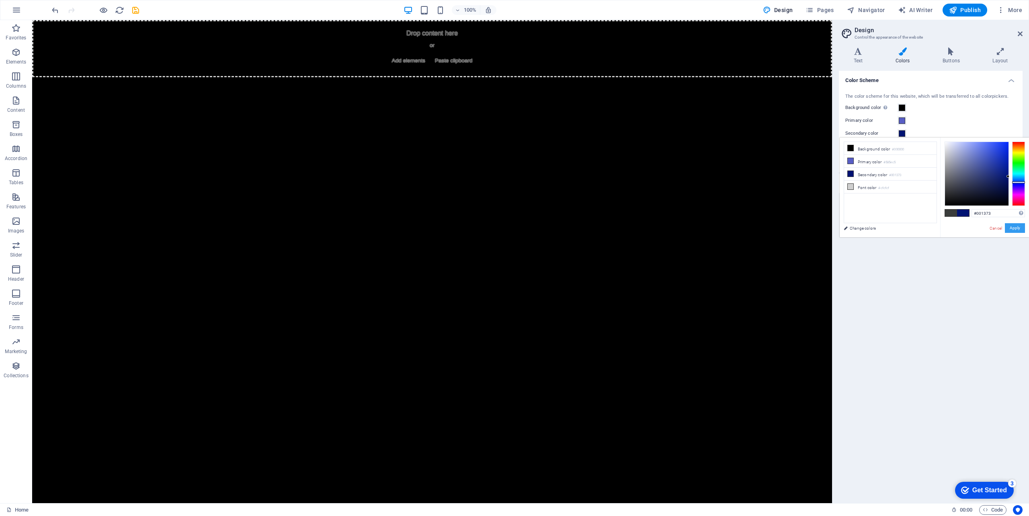
click at [1017, 228] on button "Apply" at bounding box center [1015, 228] width 20 height 10
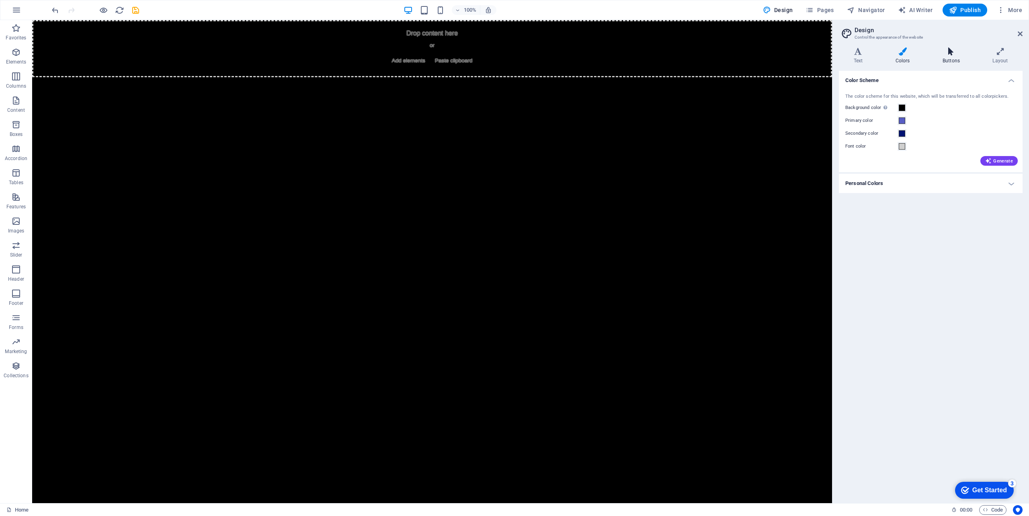
click at [951, 57] on h4 "Buttons" at bounding box center [953, 55] width 50 height 17
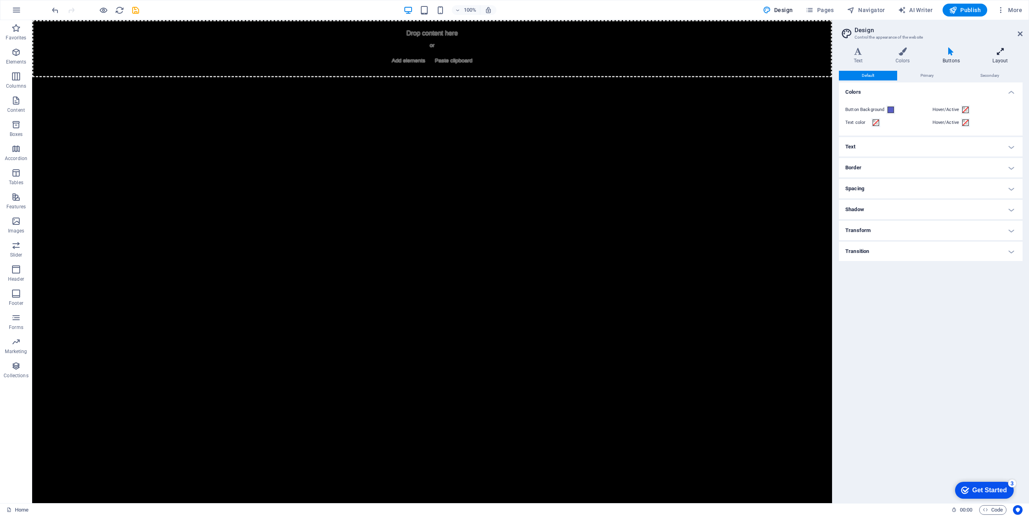
click at [1002, 52] on icon at bounding box center [1000, 51] width 45 height 8
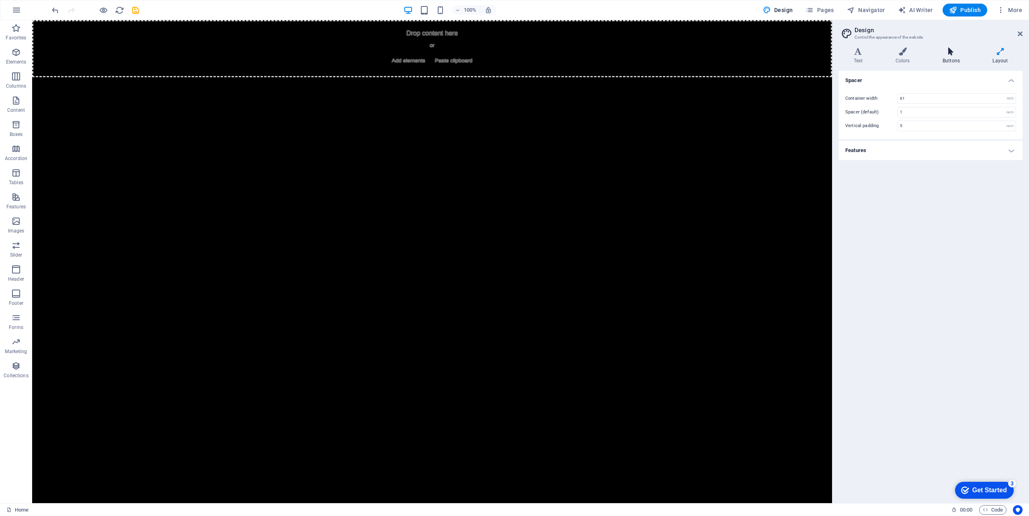
click at [947, 49] on icon at bounding box center [951, 51] width 47 height 8
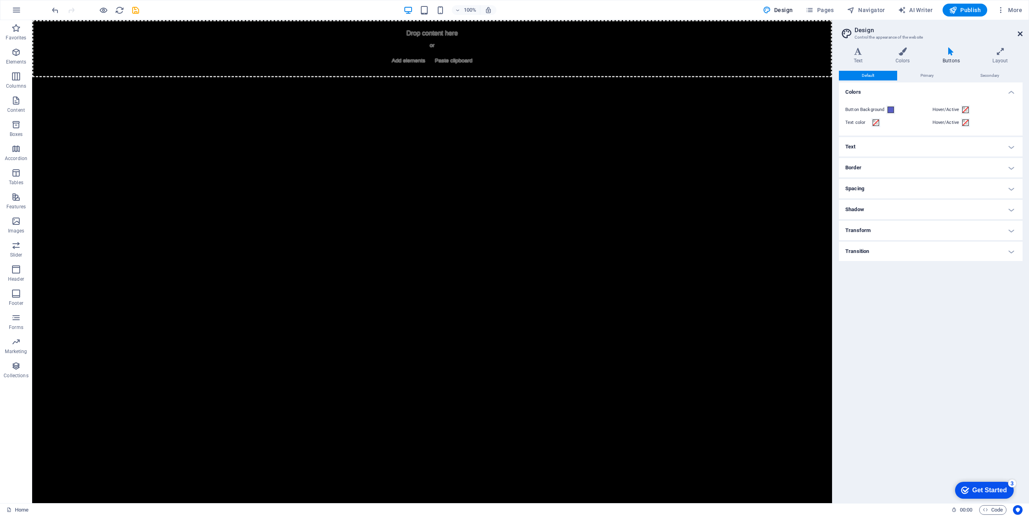
drag, startPoint x: 1018, startPoint y: 33, endPoint x: 982, endPoint y: 14, distance: 41.2
click at [1018, 33] on icon at bounding box center [1020, 34] width 5 height 6
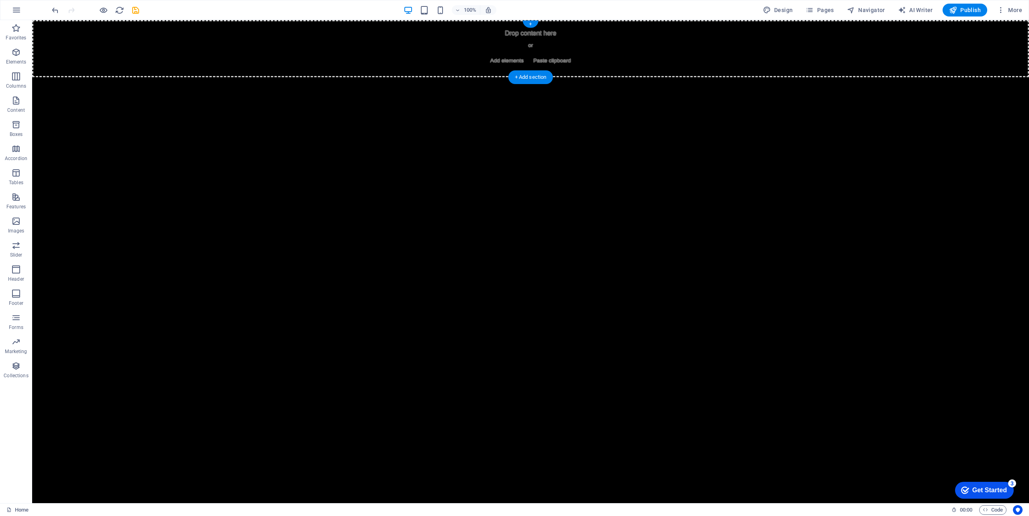
click at [510, 60] on span "Add elements" at bounding box center [507, 60] width 40 height 11
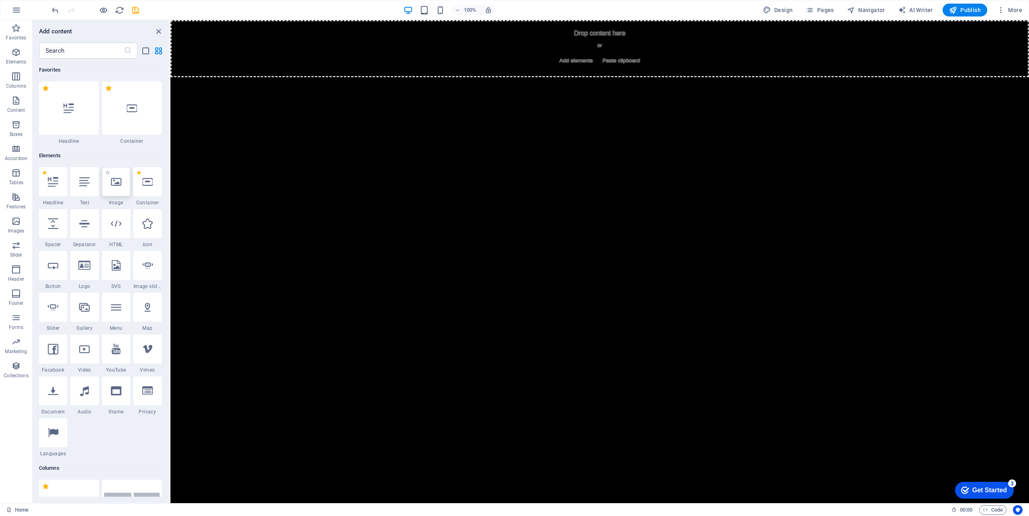
click at [119, 182] on icon at bounding box center [116, 181] width 10 height 10
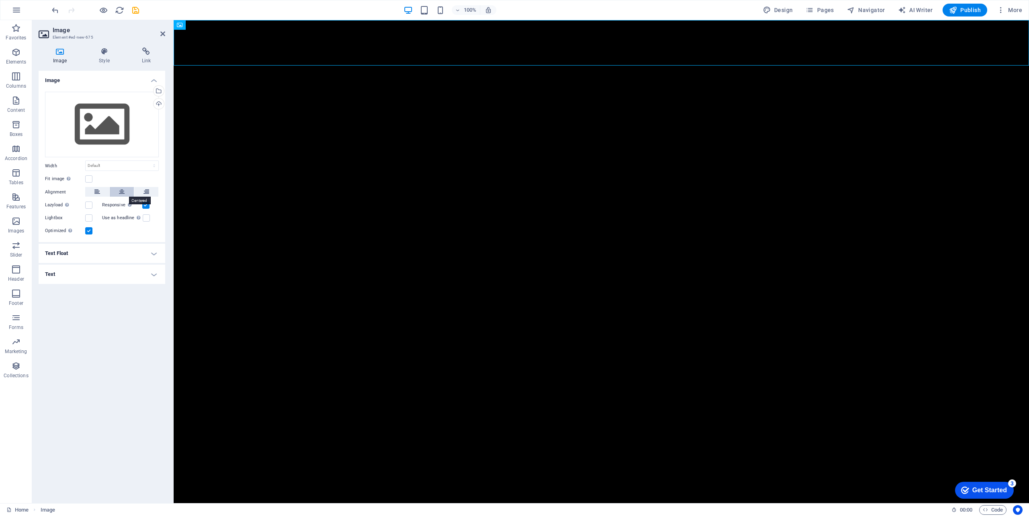
click at [122, 193] on icon at bounding box center [122, 192] width 6 height 10
click at [159, 103] on div "Upload" at bounding box center [158, 104] width 12 height 12
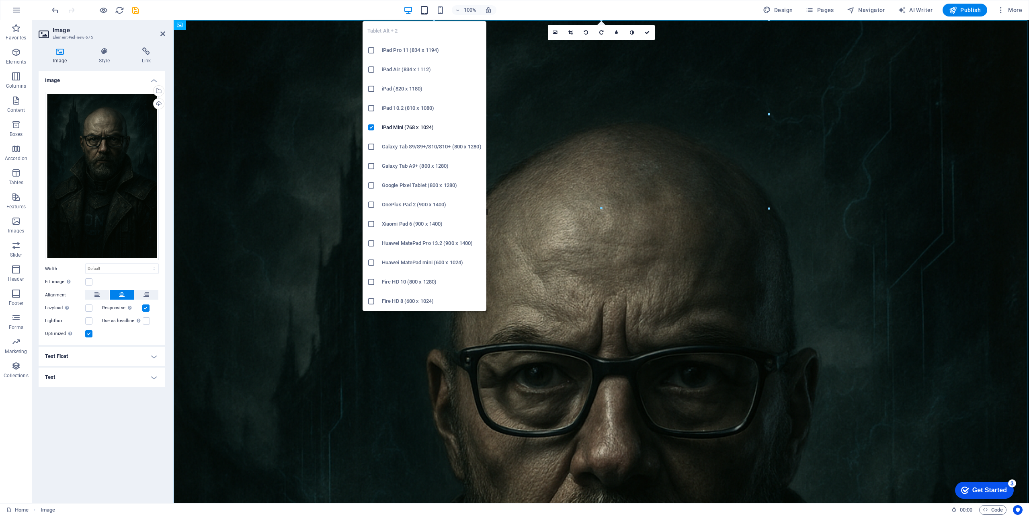
click at [424, 10] on icon "button" at bounding box center [424, 10] width 9 height 9
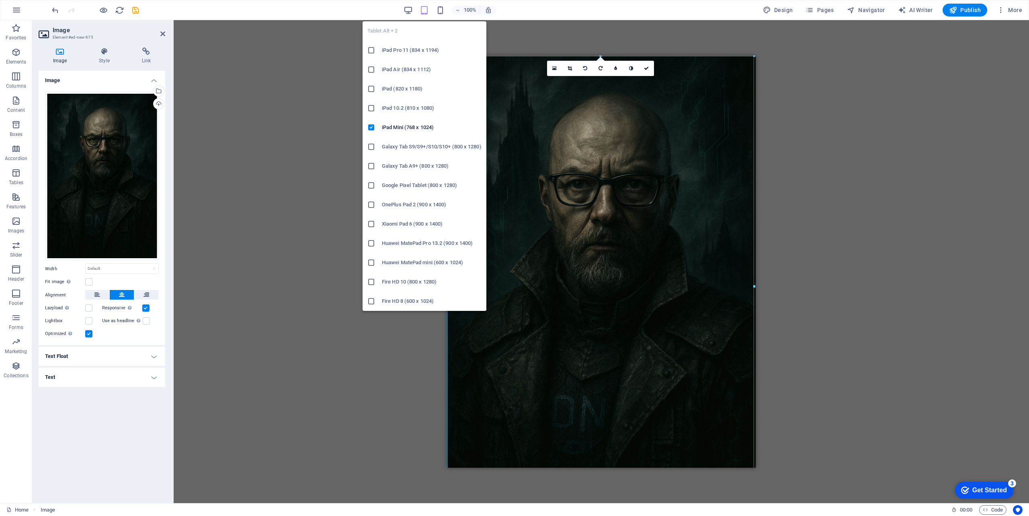
click at [400, 48] on h6 "iPad Pro 11 (834 x 1194)" at bounding box center [432, 50] width 100 height 10
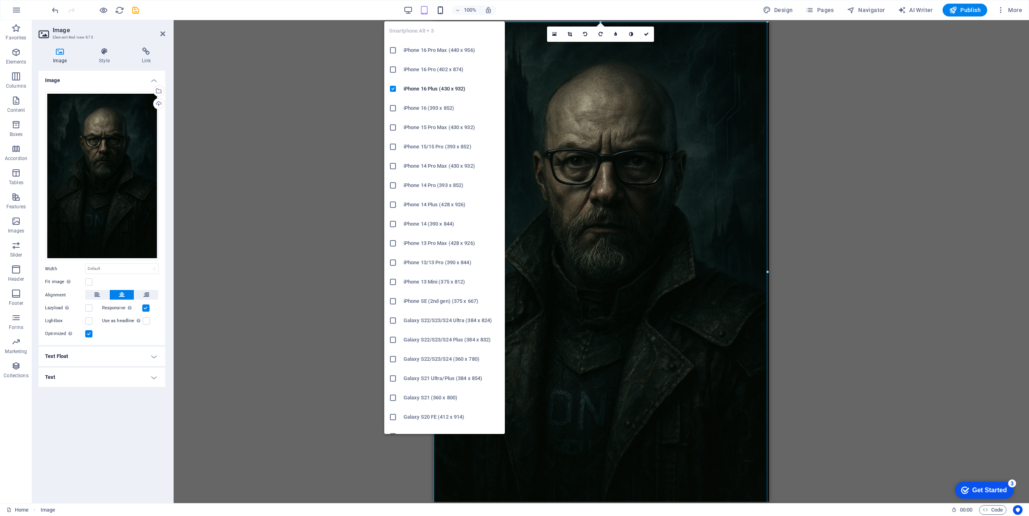
click at [445, 9] on icon "button" at bounding box center [440, 10] width 9 height 9
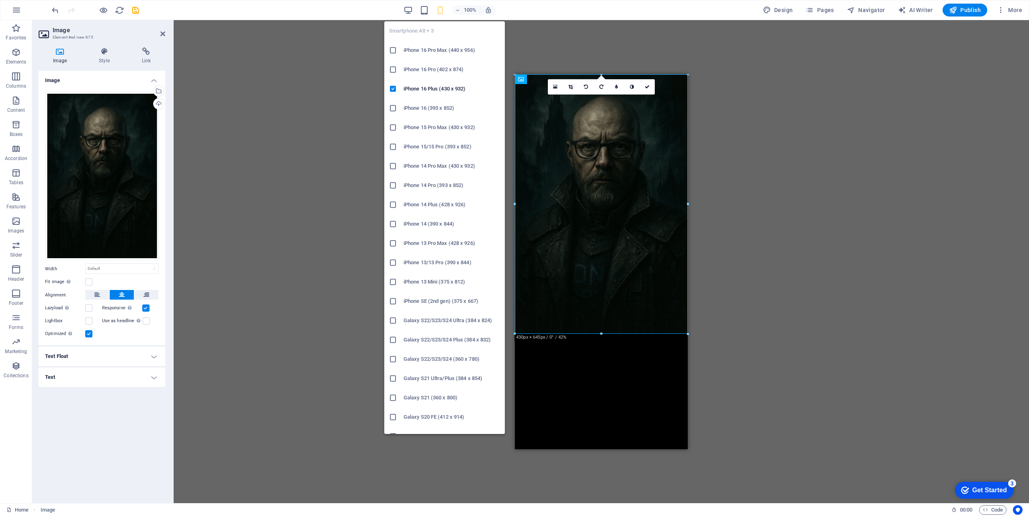
click at [428, 68] on h6 "iPhone 16 Pro (402 x 874)" at bounding box center [452, 70] width 96 height 10
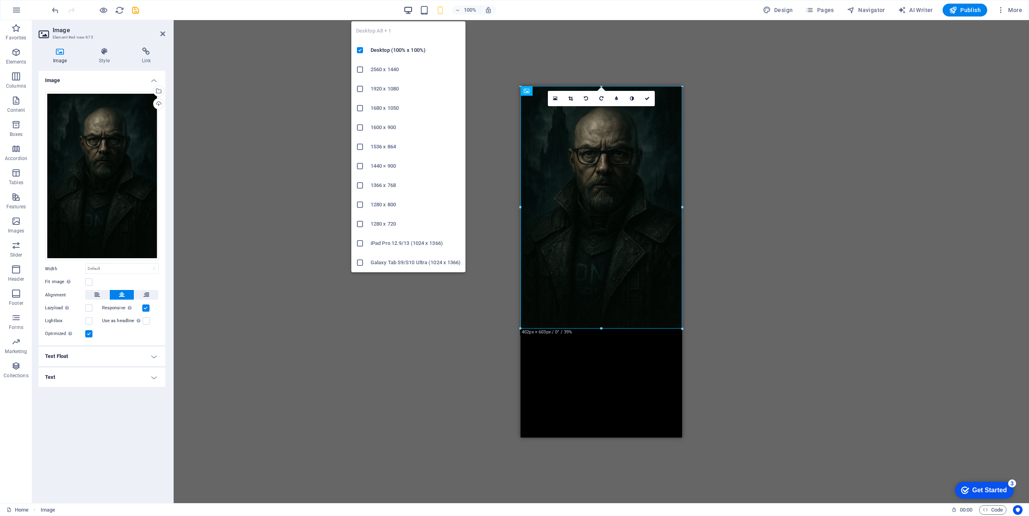
click at [410, 10] on icon "button" at bounding box center [408, 10] width 9 height 9
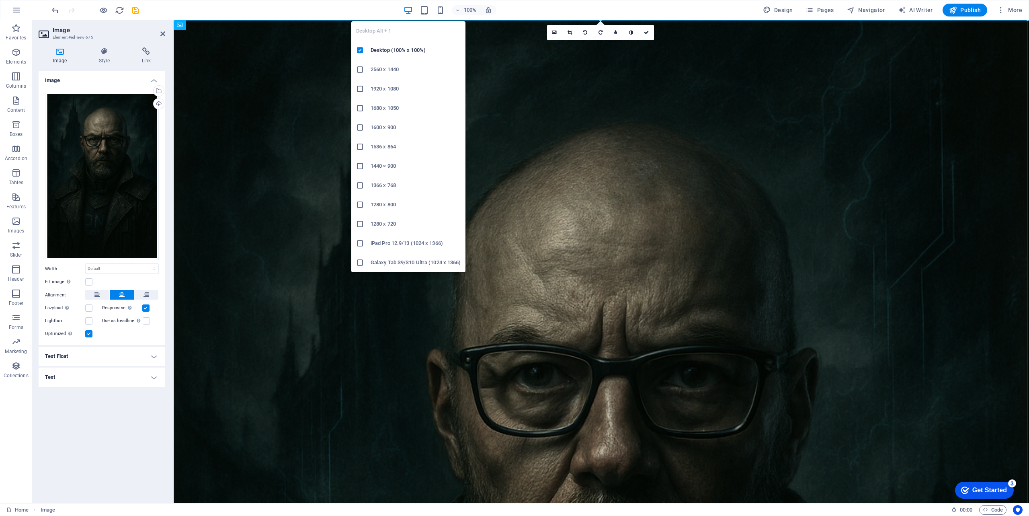
click at [385, 70] on h6 "2560 x 1440" at bounding box center [416, 70] width 90 height 10
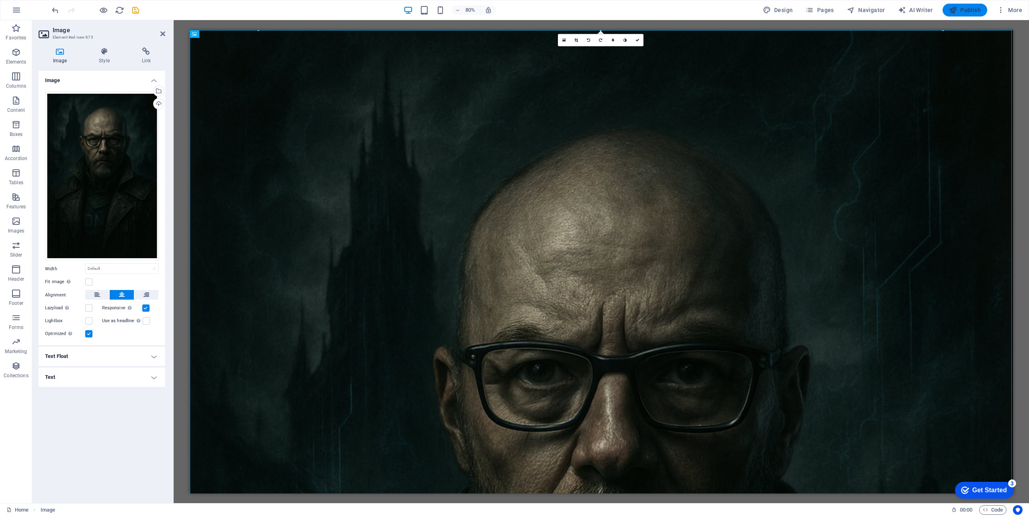
click at [969, 12] on span "Publish" at bounding box center [965, 10] width 32 height 8
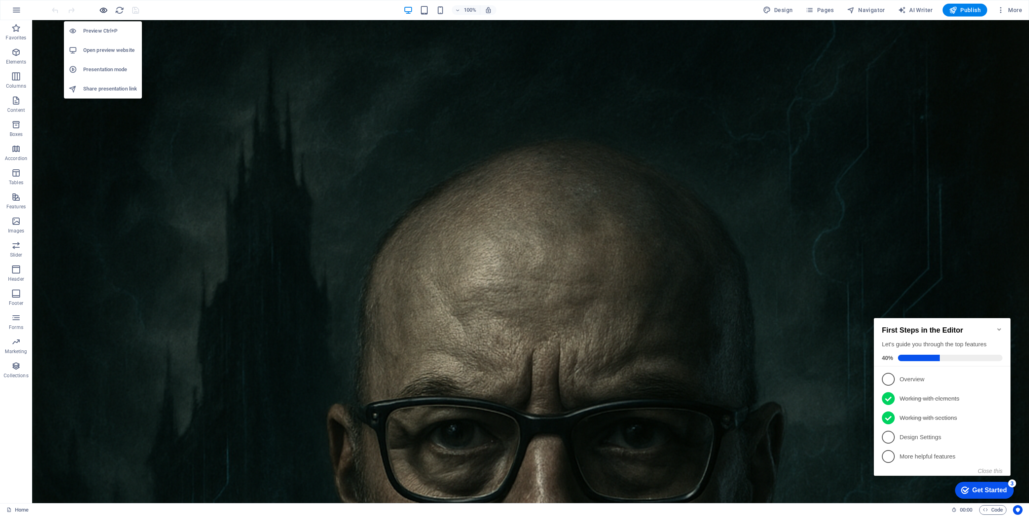
click at [103, 8] on icon "button" at bounding box center [103, 10] width 9 height 9
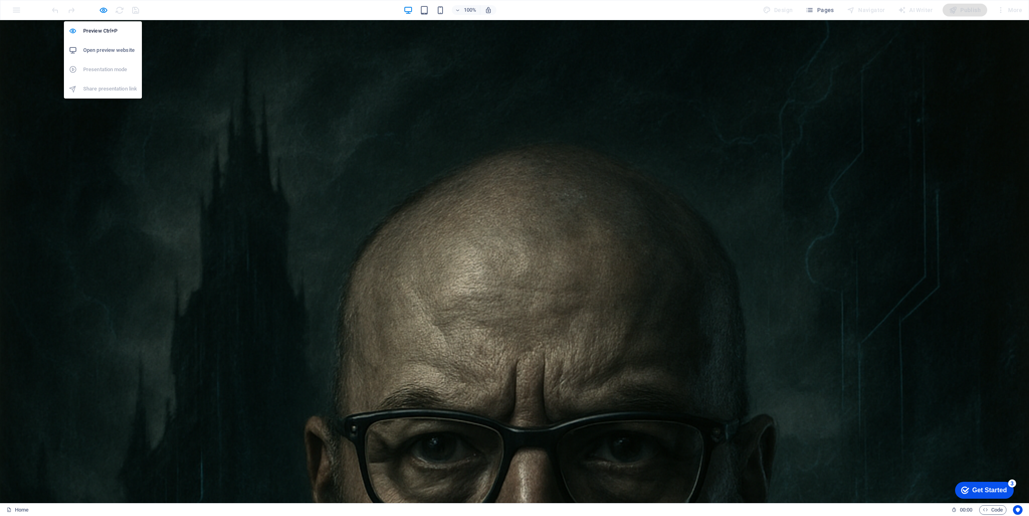
click at [101, 49] on h6 "Open preview website" at bounding box center [110, 50] width 54 height 10
